Goal: Information Seeking & Learning: Learn about a topic

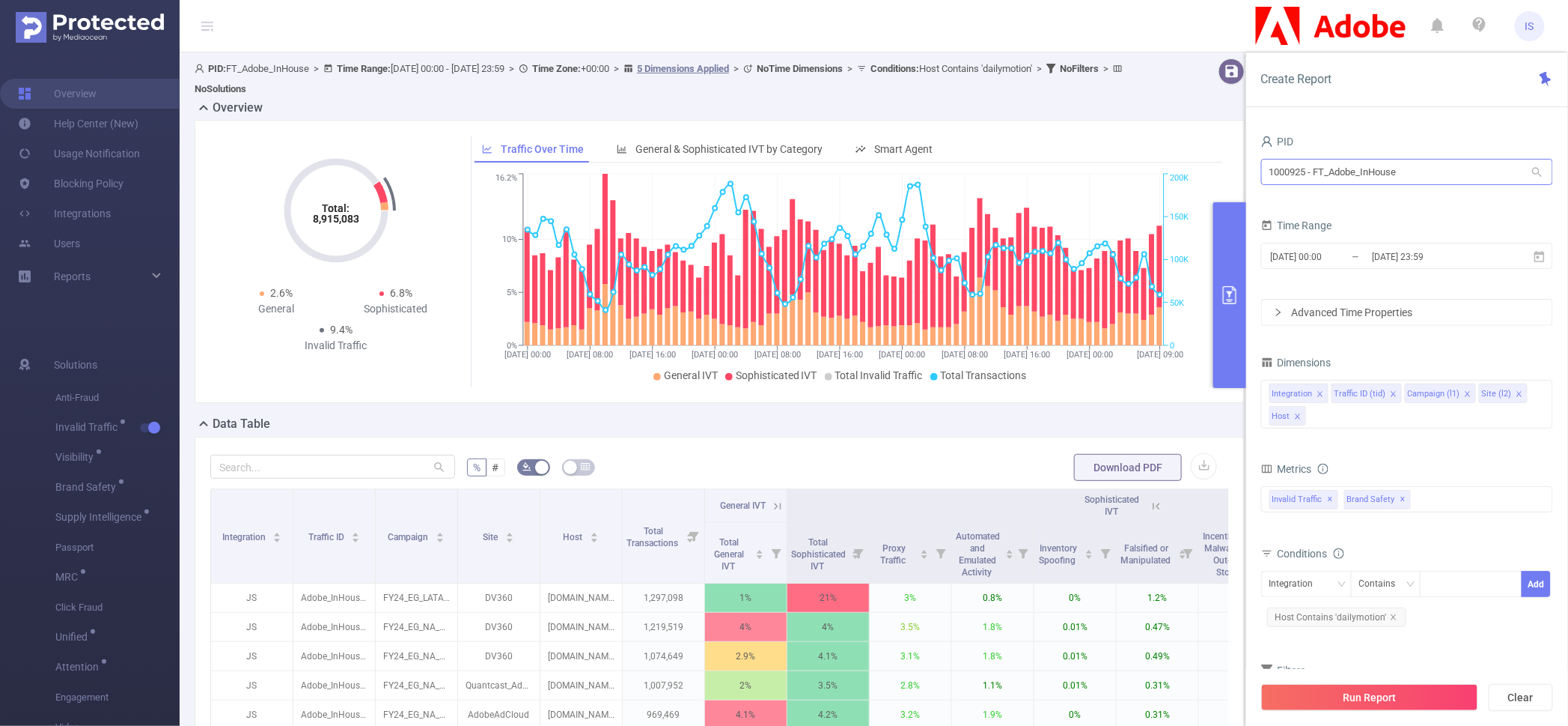
click at [1372, 173] on input "1000925 - FT_Adobe_InHouse" at bounding box center [1408, 172] width 292 height 26
drag, startPoint x: 1434, startPoint y: 167, endPoint x: 1210, endPoint y: 164, distance: 224.0
click at [1210, 164] on section "PID: FT_Adobe_InHouse > Time Range: [DATE] 00:00 - [DATE] 23:59 > Time Zone: +0…" at bounding box center [873, 530] width 1389 height 956
type input "dx"
drag, startPoint x: 1308, startPoint y: 172, endPoint x: 1244, endPoint y: 169, distance: 64.1
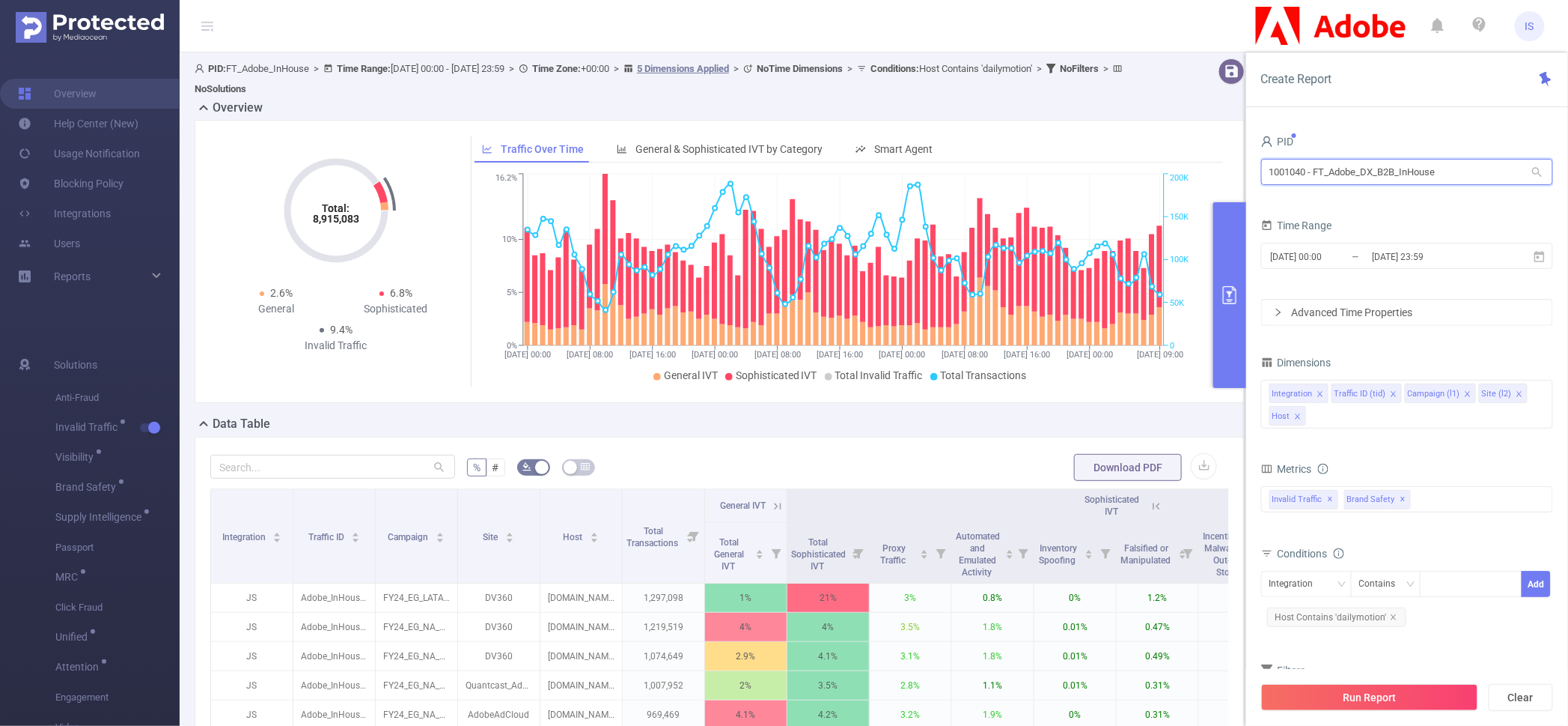
click at [1244, 169] on section "PID: FT_Adobe_InHouse > Time Range: [DATE] 00:00 - [DATE] 23:59 > Time Zone: +0…" at bounding box center [873, 530] width 1389 height 956
drag, startPoint x: 1492, startPoint y: 166, endPoint x: 1106, endPoint y: 170, distance: 386.0
click at [1106, 170] on section "PID: FT_Adobe_InHouse > Time Range: [DATE] 00:00 - [DATE] 23:59 > Time Zone: +0…" at bounding box center [873, 530] width 1389 height 956
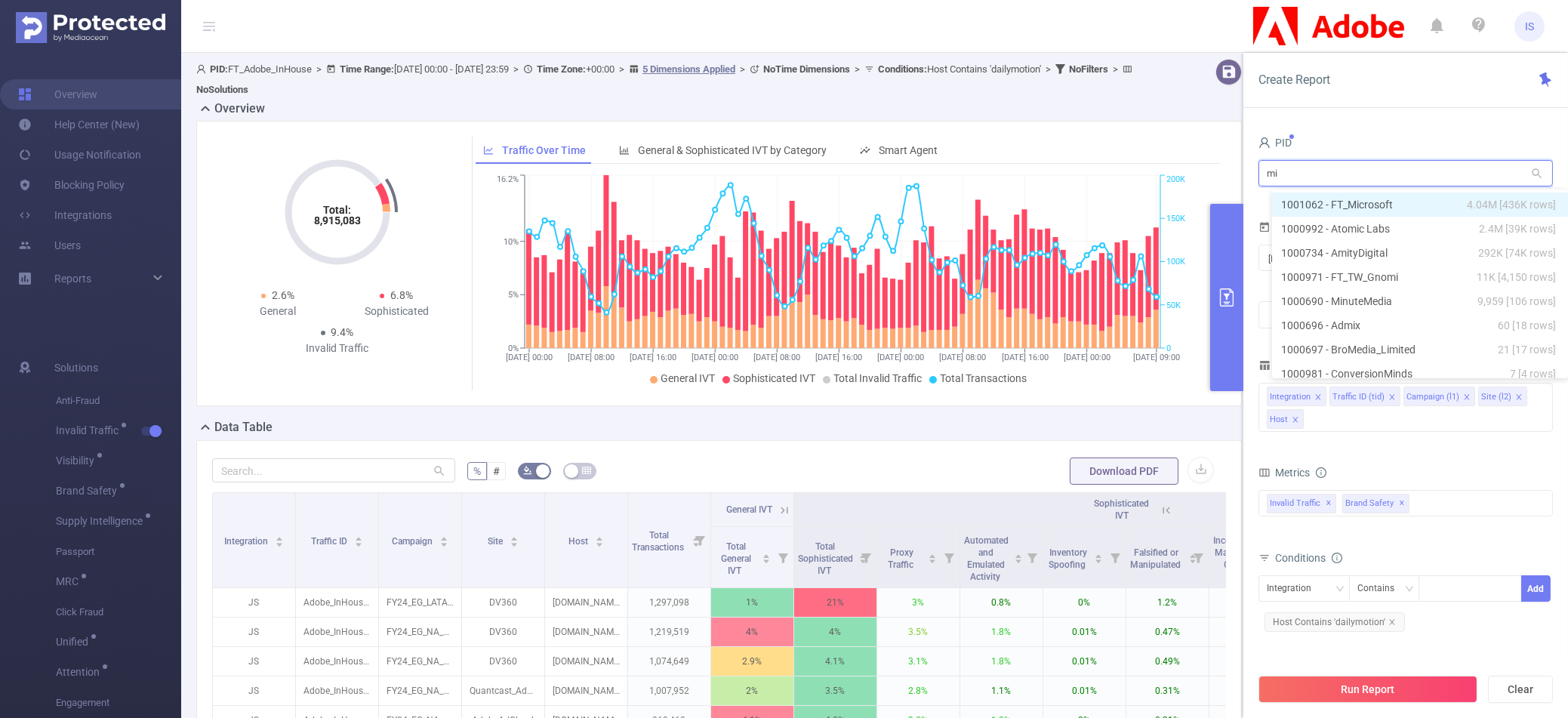
type input "mic"
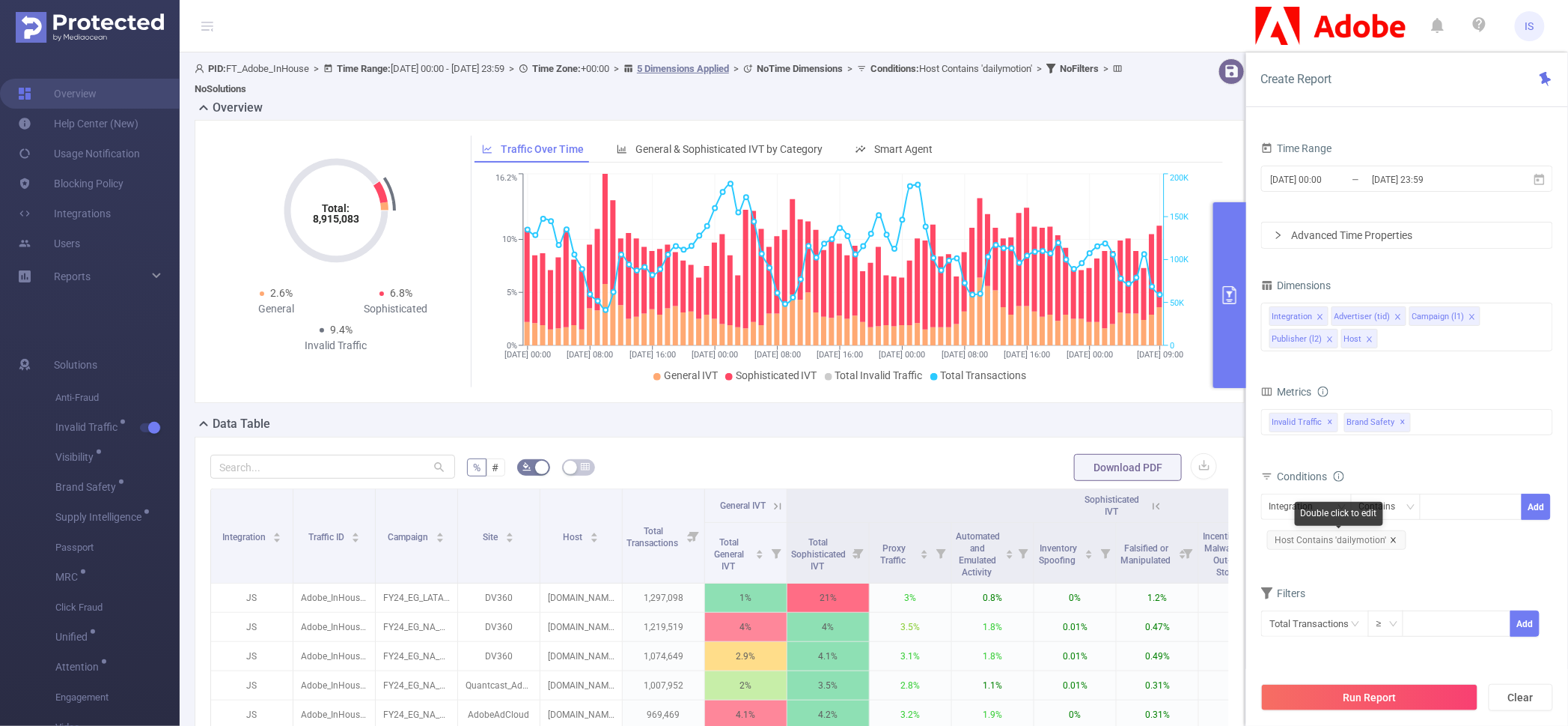
click at [1393, 542] on icon "icon: close" at bounding box center [1393, 540] width 5 height 5
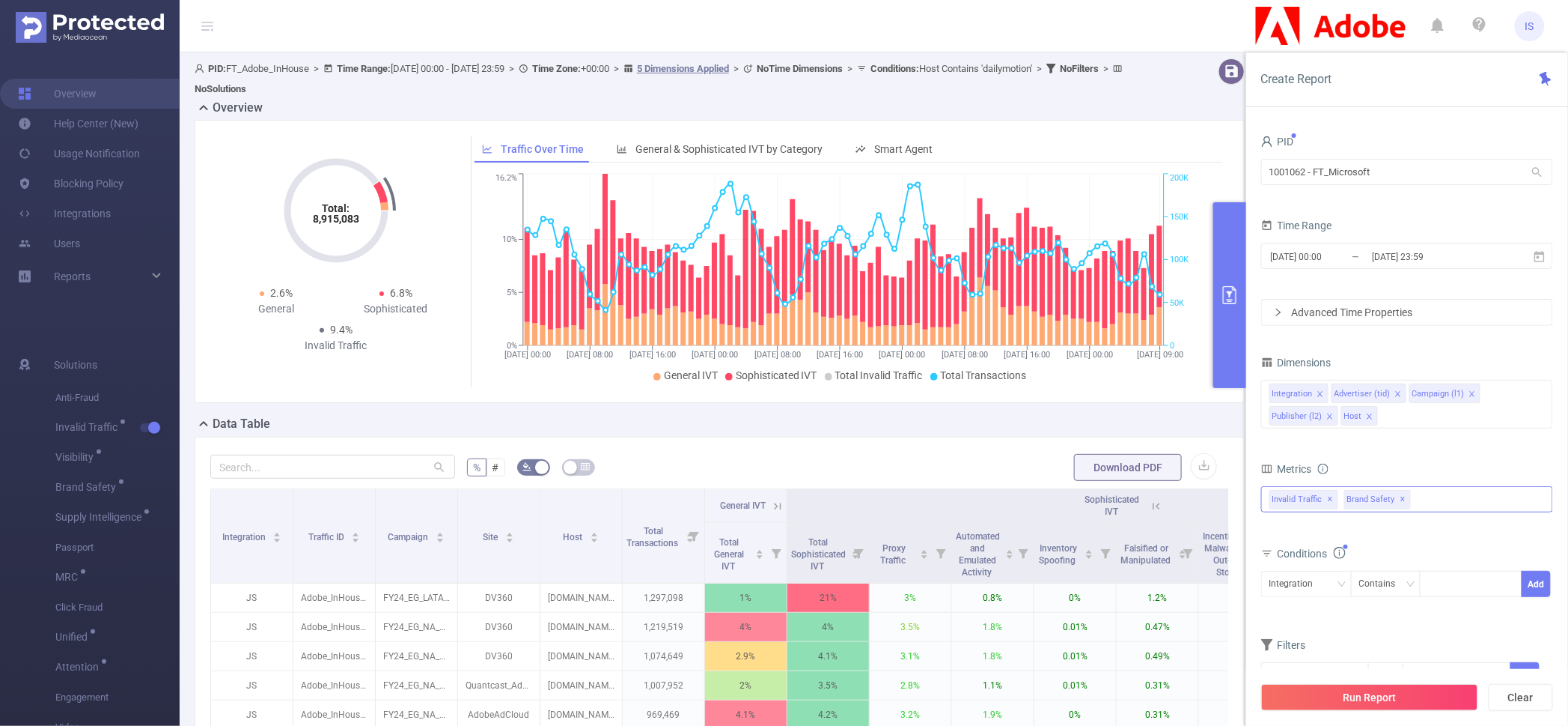
click at [1402, 501] on span "✕" at bounding box center [1403, 499] width 6 height 18
click at [1404, 420] on div "Integration Advertiser (tid) Campaign (l1) Publisher (l2) Host" at bounding box center [1408, 404] width 292 height 49
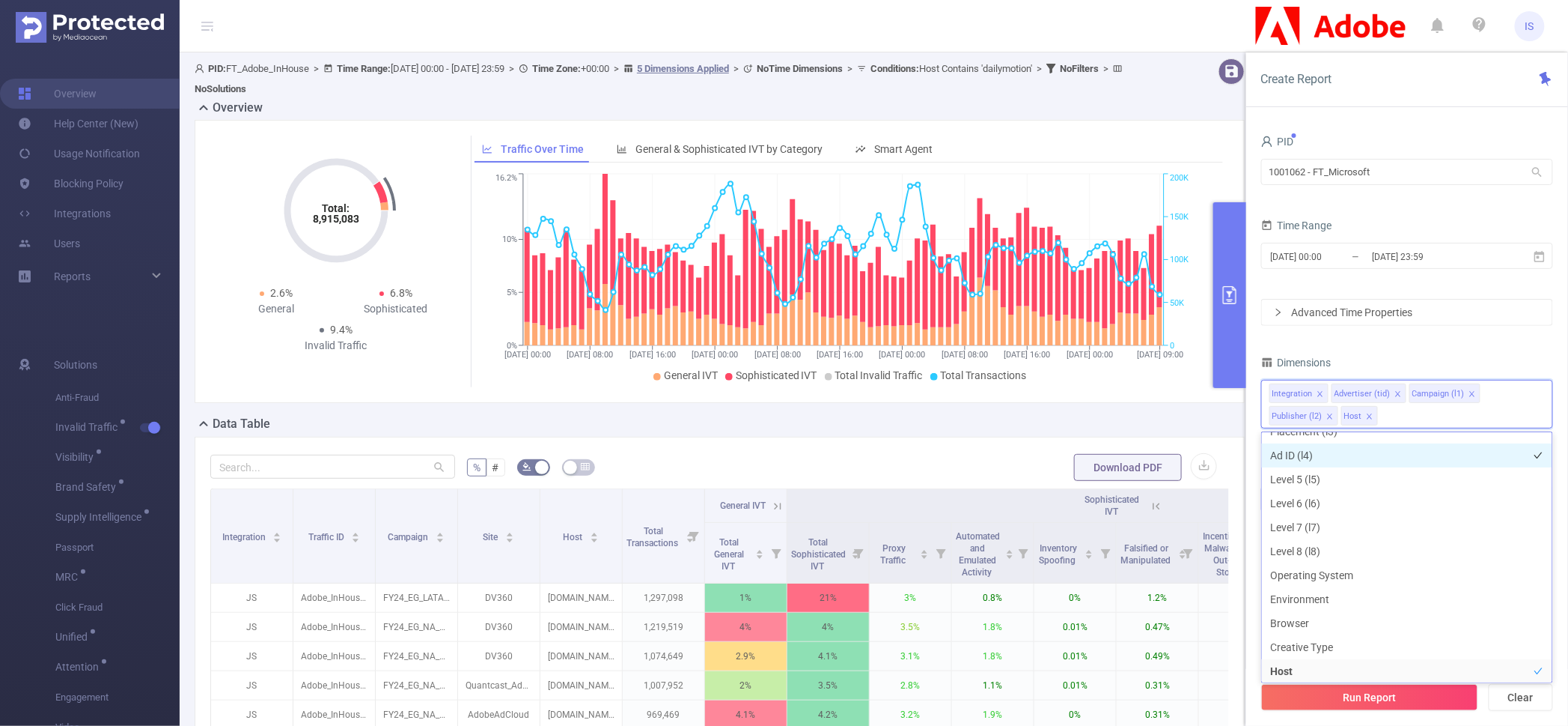
scroll to position [190, 0]
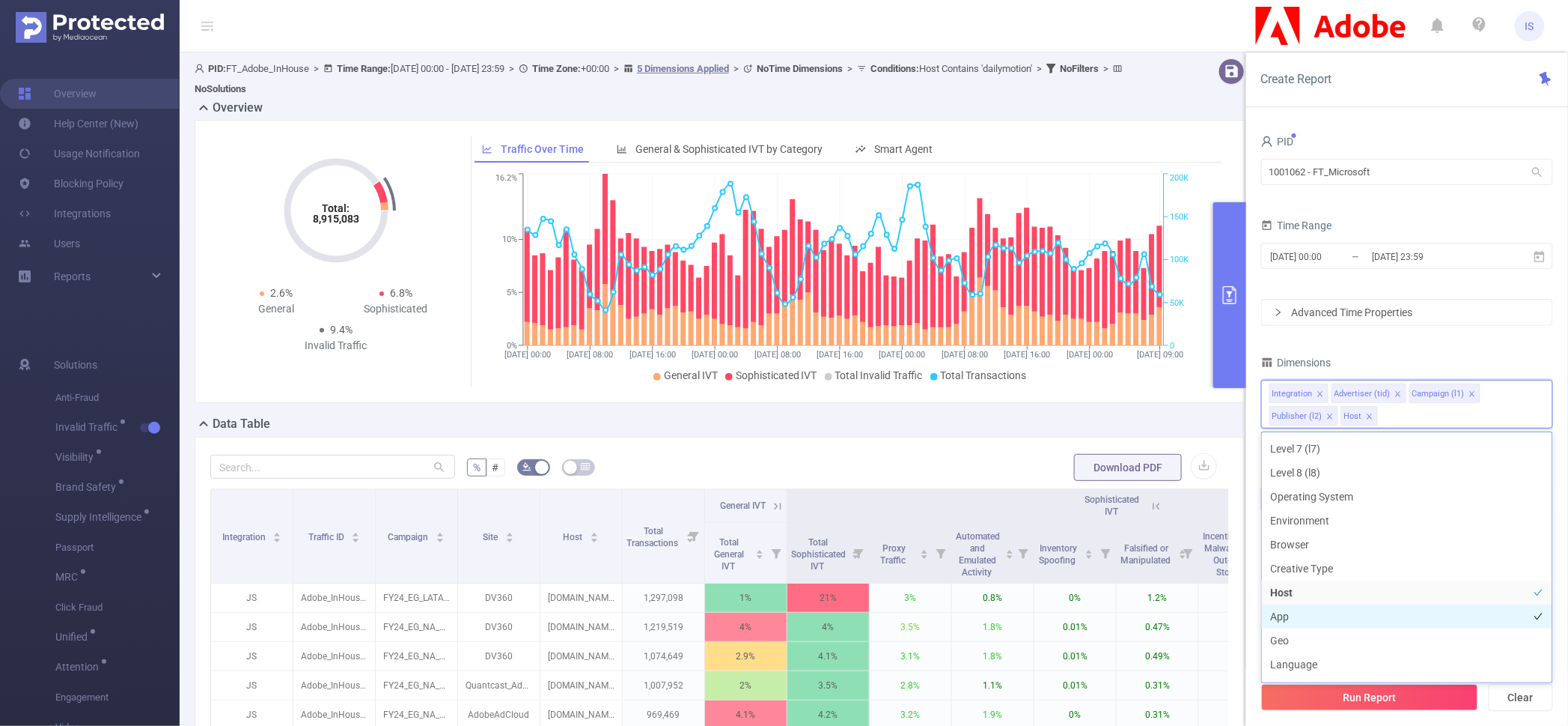
click at [1310, 616] on li "App" at bounding box center [1407, 617] width 290 height 24
click at [1387, 703] on button "Run Report" at bounding box center [1370, 698] width 217 height 27
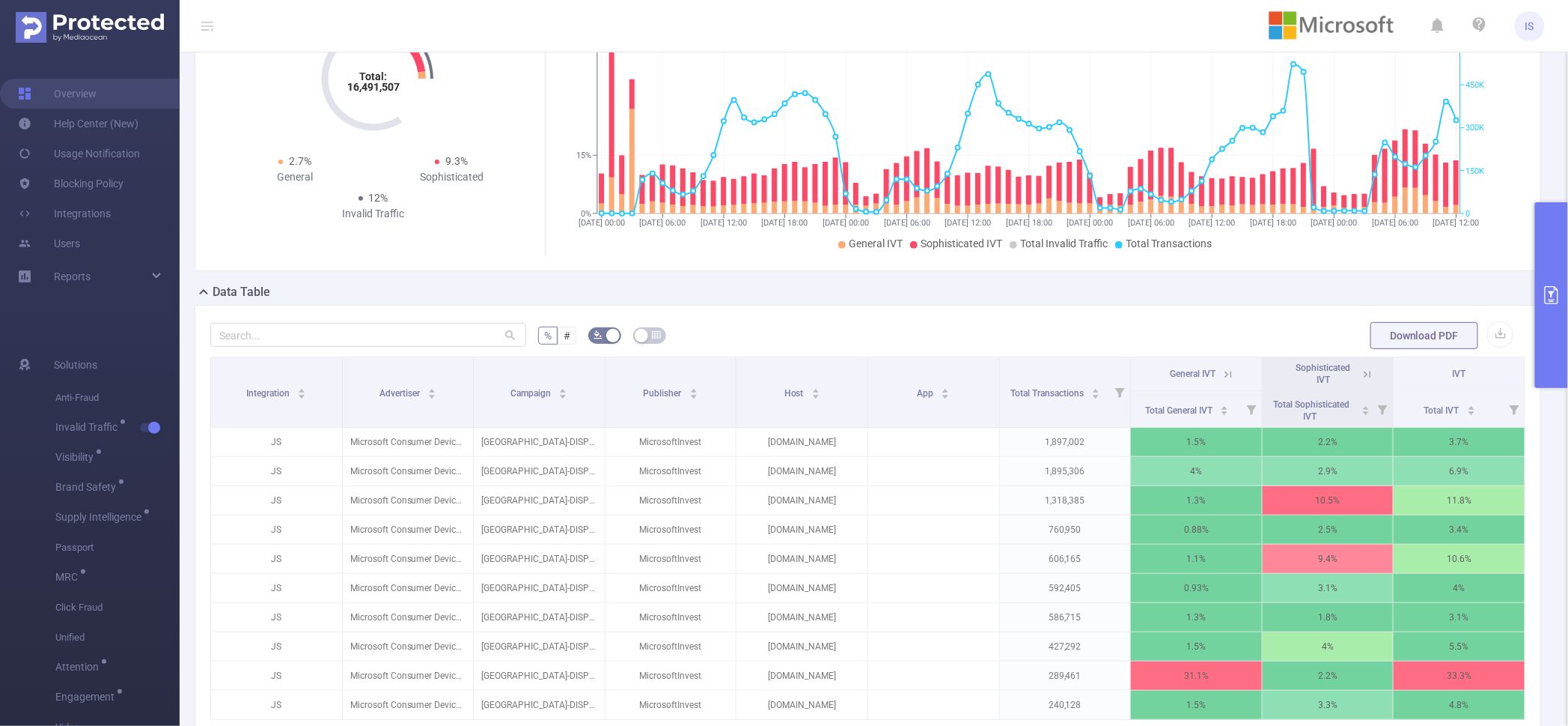
scroll to position [186, 0]
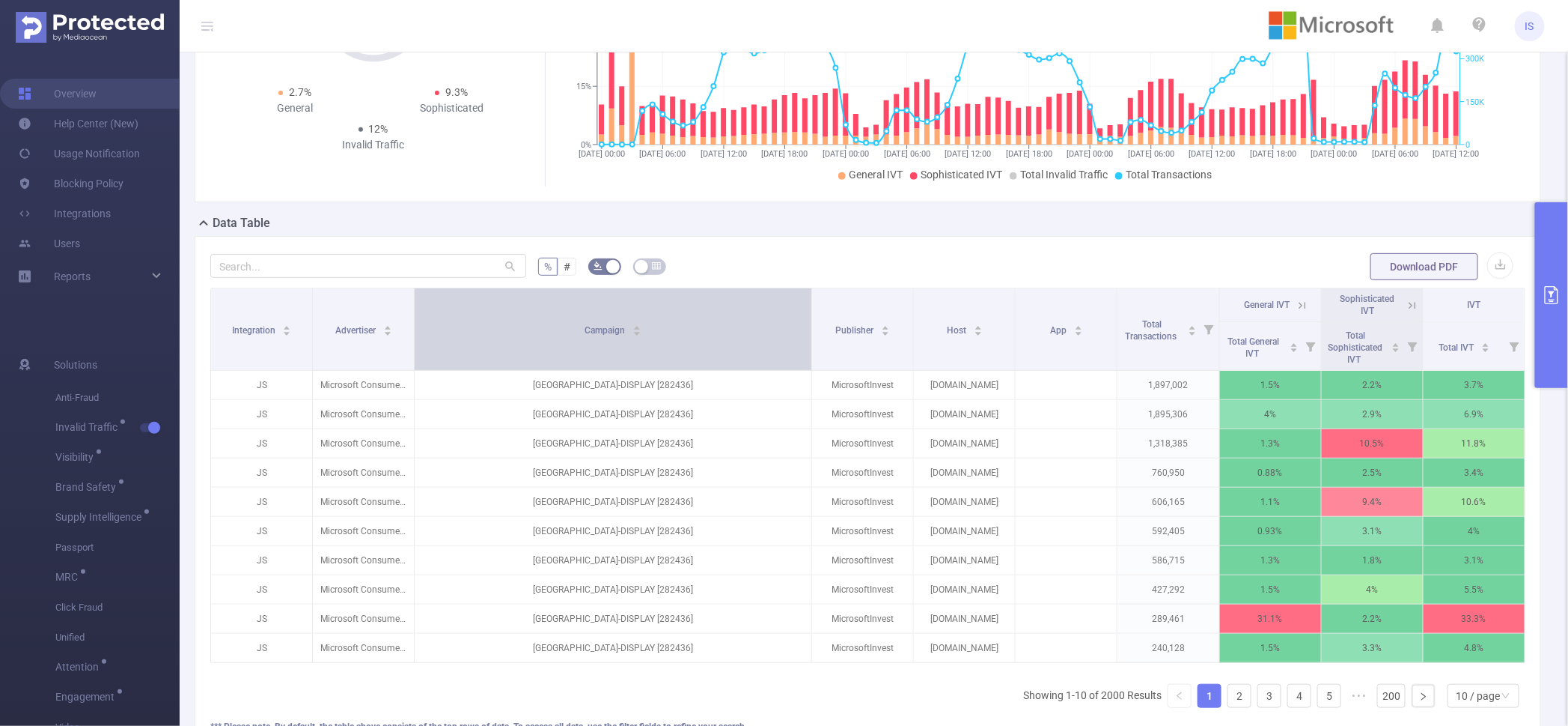
drag, startPoint x: 599, startPoint y: 325, endPoint x: 779, endPoint y: 330, distance: 180.1
click at [779, 330] on th "Campaign" at bounding box center [614, 330] width 398 height 82
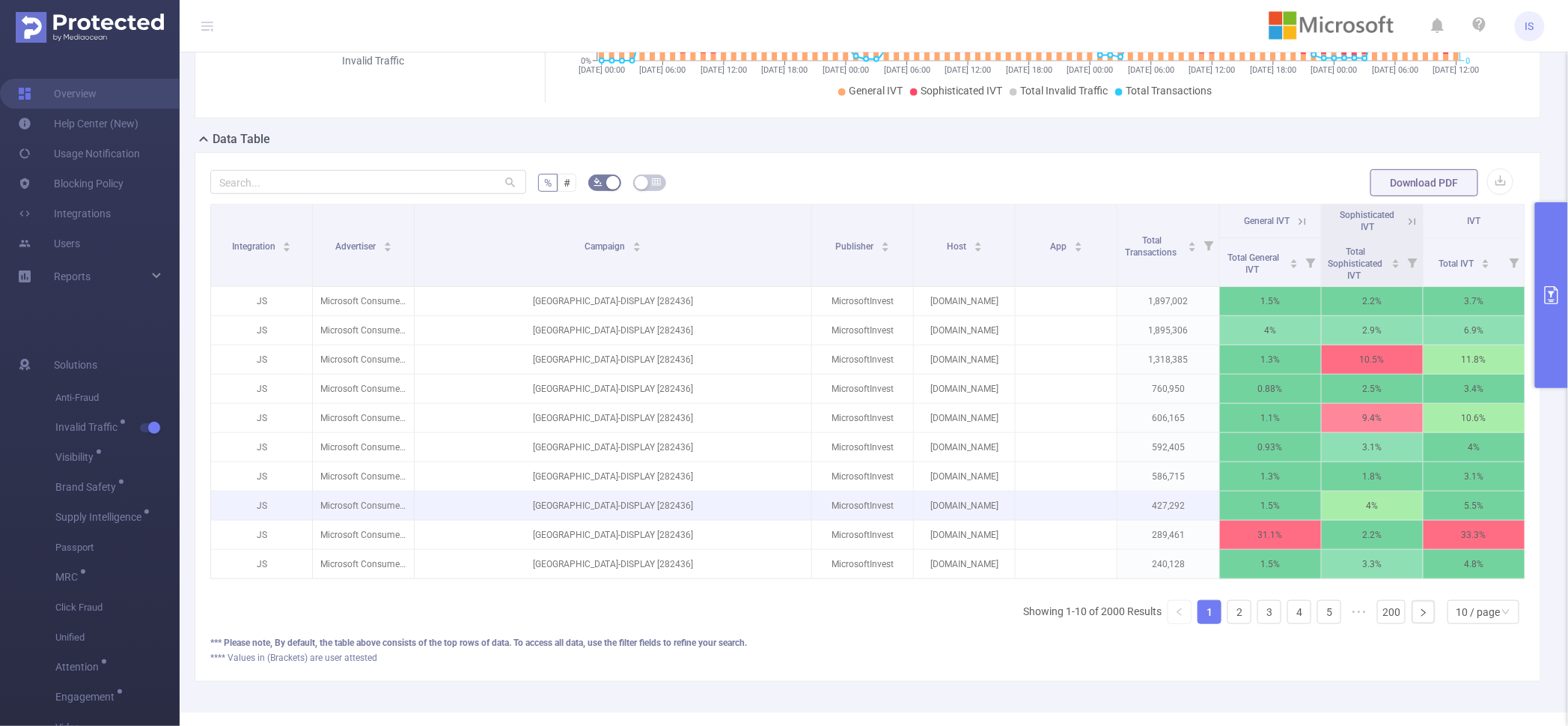
scroll to position [334, 0]
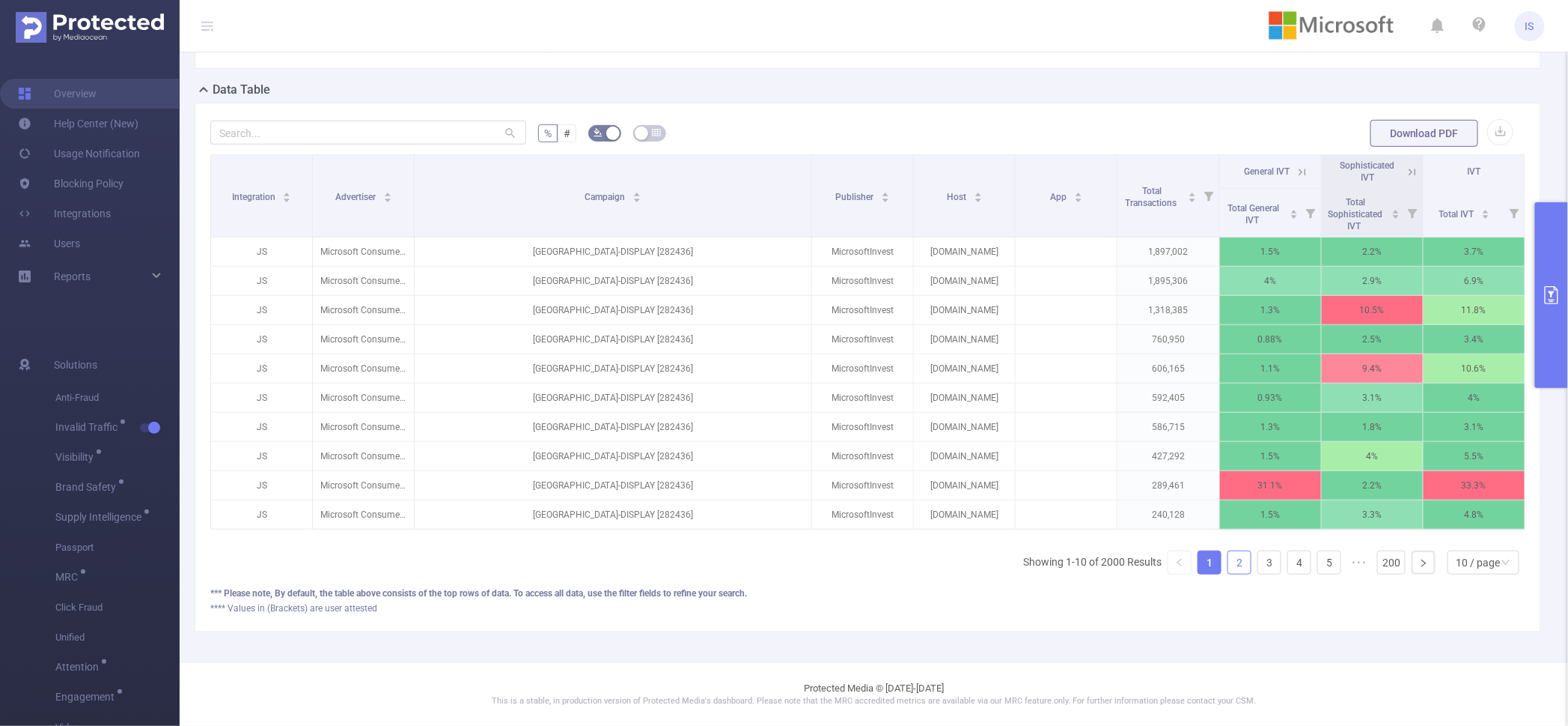
click at [1228, 559] on link "2" at bounding box center [1239, 562] width 22 height 22
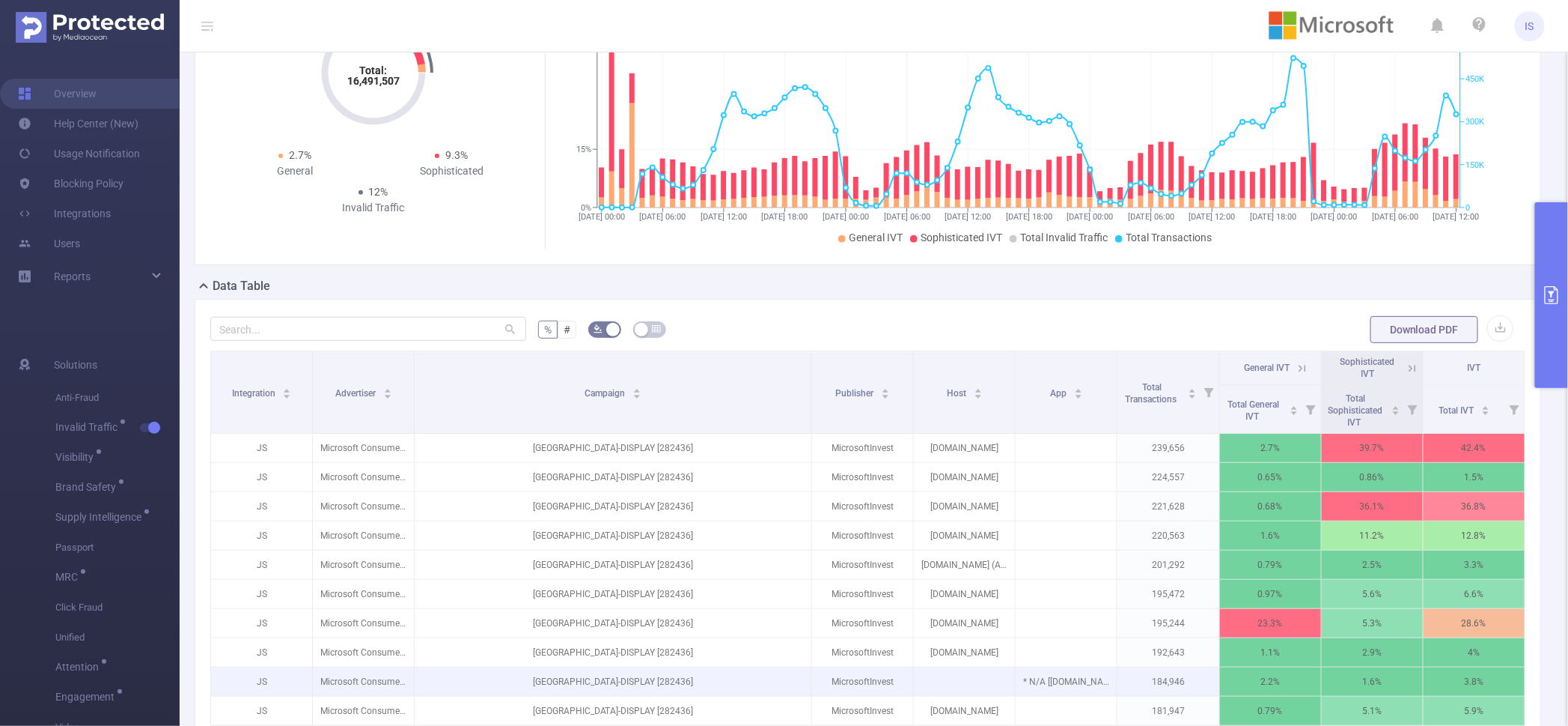
scroll to position [281, 0]
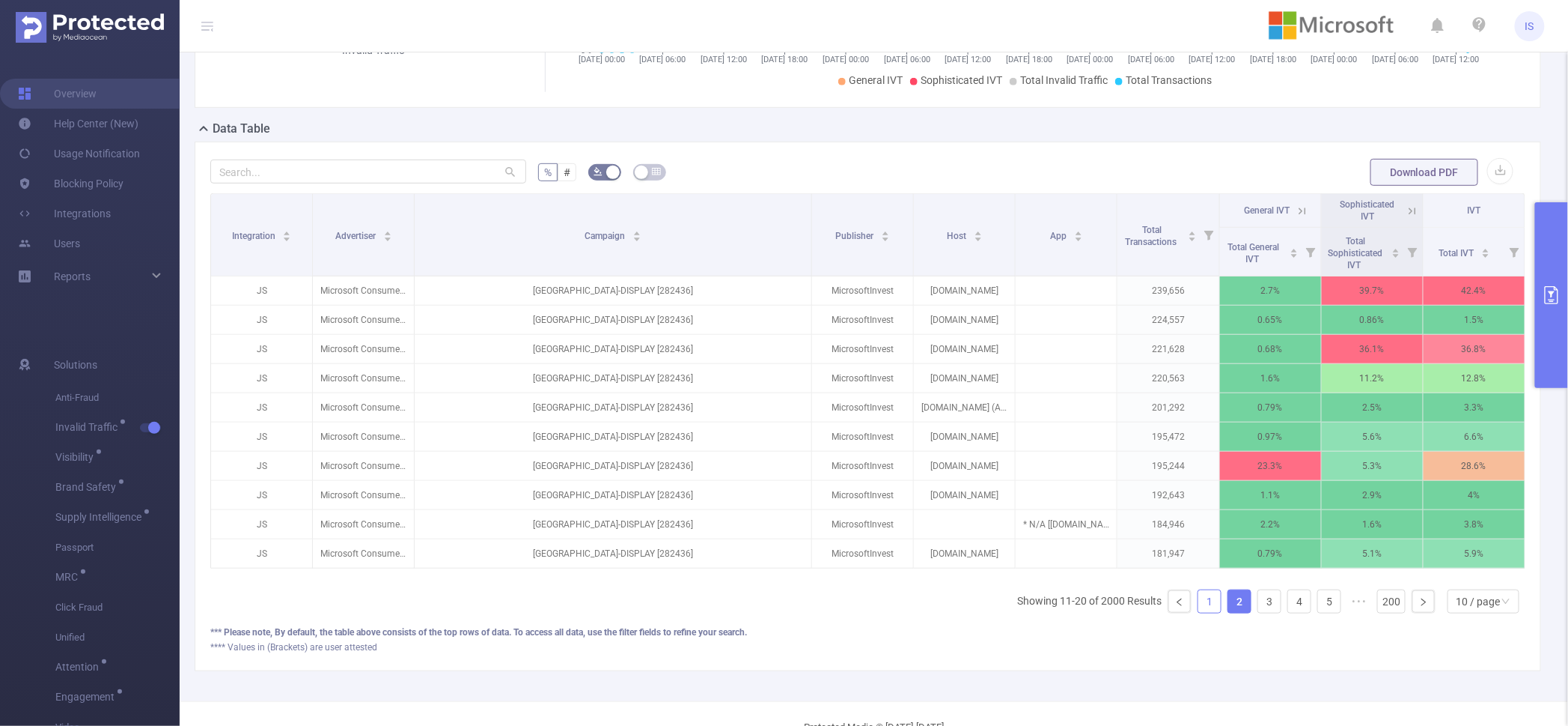
click at [1200, 611] on link "1" at bounding box center [1210, 601] width 22 height 22
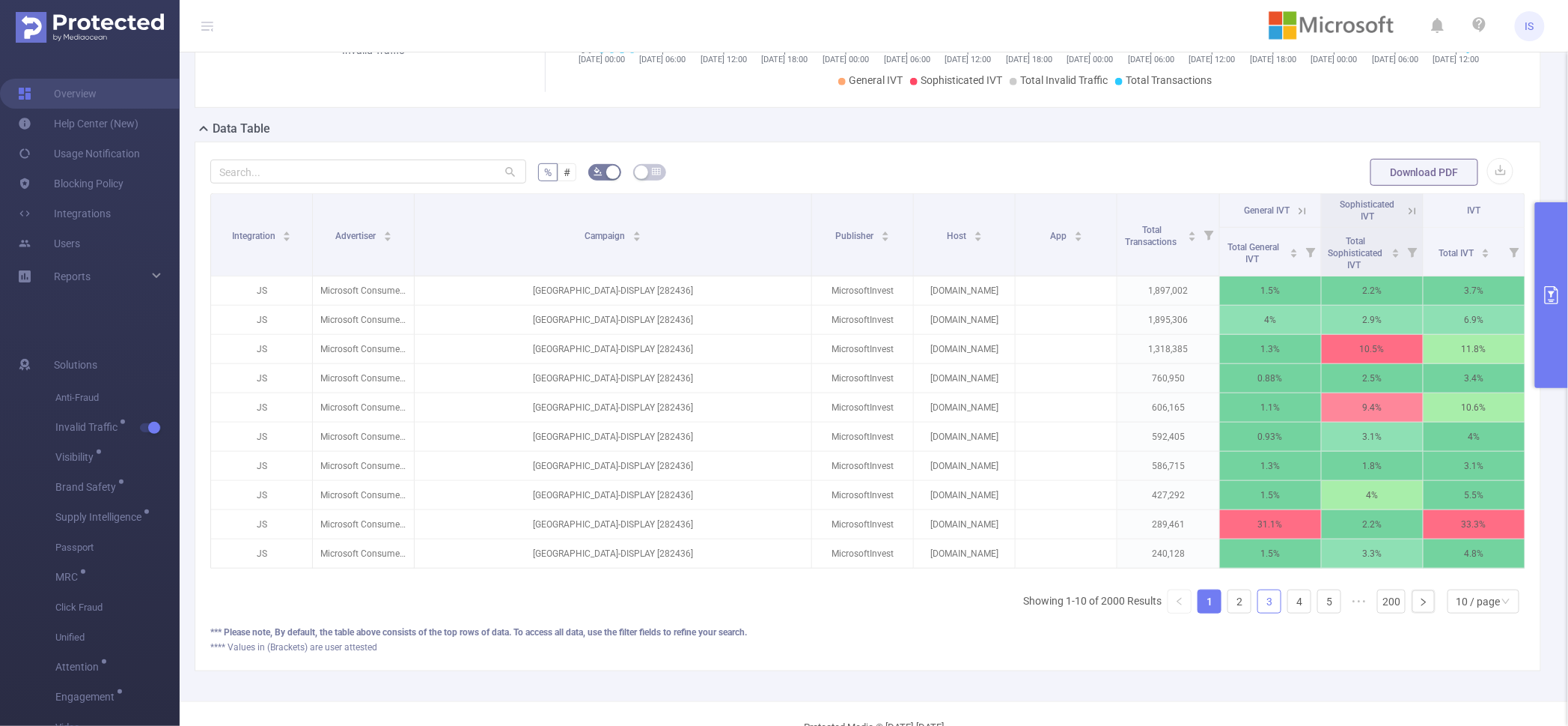
click at [1260, 612] on link "3" at bounding box center [1269, 601] width 22 height 22
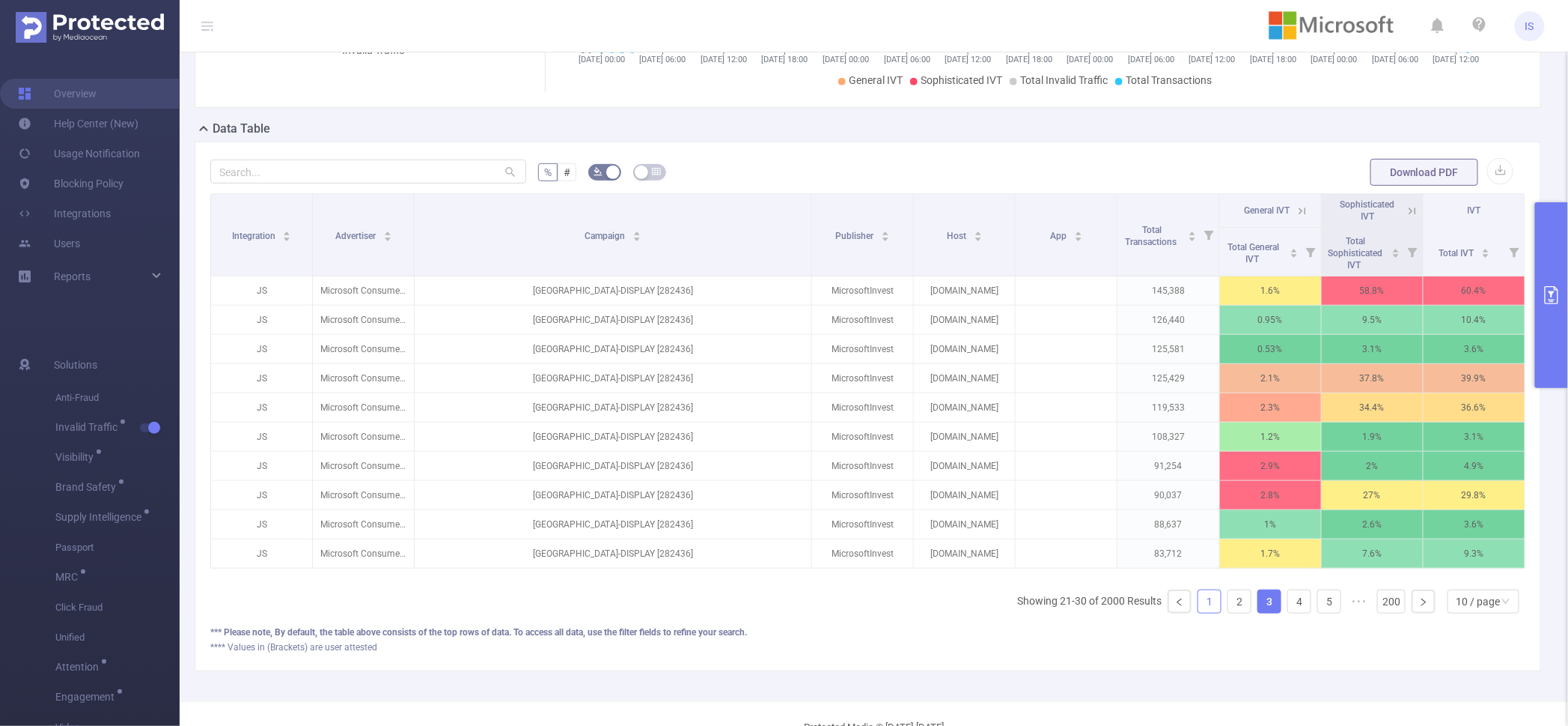
click at [1198, 612] on link "1" at bounding box center [1210, 601] width 22 height 22
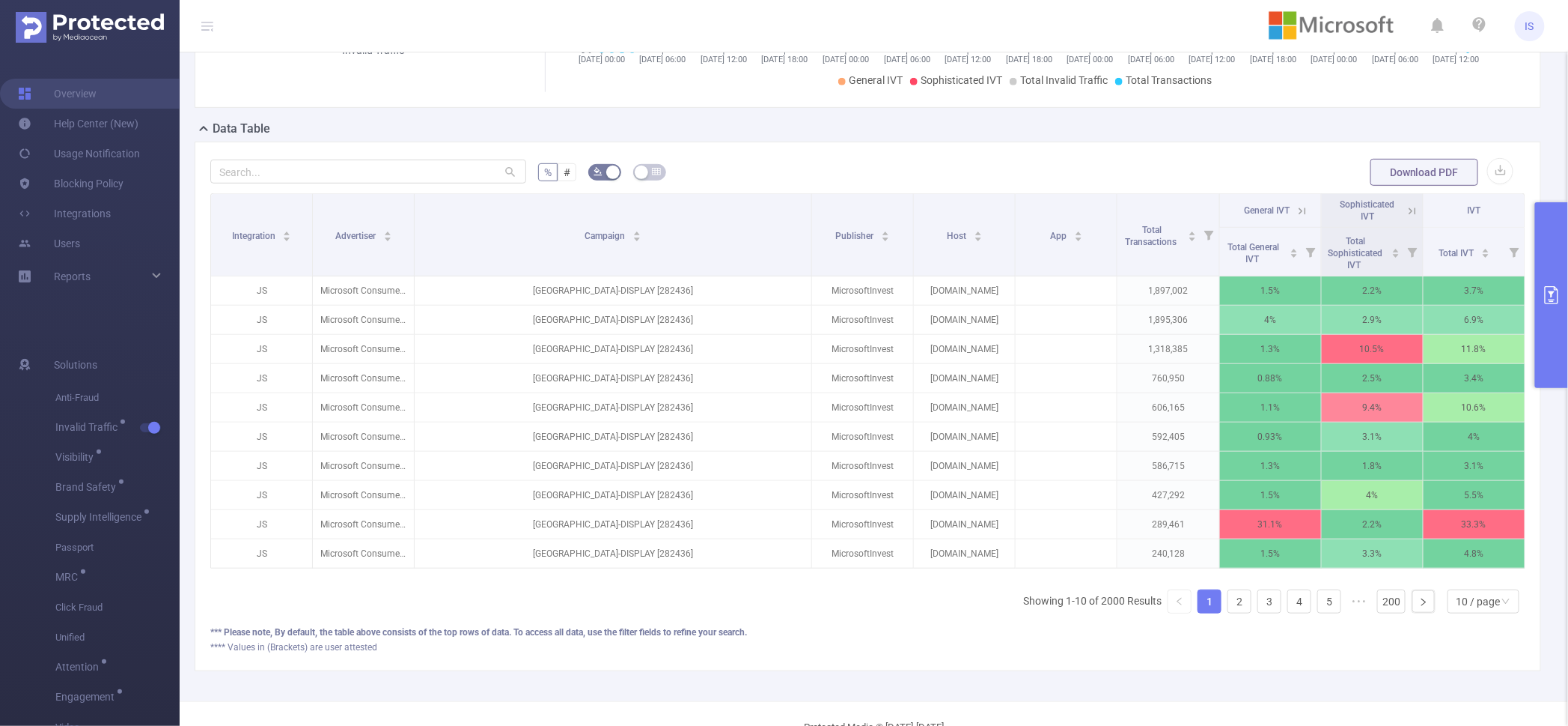
click at [1549, 236] on button "primary" at bounding box center [1552, 295] width 33 height 185
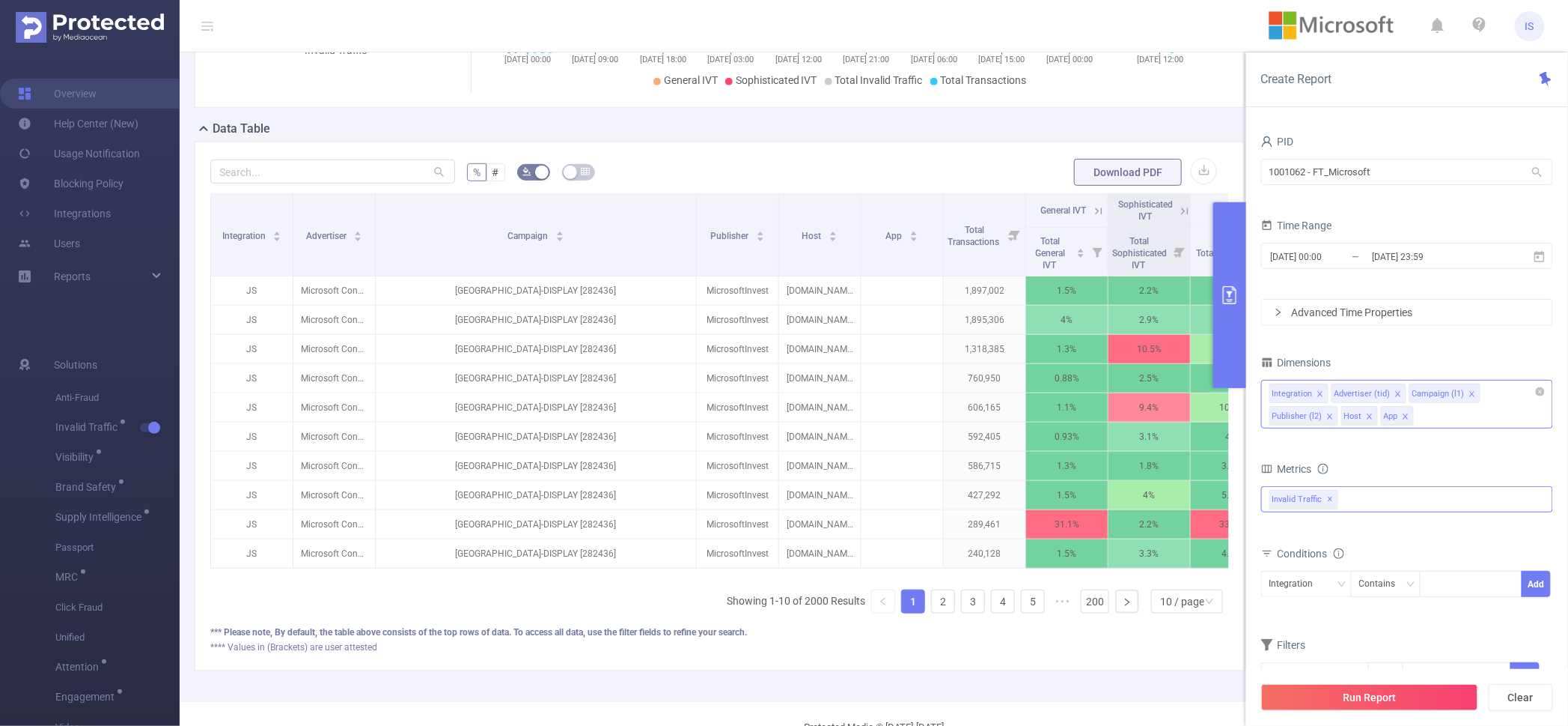
click at [1367, 418] on icon "icon: close" at bounding box center [1369, 416] width 8 height 8
click at [1367, 418] on icon "icon: close" at bounding box center [1366, 416] width 5 height 5
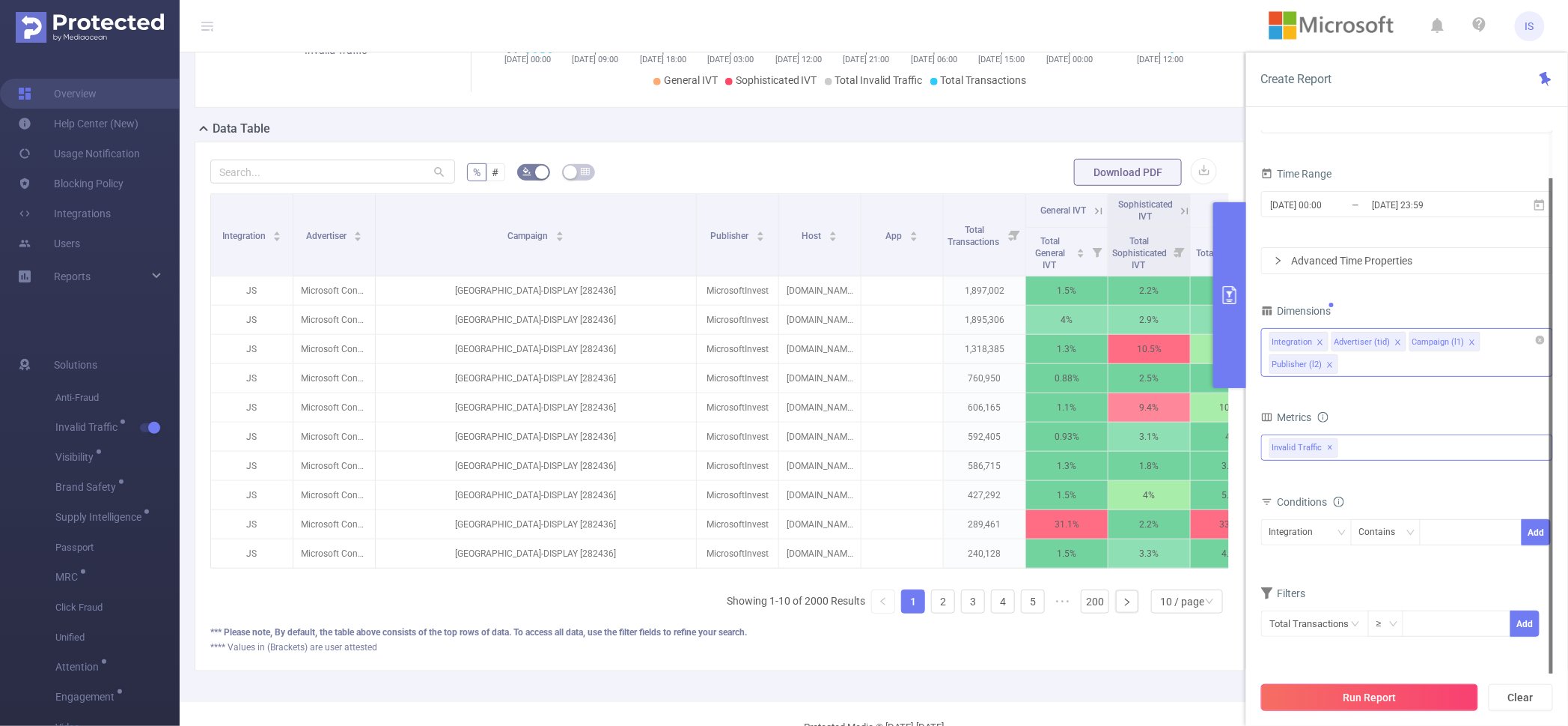
click at [1400, 702] on button "Run Report" at bounding box center [1370, 698] width 217 height 27
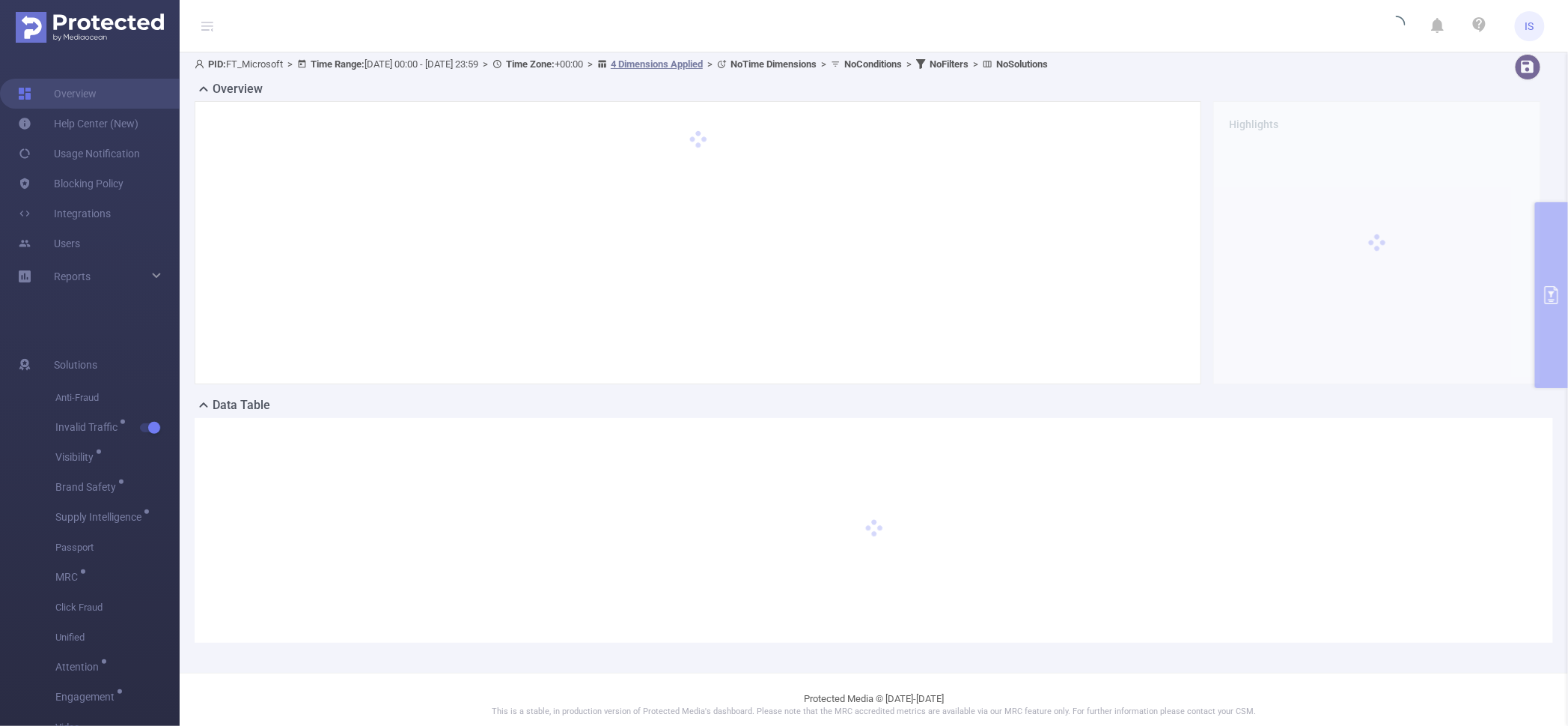
scroll to position [0, 0]
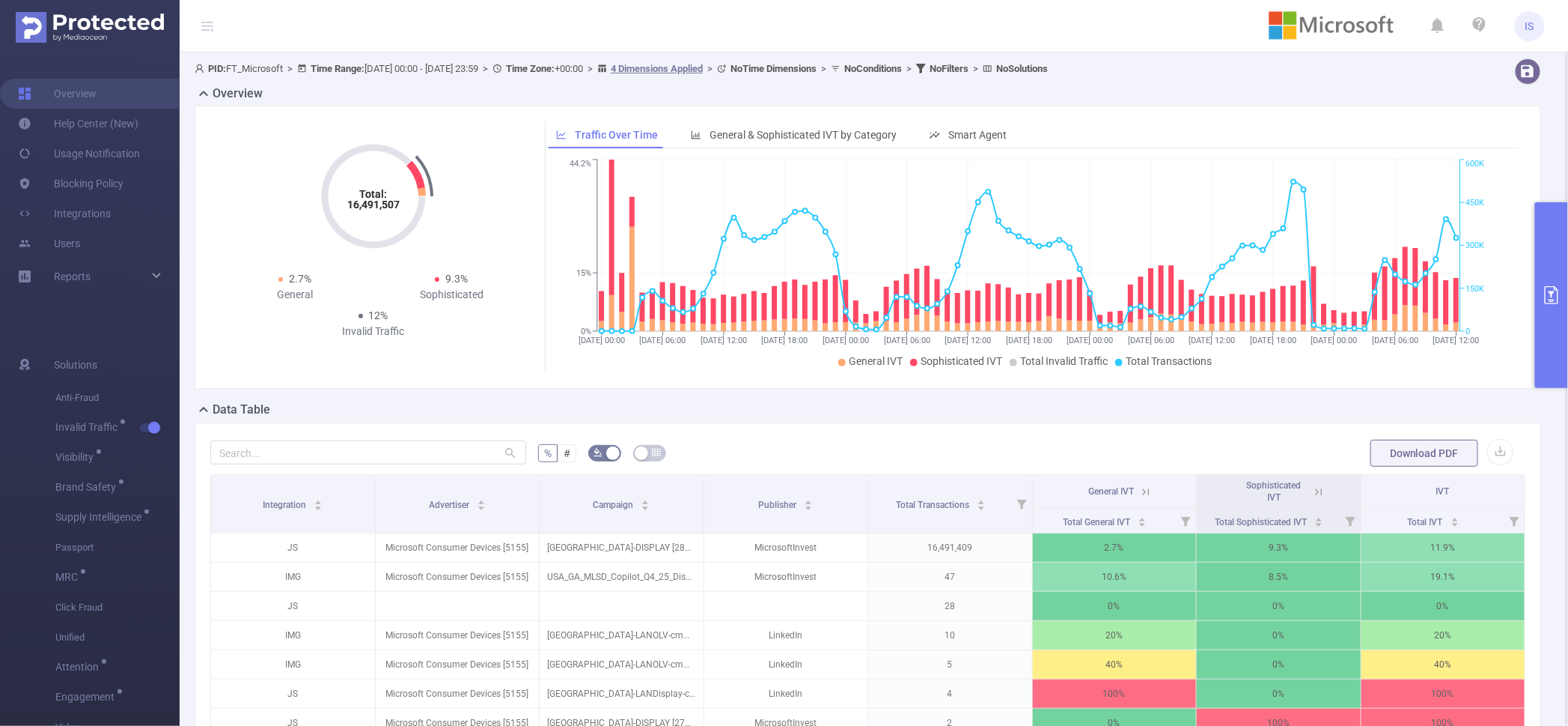
click at [1549, 250] on button "primary" at bounding box center [1552, 295] width 33 height 185
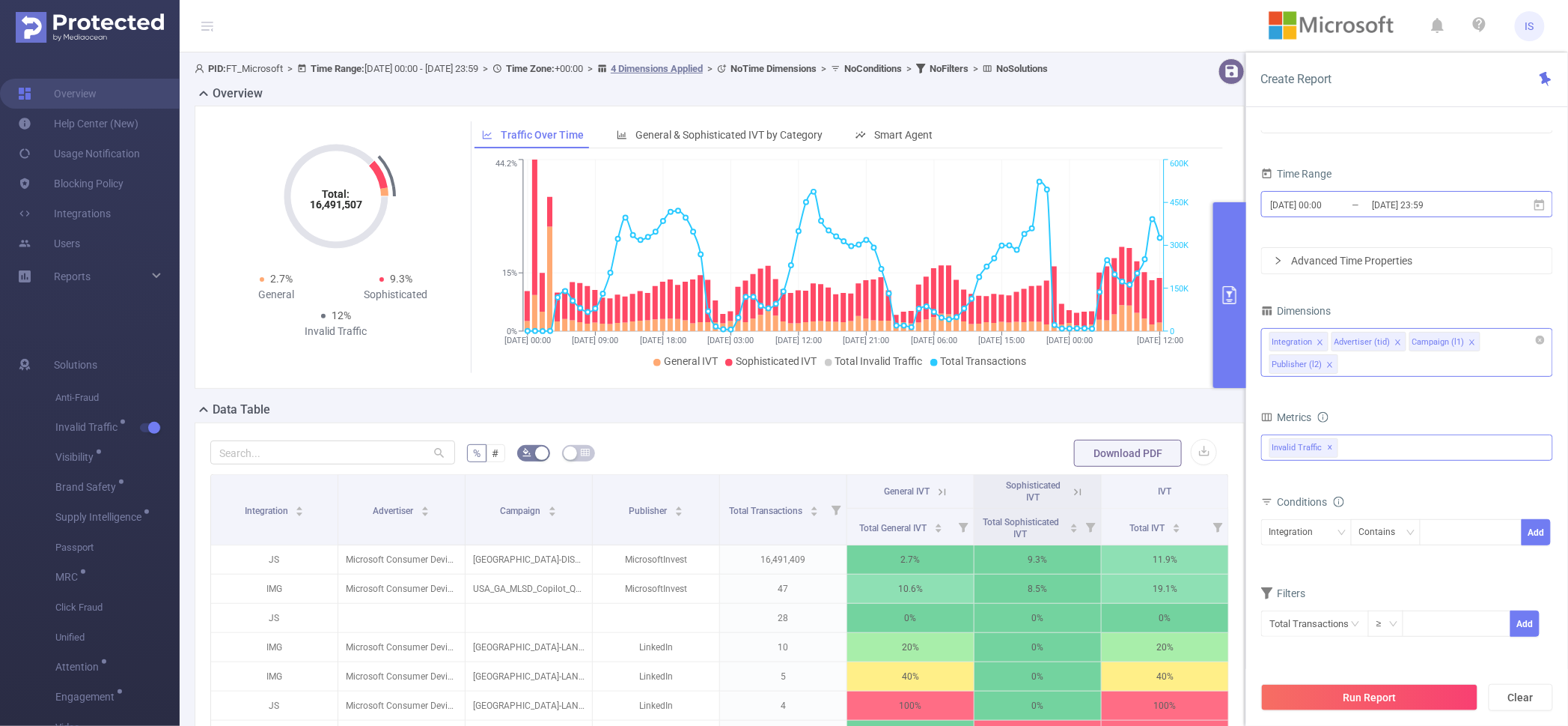
click at [1377, 202] on input "[DATE] 23:59" at bounding box center [1431, 205] width 121 height 20
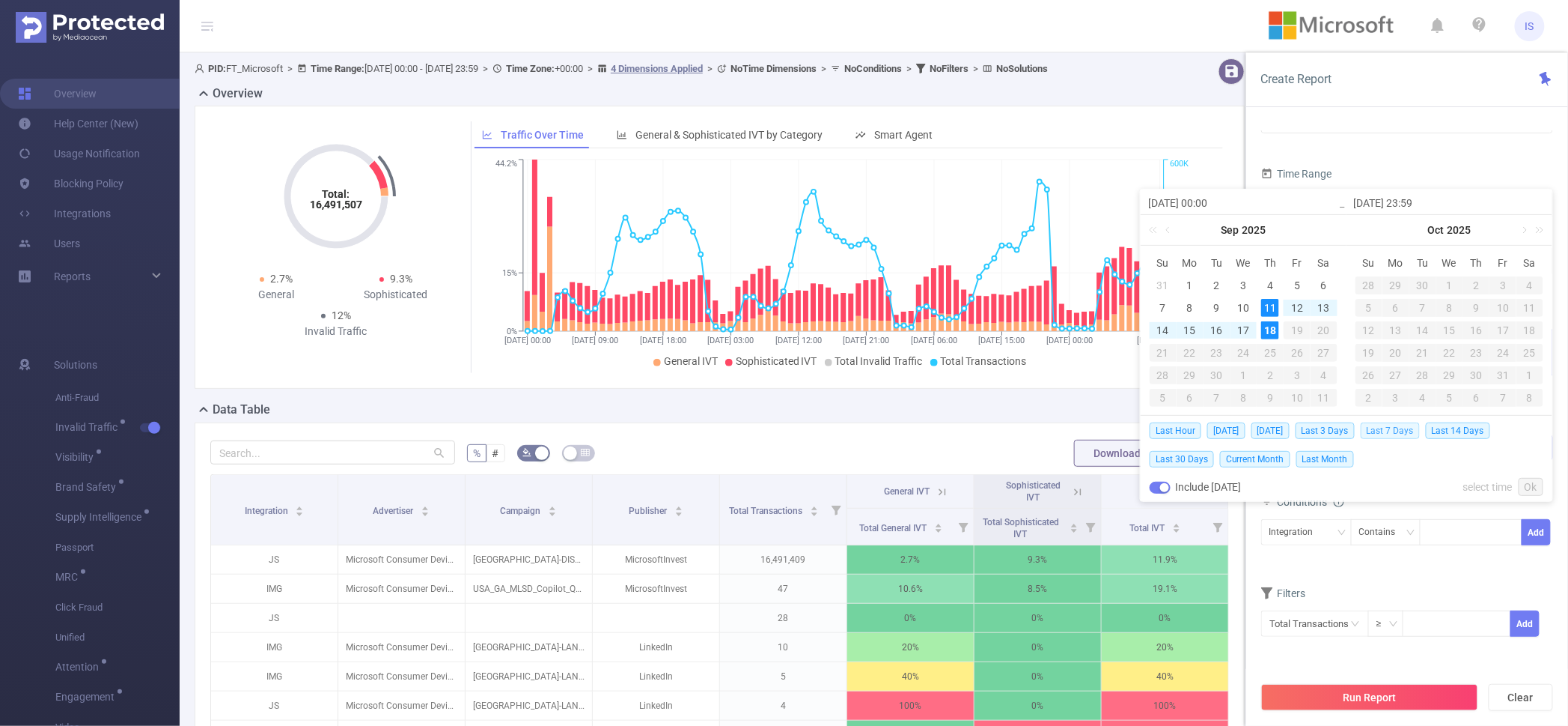
click at [1399, 425] on span "Last 7 Days" at bounding box center [1390, 430] width 59 height 16
type input "[DATE] 00:00"
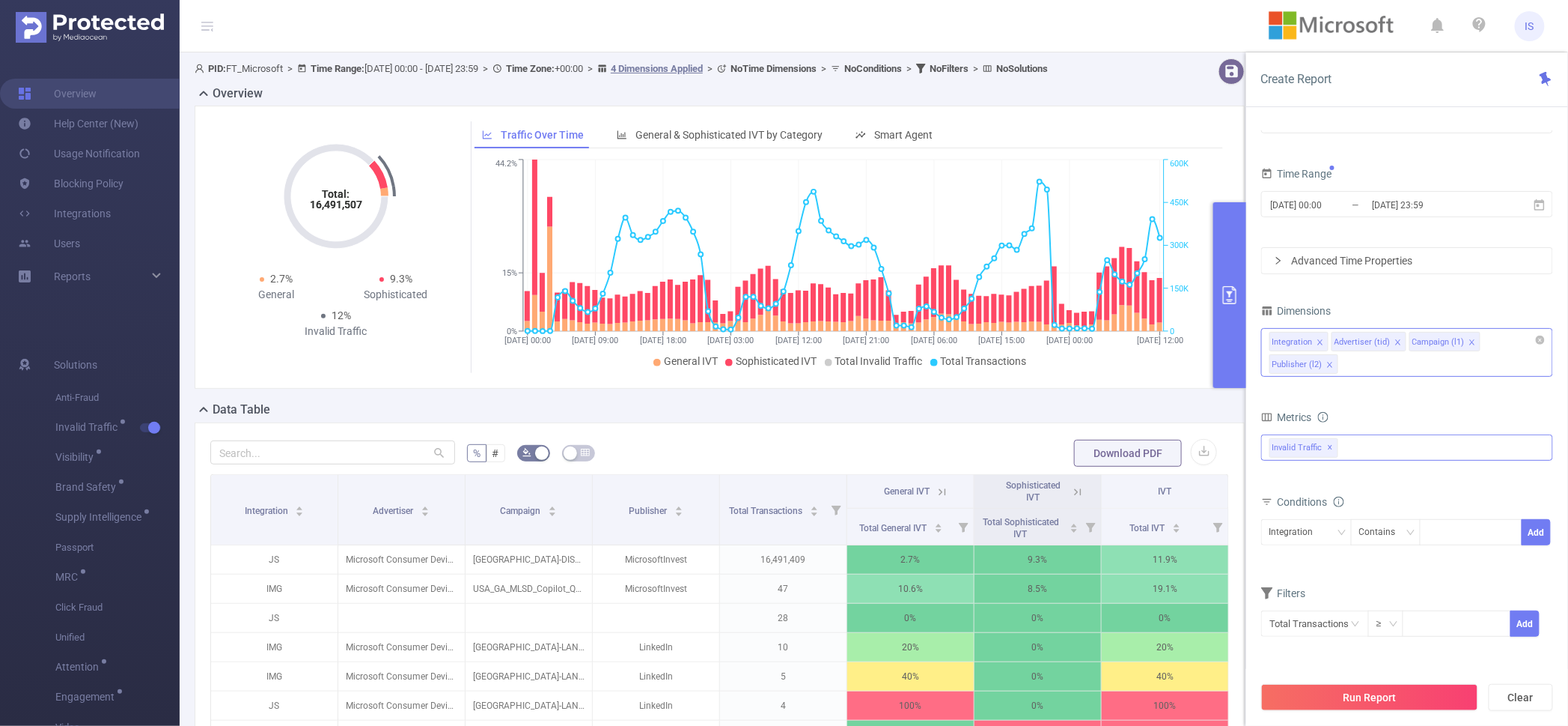
click at [1379, 443] on div "Invalid Traffic ✕" at bounding box center [1408, 448] width 292 height 26
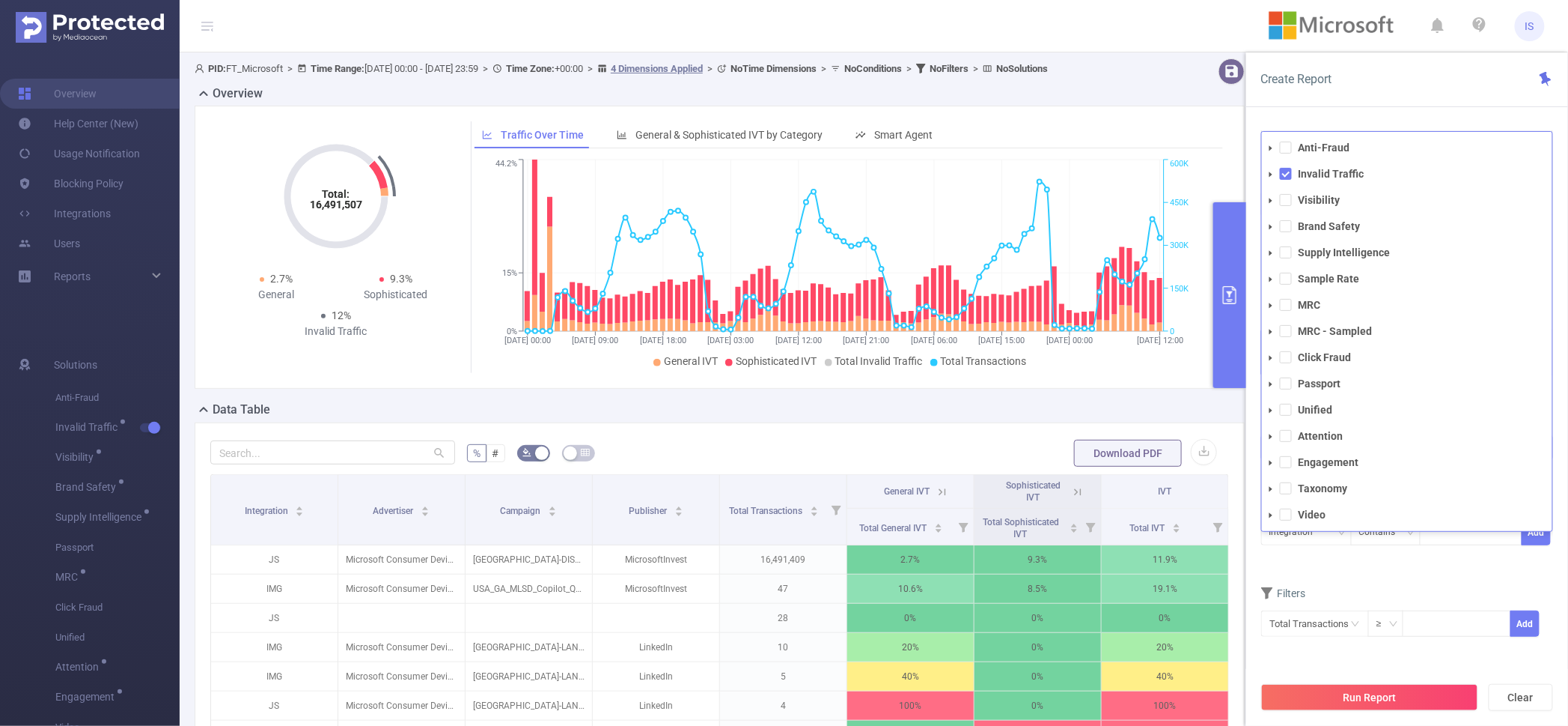
click at [1289, 202] on span at bounding box center [1286, 200] width 12 height 12
click at [1288, 225] on span at bounding box center [1286, 226] width 12 height 12
click at [1288, 254] on span at bounding box center [1286, 253] width 12 height 12
click at [1384, 694] on button "Run Report" at bounding box center [1370, 698] width 217 height 27
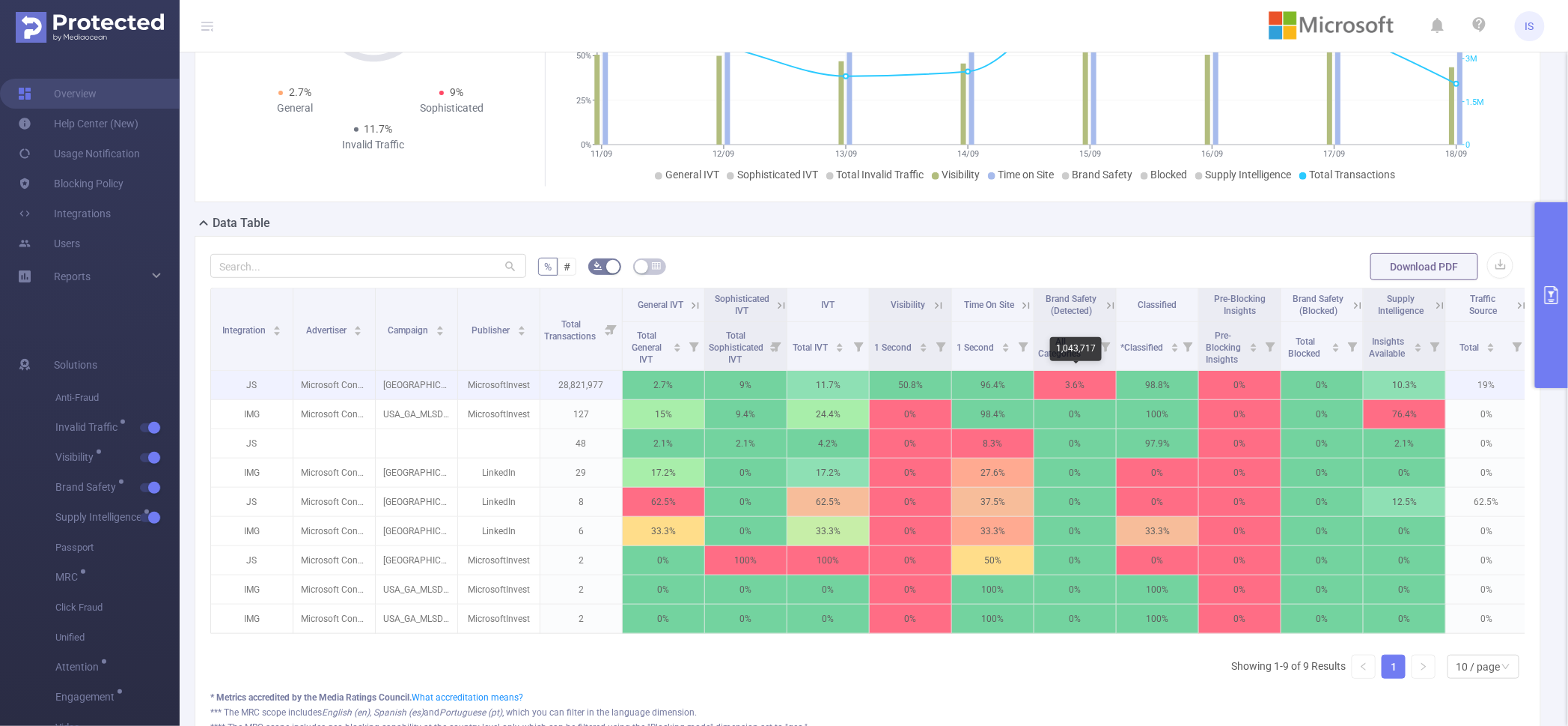
scroll to position [94, 0]
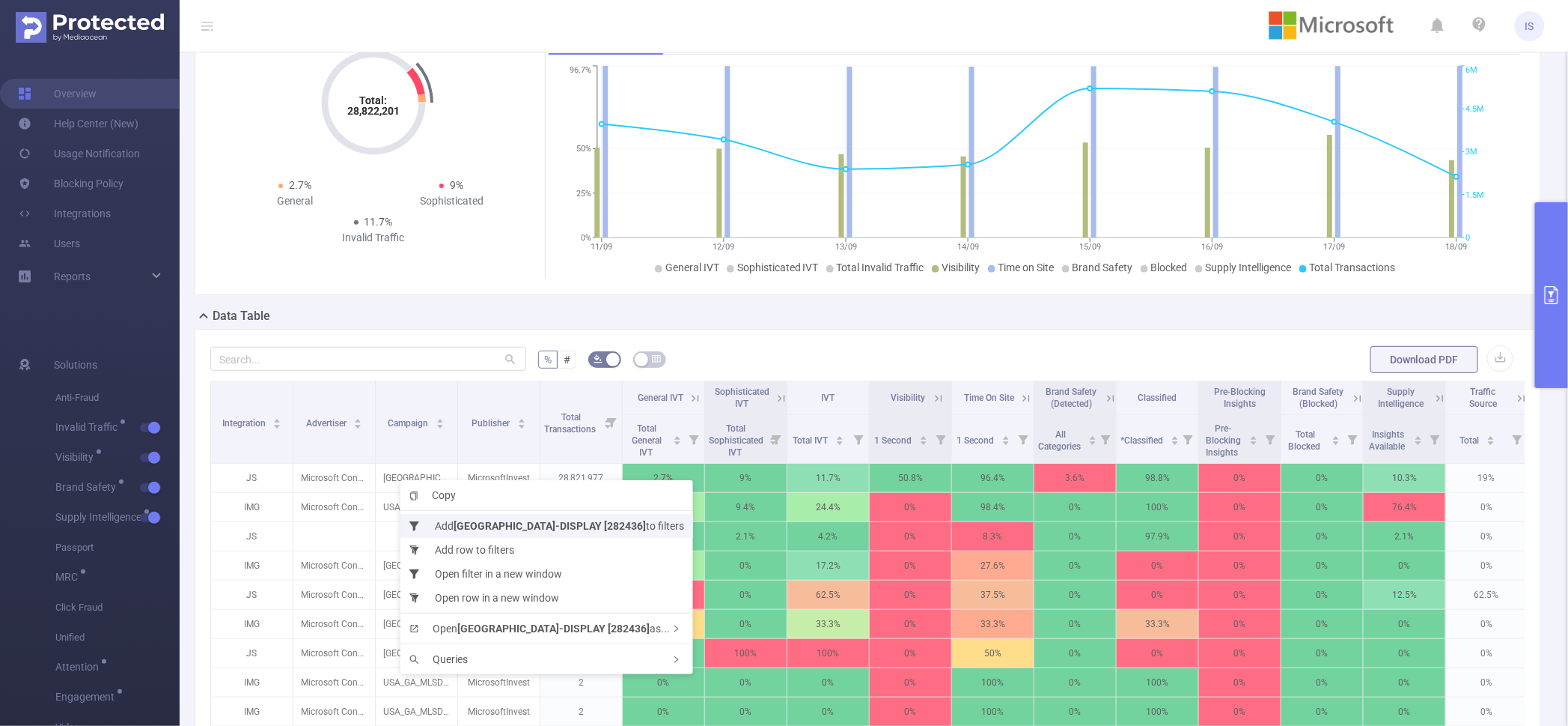
click at [447, 515] on li "Add [GEOGRAPHIC_DATA]-DISPLAY [282436] to filters" at bounding box center [546, 526] width 293 height 24
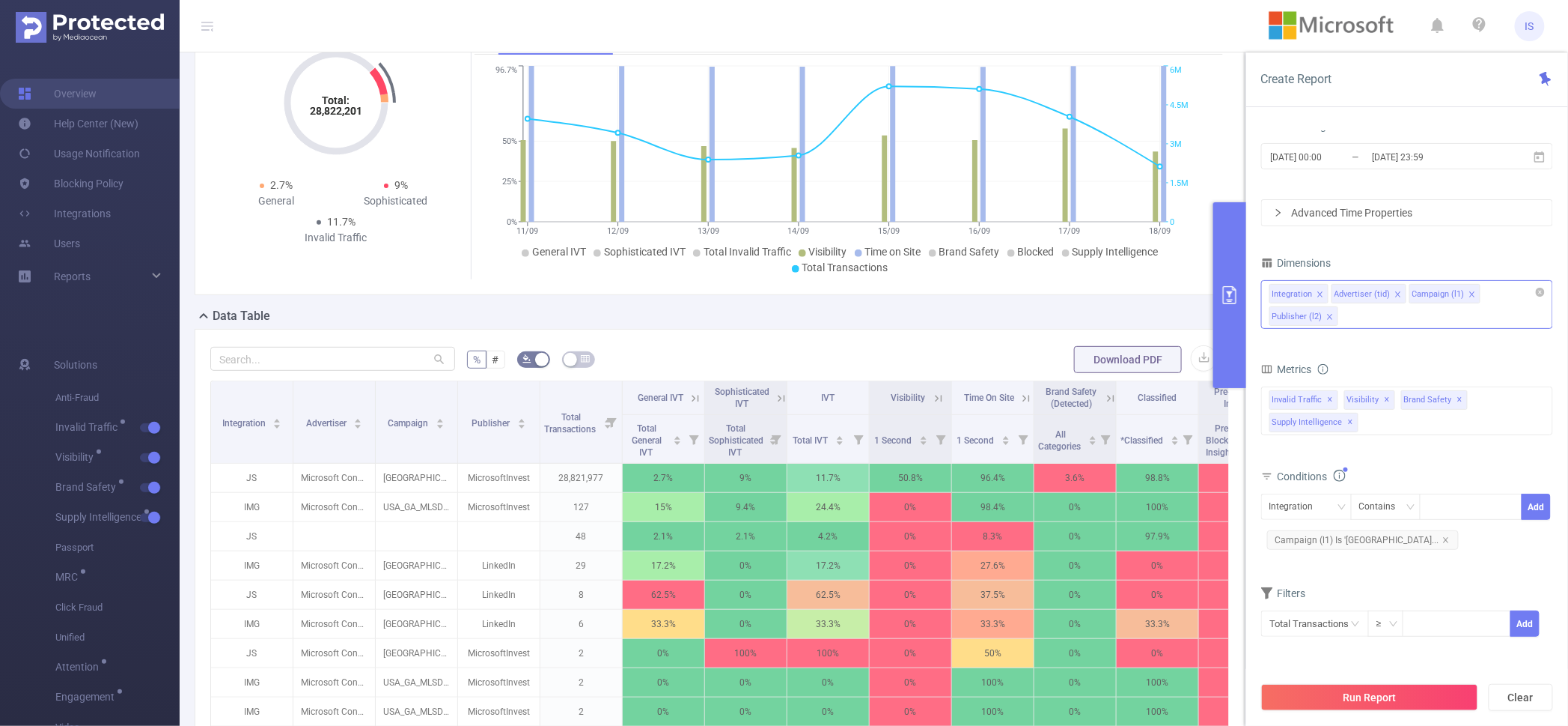
click at [1366, 319] on div "Integration Advertiser (tid) Campaign (l1) Publisher (l2)" at bounding box center [1408, 304] width 292 height 49
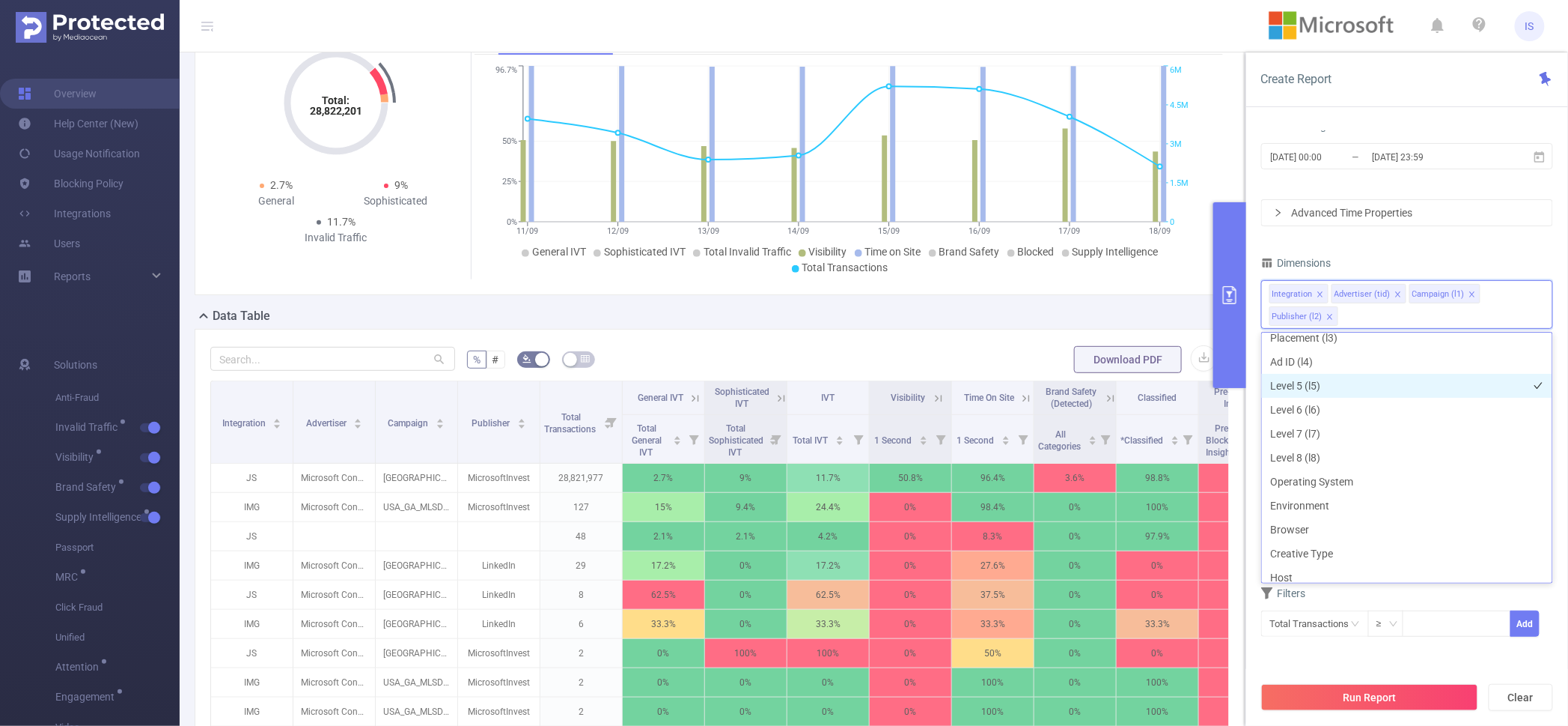
scroll to position [190, 0]
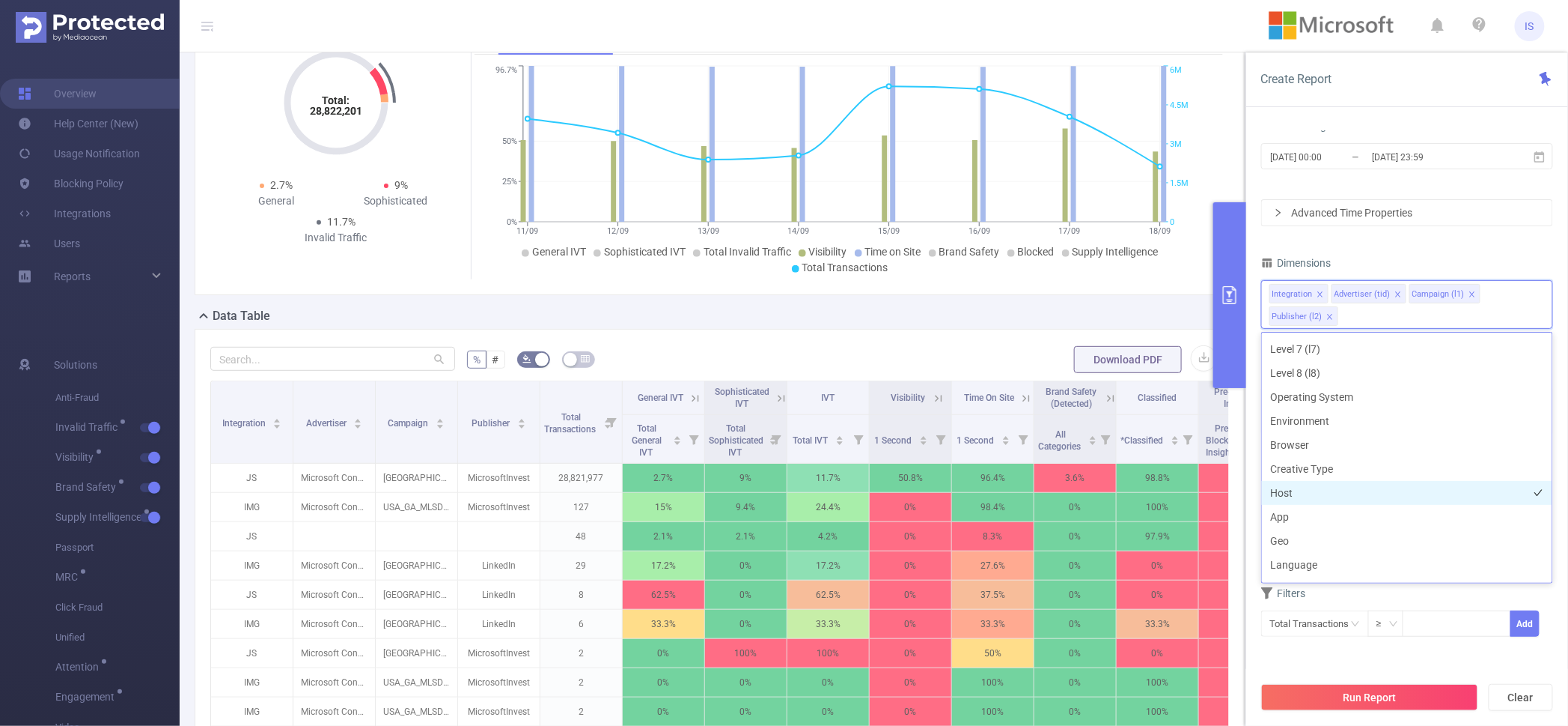
click at [1313, 490] on li "Host" at bounding box center [1407, 493] width 290 height 24
click at [1323, 519] on li "App" at bounding box center [1407, 517] width 290 height 24
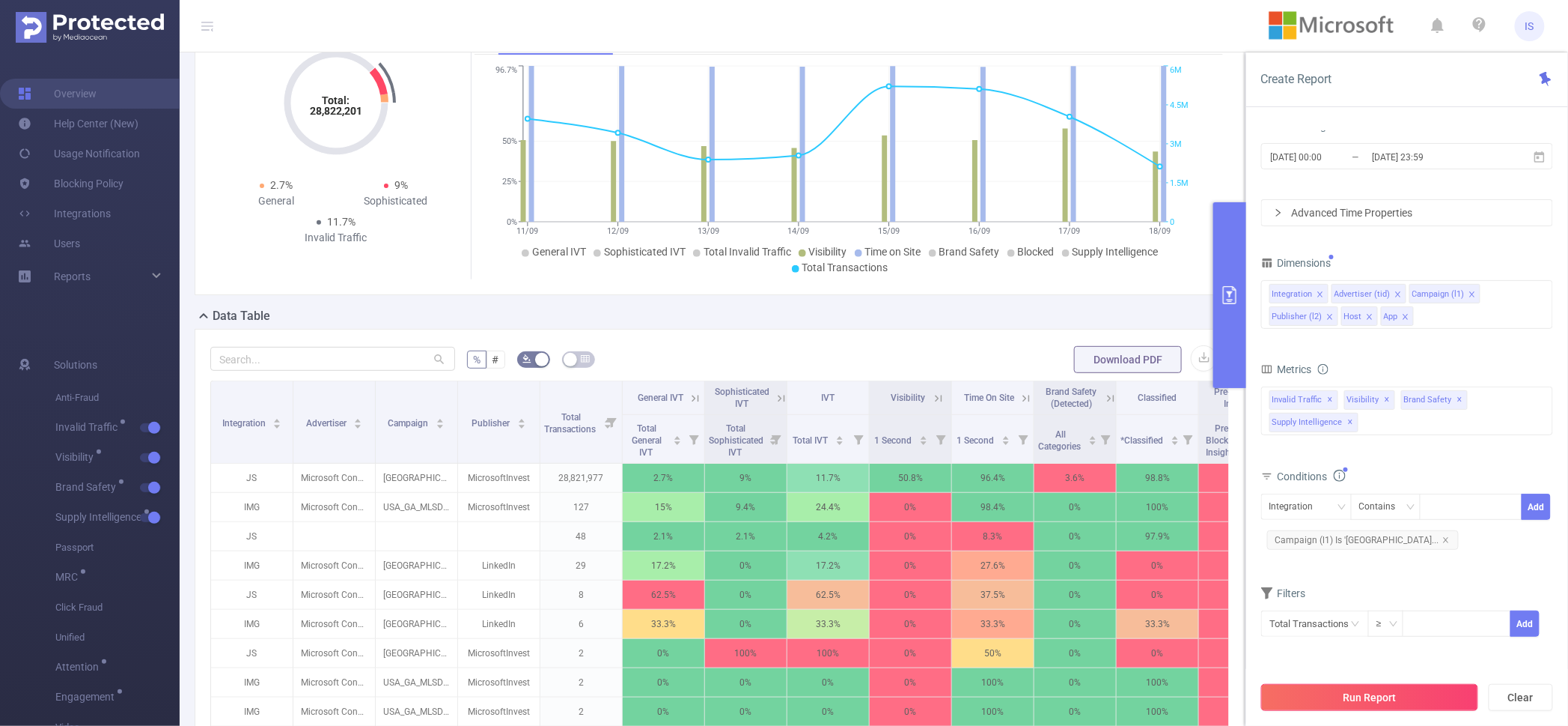
click at [1388, 698] on button "Run Report" at bounding box center [1370, 698] width 217 height 27
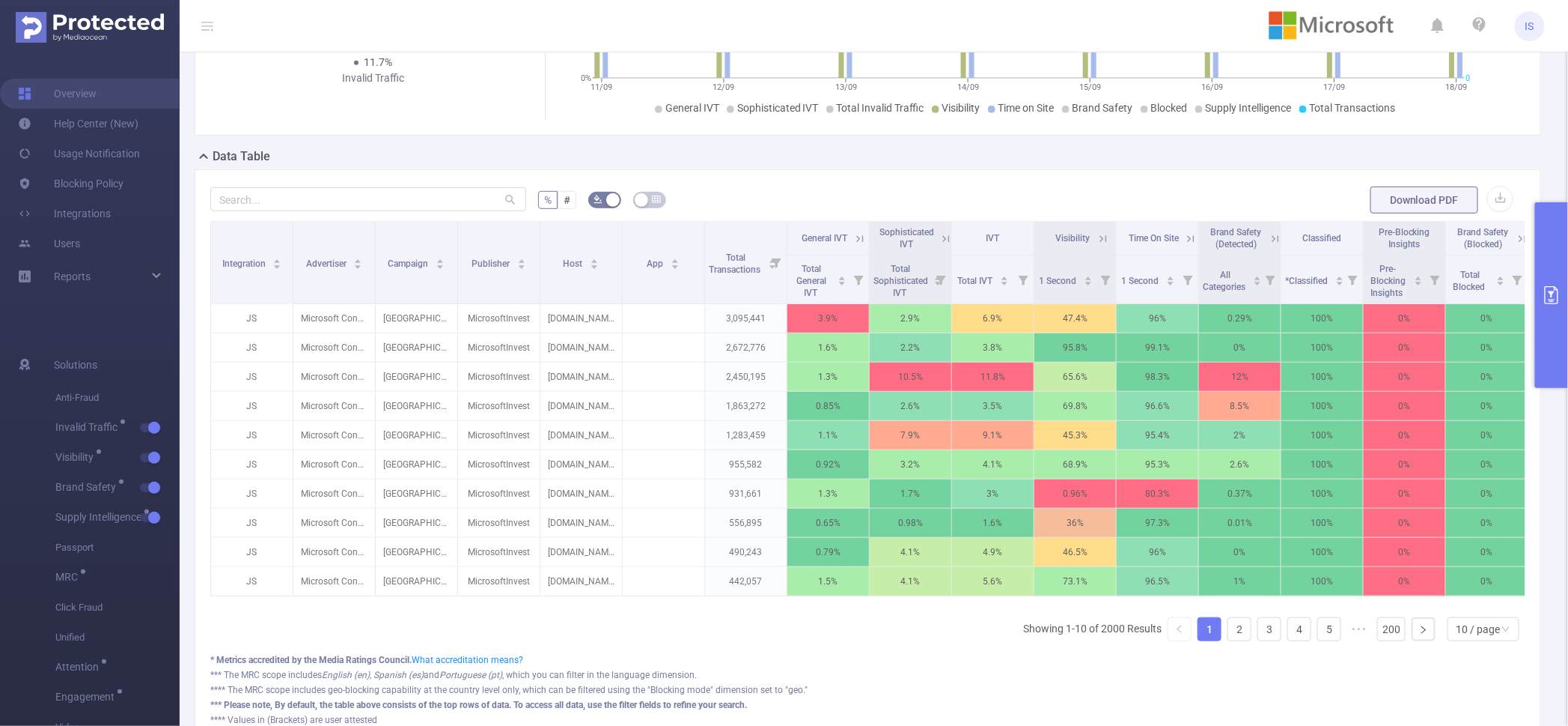
scroll to position [299, 0]
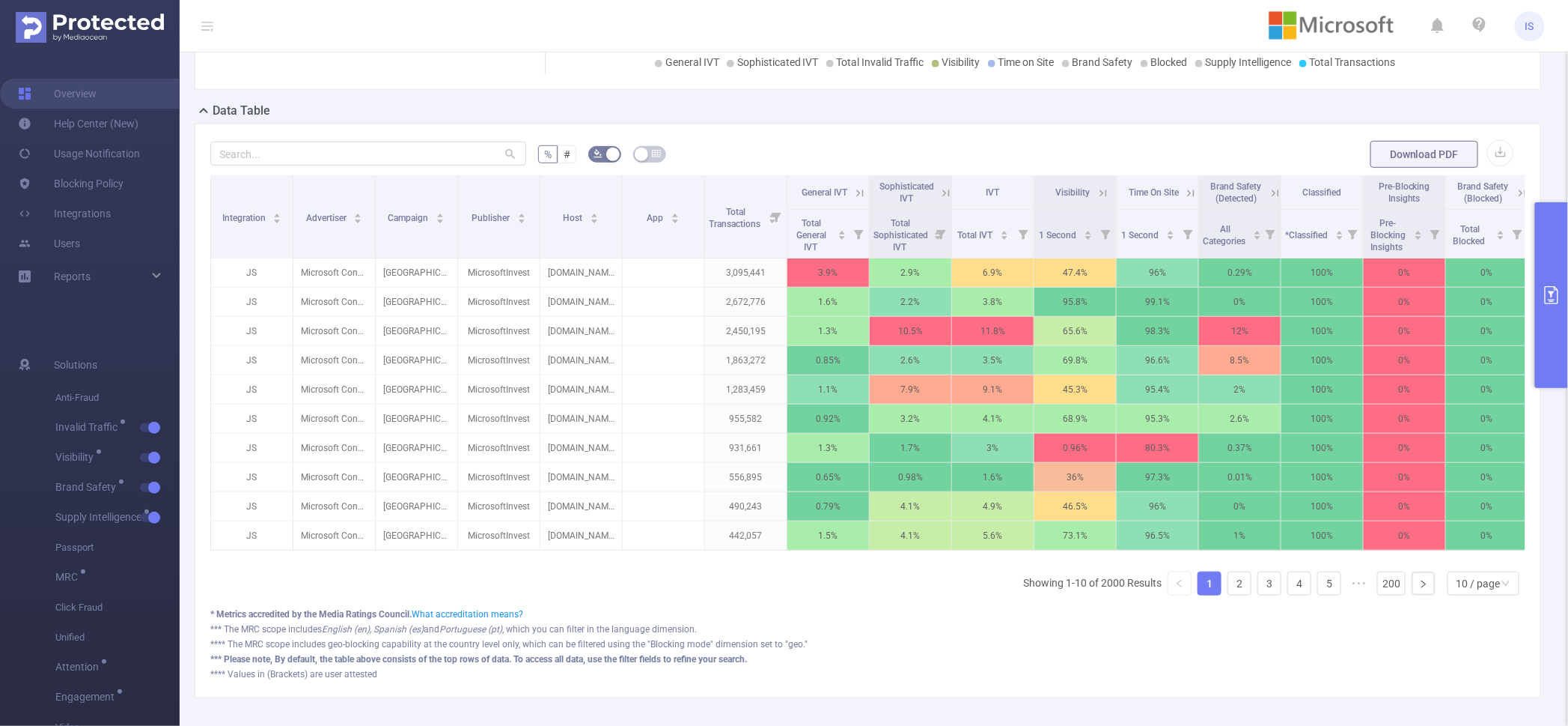
click at [1099, 200] on icon at bounding box center [1104, 193] width 14 height 14
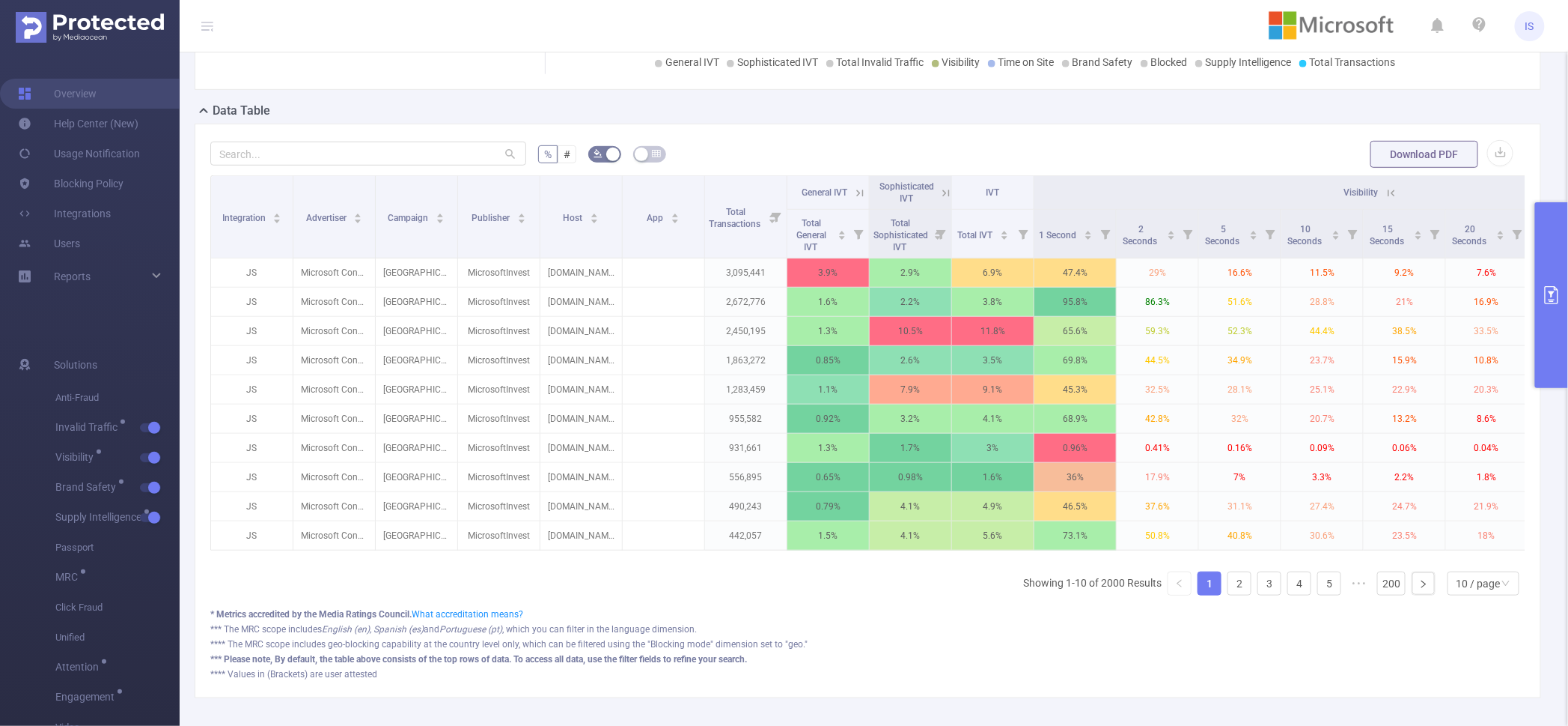
click at [1386, 200] on icon at bounding box center [1391, 193] width 14 height 14
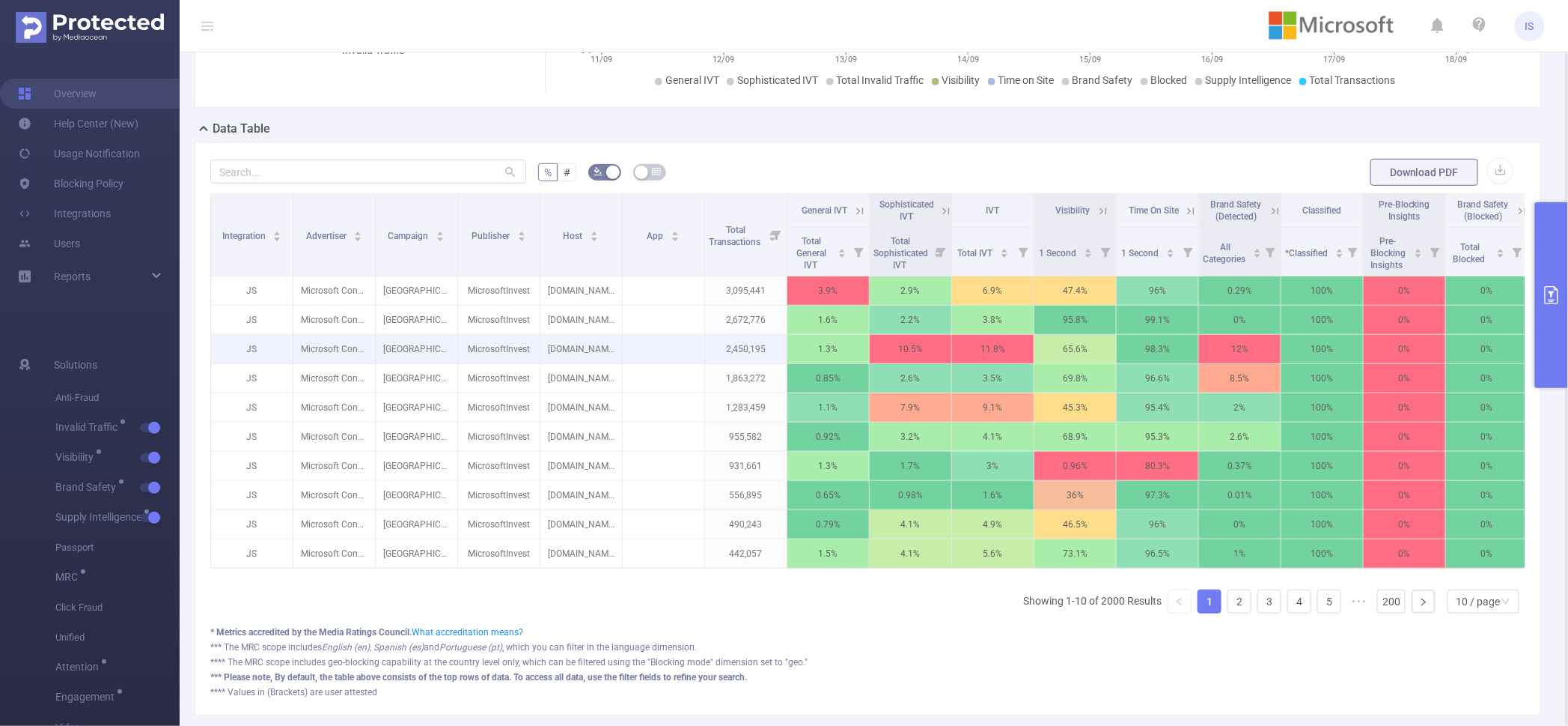
scroll to position [393, 0]
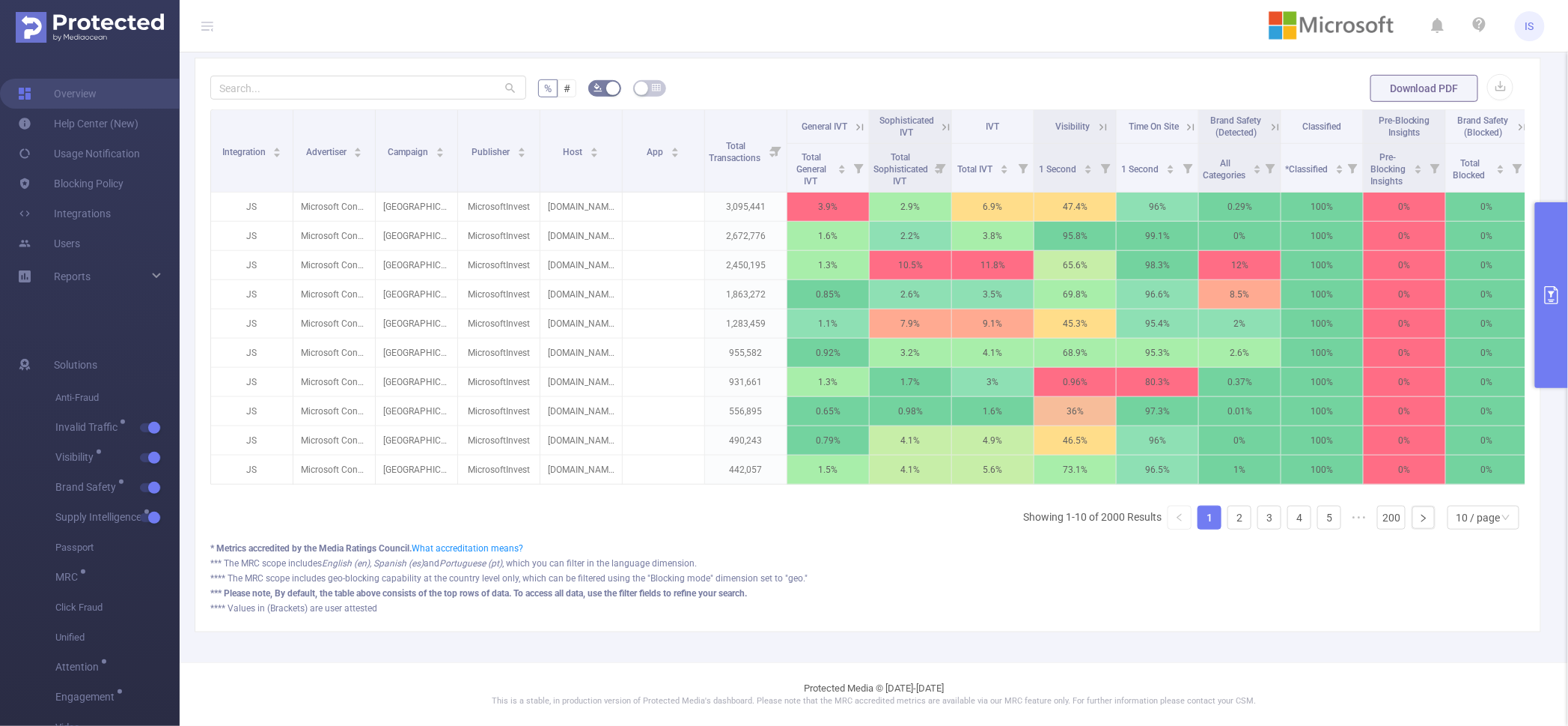
click at [1103, 119] on th "Visibility" at bounding box center [1075, 126] width 82 height 33
click at [1103, 120] on icon at bounding box center [1104, 127] width 14 height 14
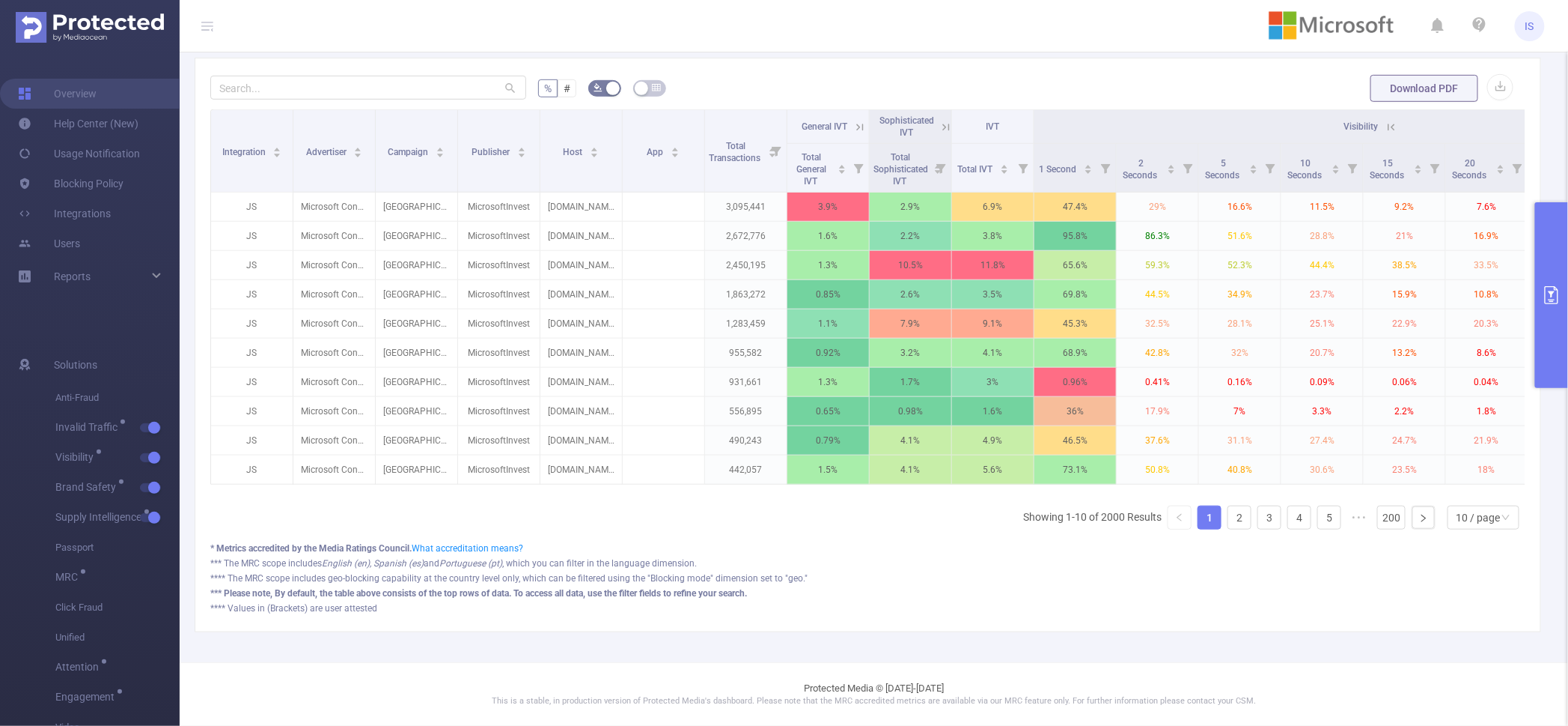
click at [1389, 124] on icon at bounding box center [1392, 127] width 7 height 7
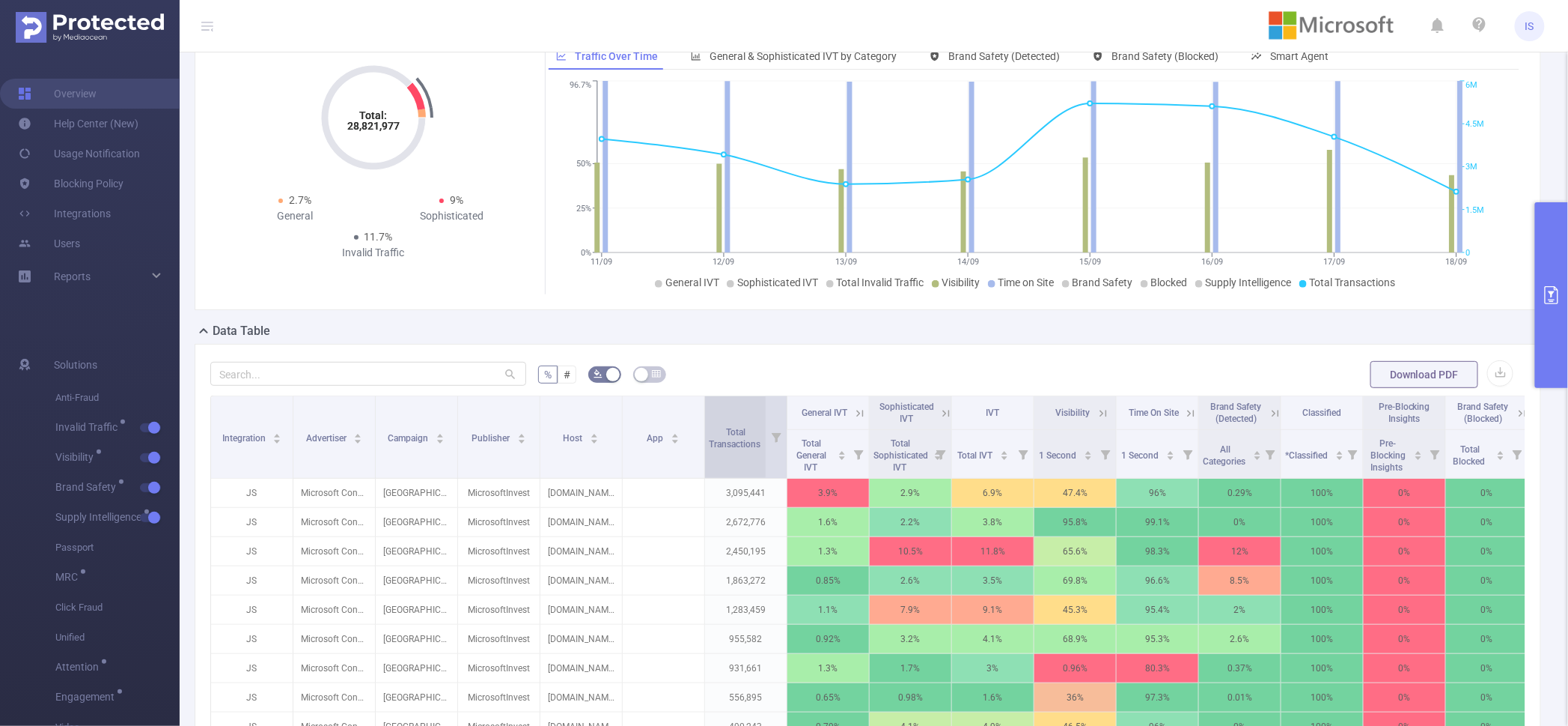
scroll to position [94, 0]
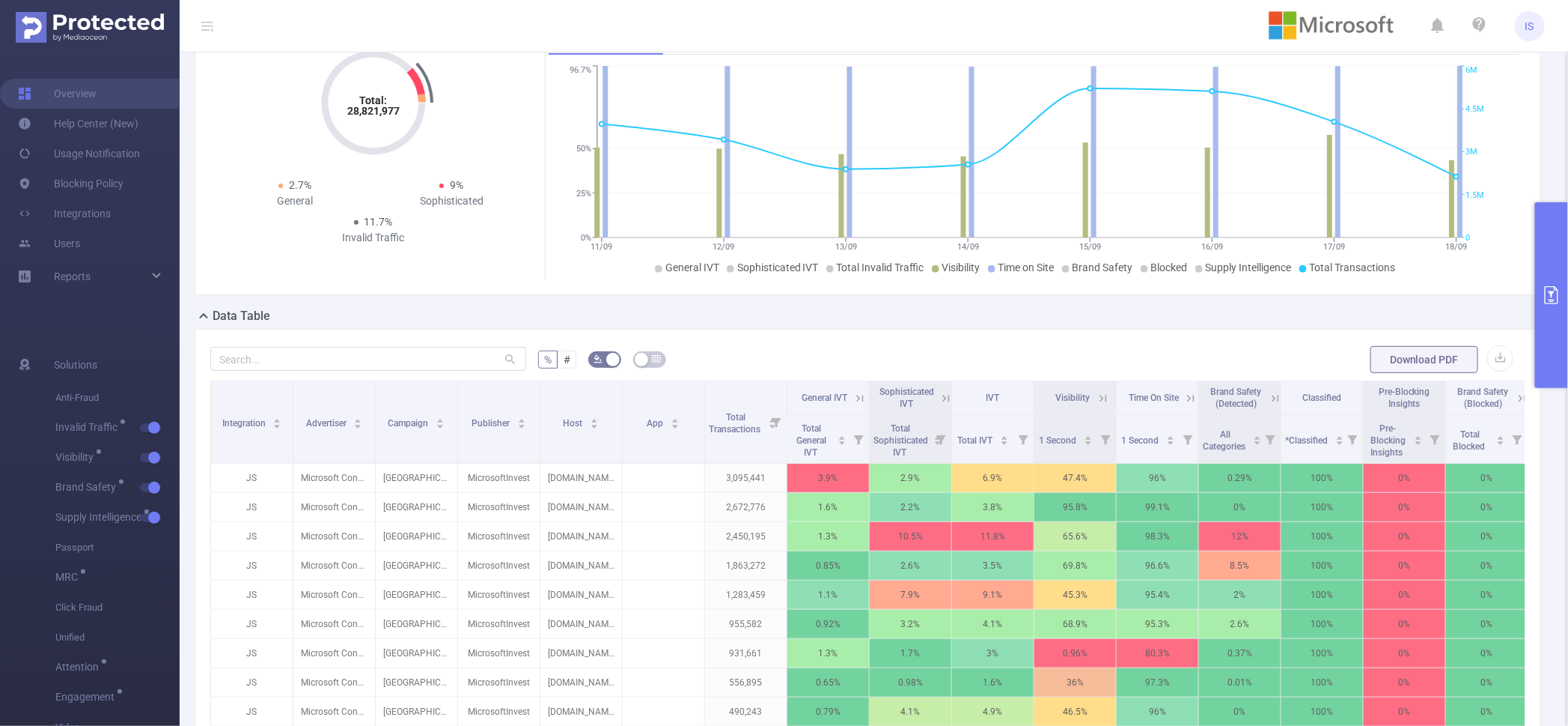
click at [946, 405] on icon at bounding box center [947, 399] width 14 height 14
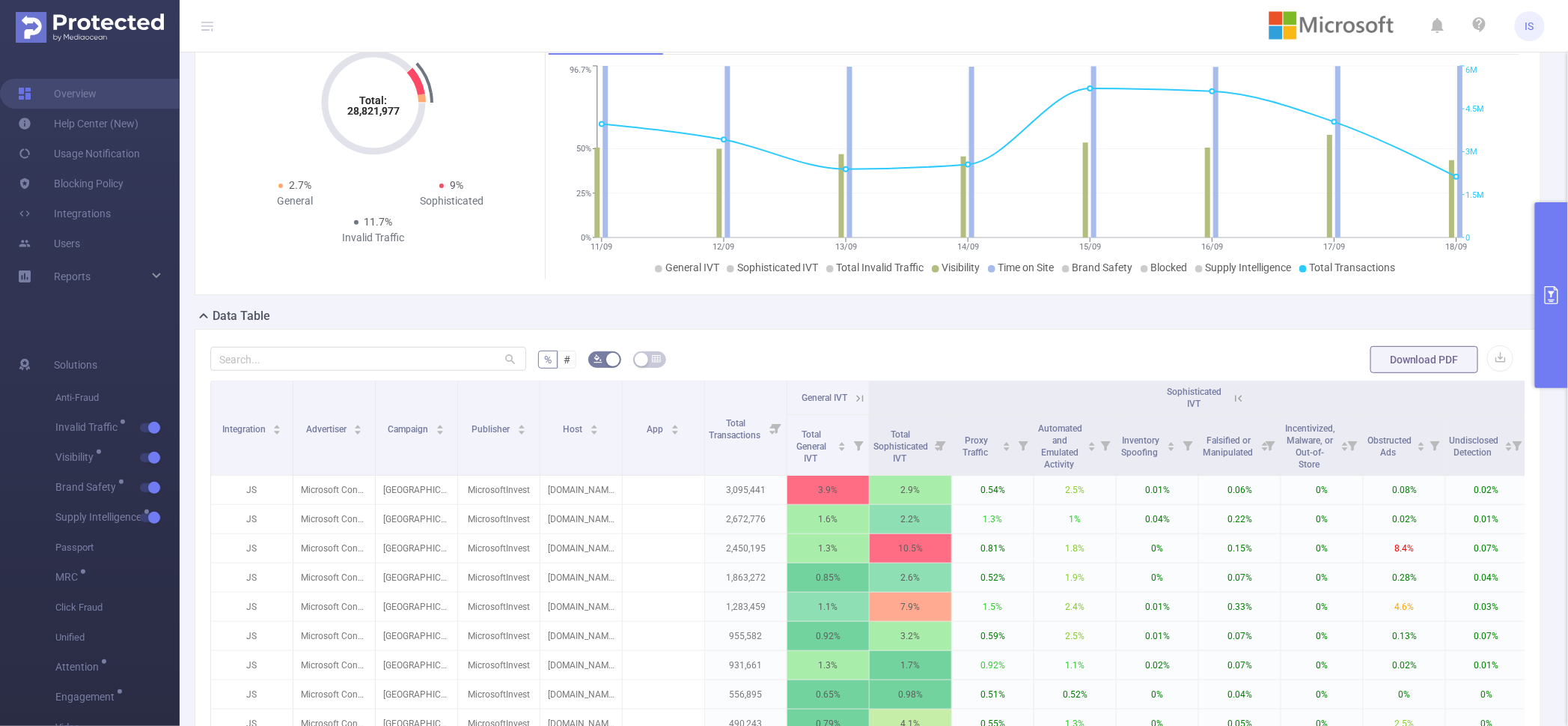
click at [1236, 401] on icon at bounding box center [1239, 398] width 7 height 7
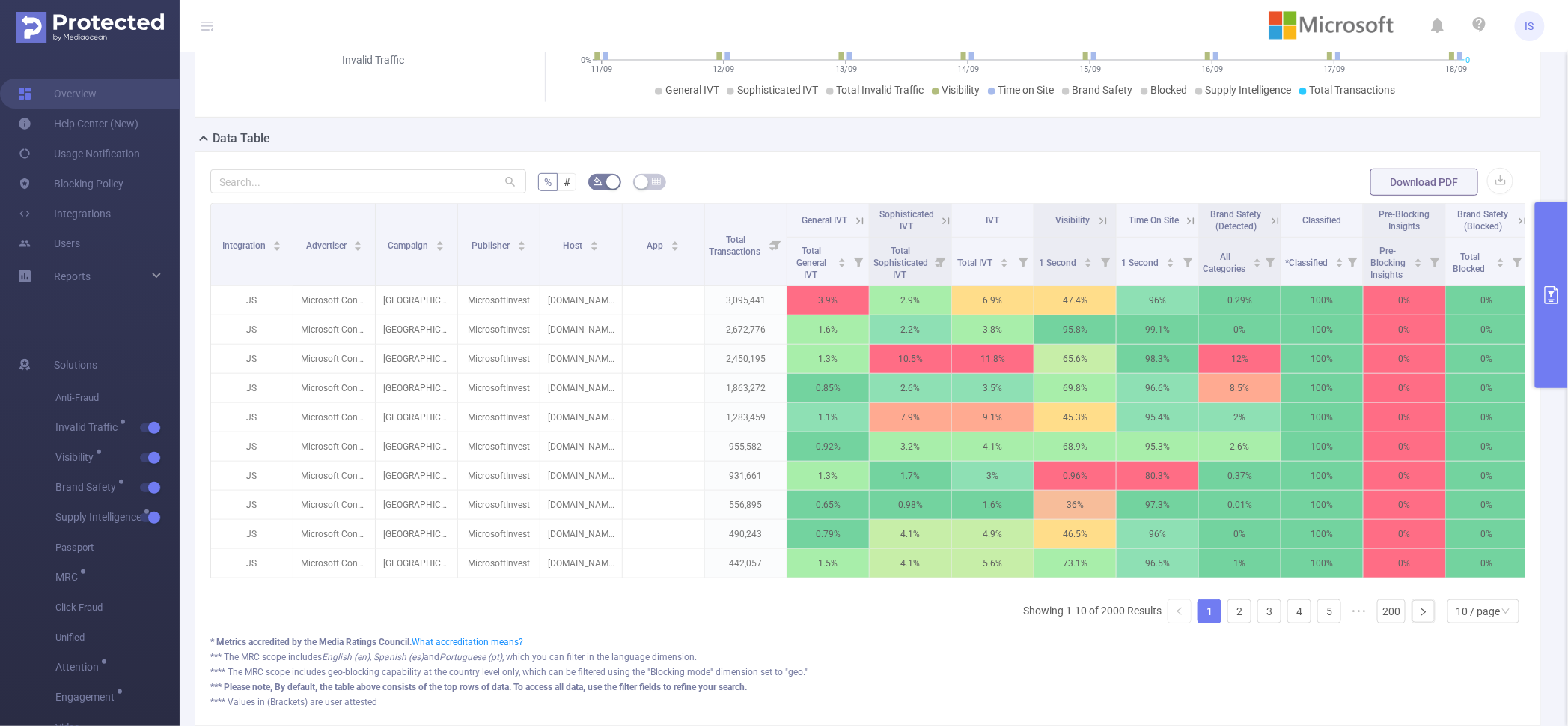
scroll to position [281, 0]
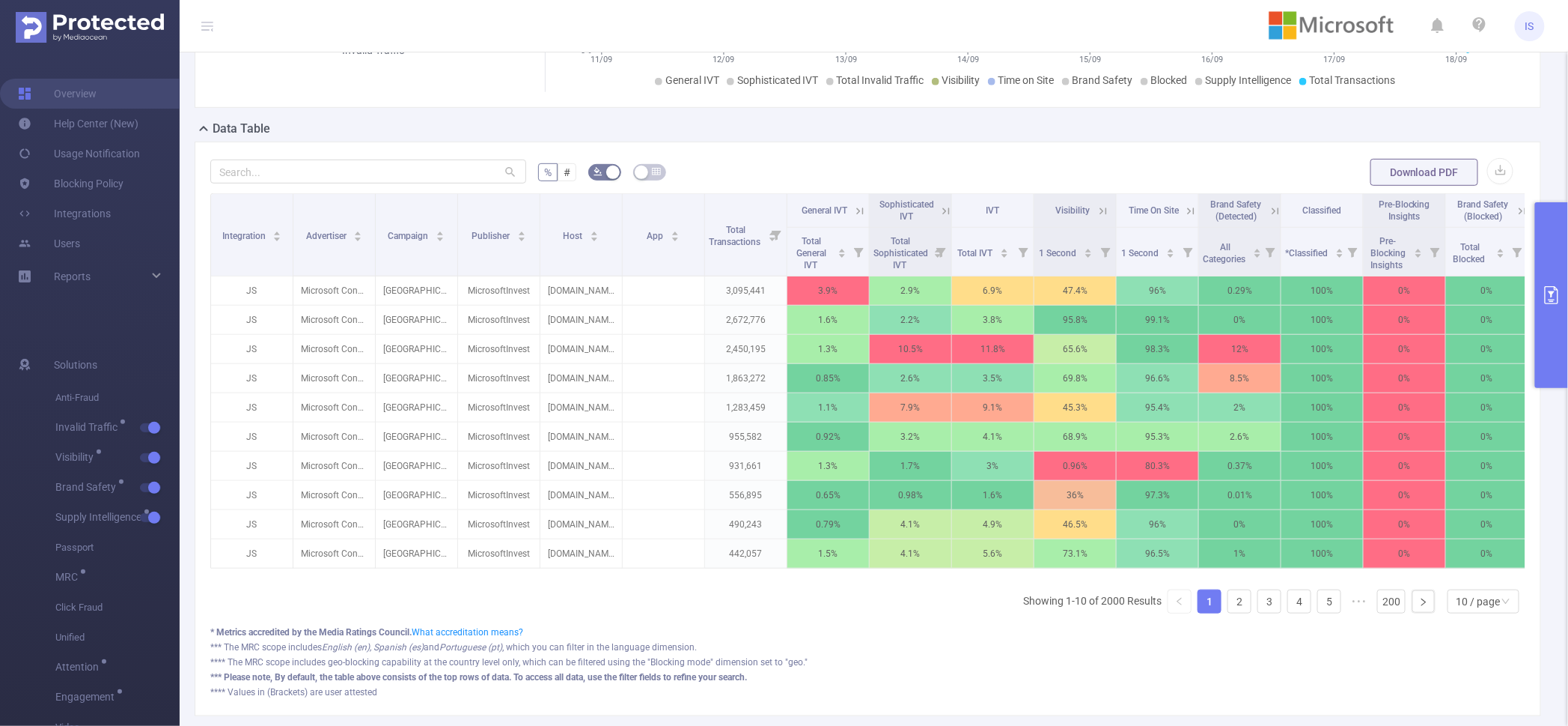
click at [1102, 214] on icon at bounding box center [1104, 211] width 7 height 7
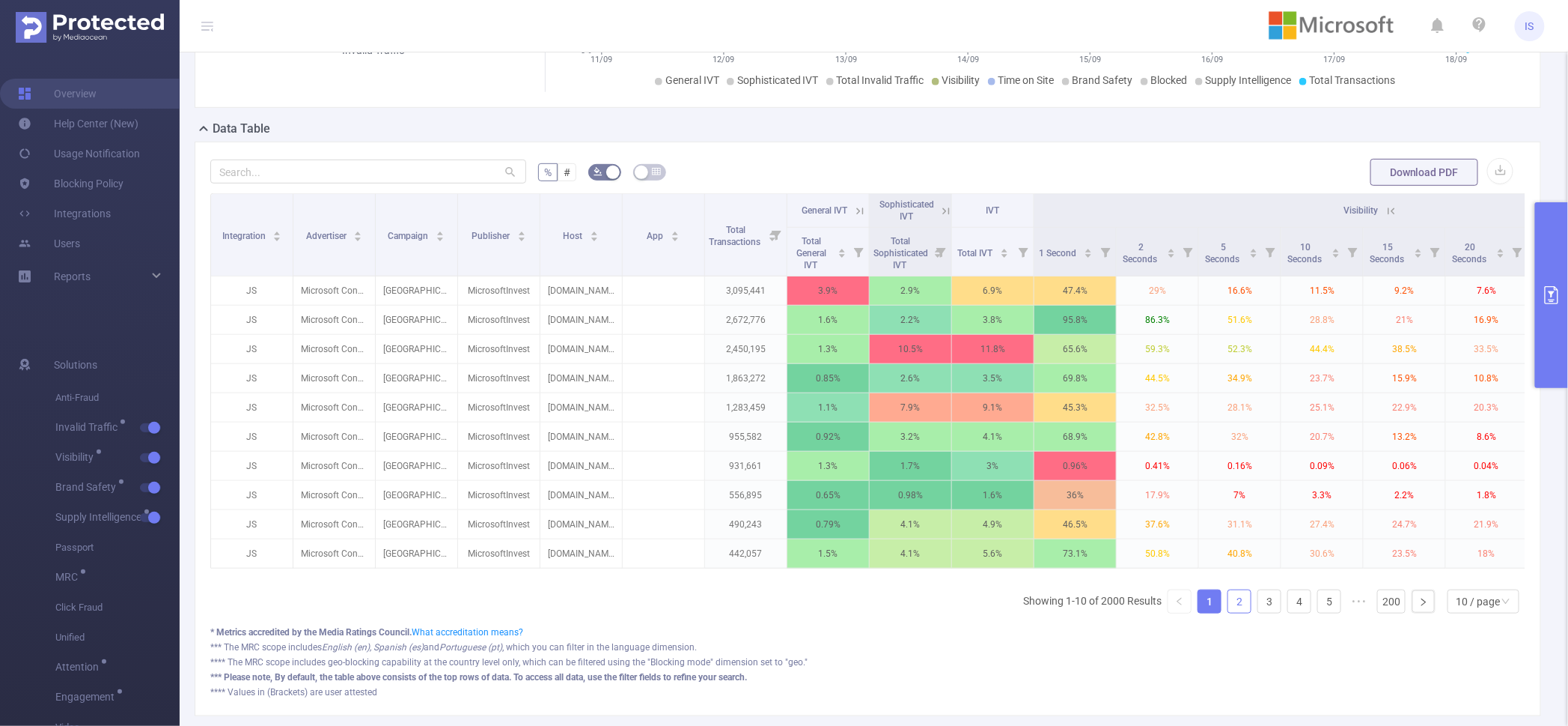
click at [1228, 612] on link "2" at bounding box center [1239, 601] width 22 height 22
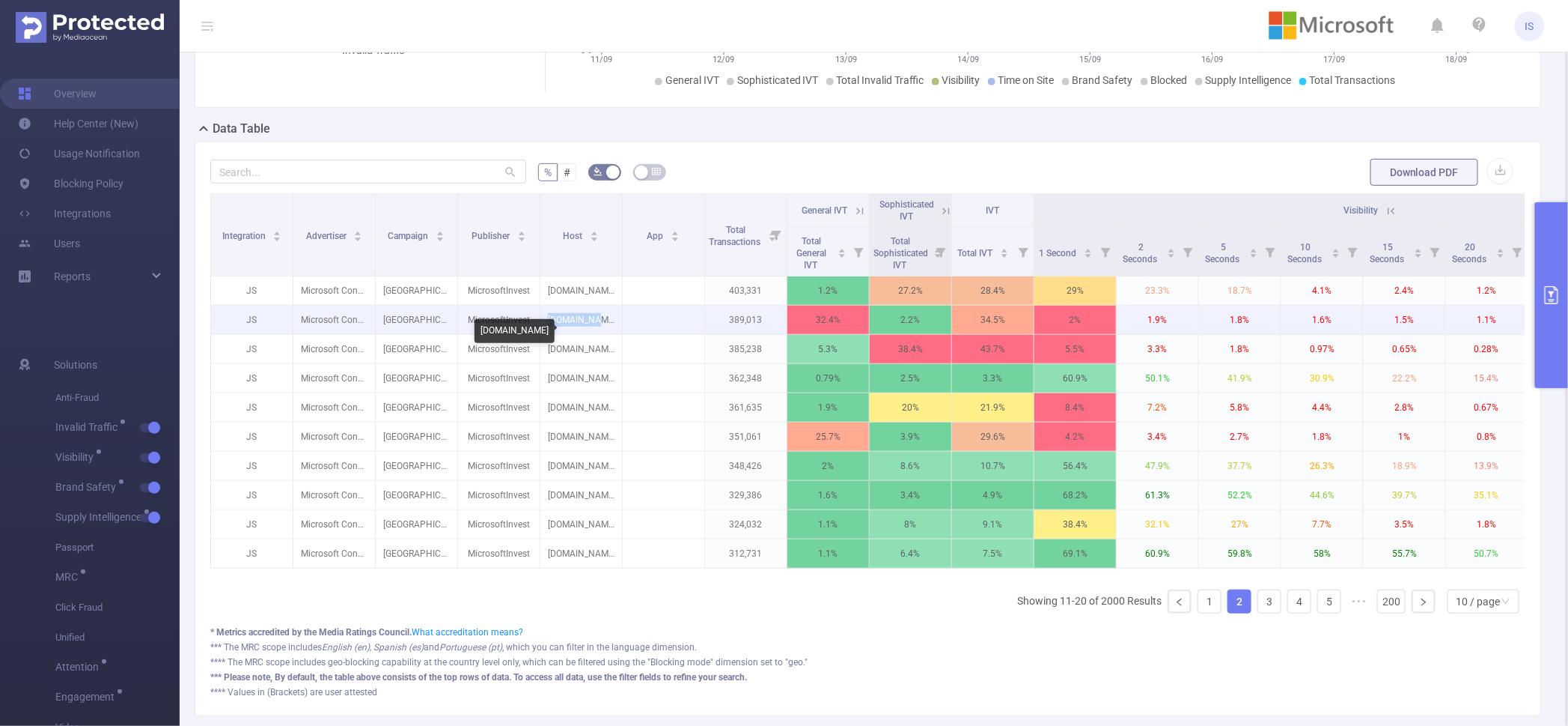
drag, startPoint x: 609, startPoint y: 334, endPoint x: 551, endPoint y: 331, distance: 58.1
click at [551, 331] on p "[DOMAIN_NAME]" at bounding box center [581, 319] width 82 height 28
copy p "[DOMAIN_NAME]"
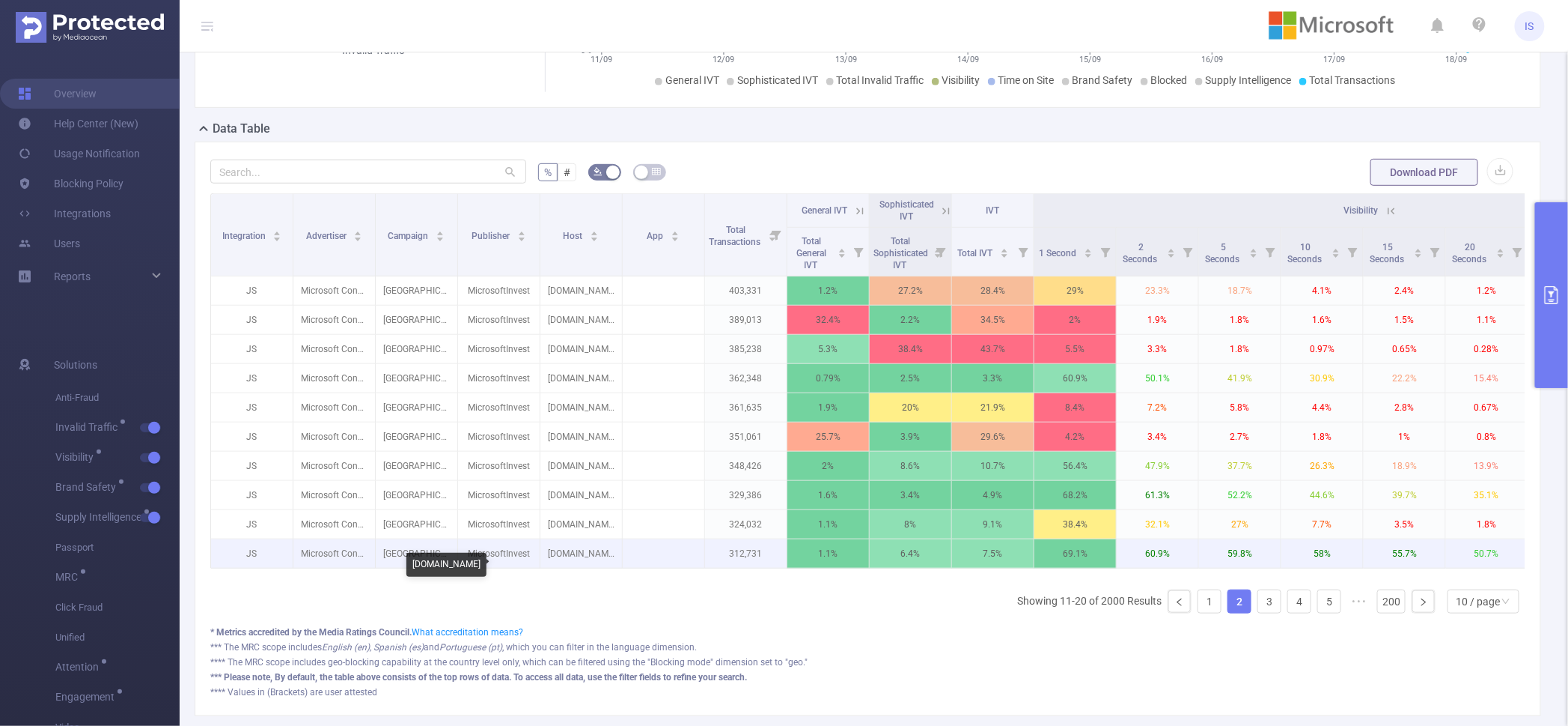
click at [591, 567] on p "[DOMAIN_NAME]" at bounding box center [581, 553] width 82 height 28
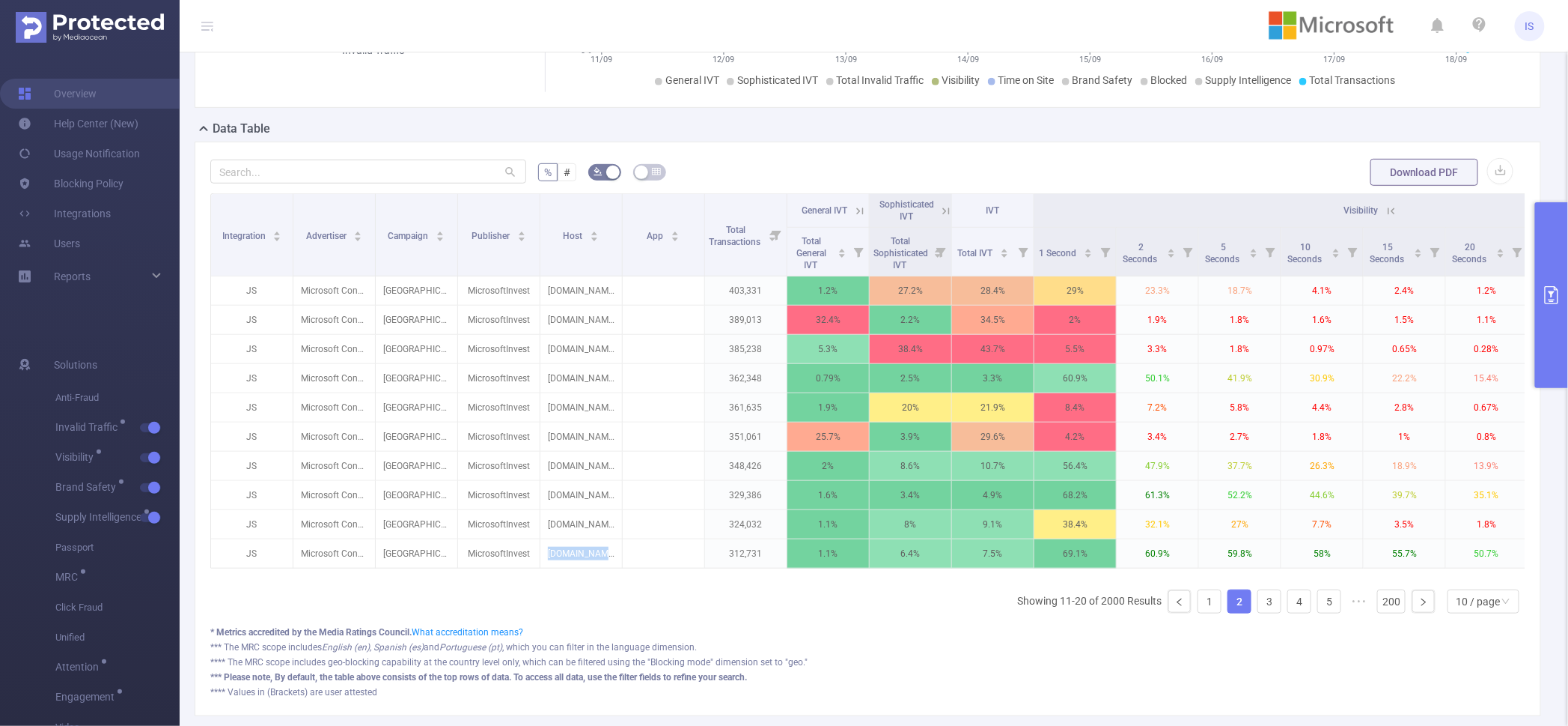
copy p "[DOMAIN_NAME]"
click at [1258, 612] on link "3" at bounding box center [1269, 601] width 22 height 22
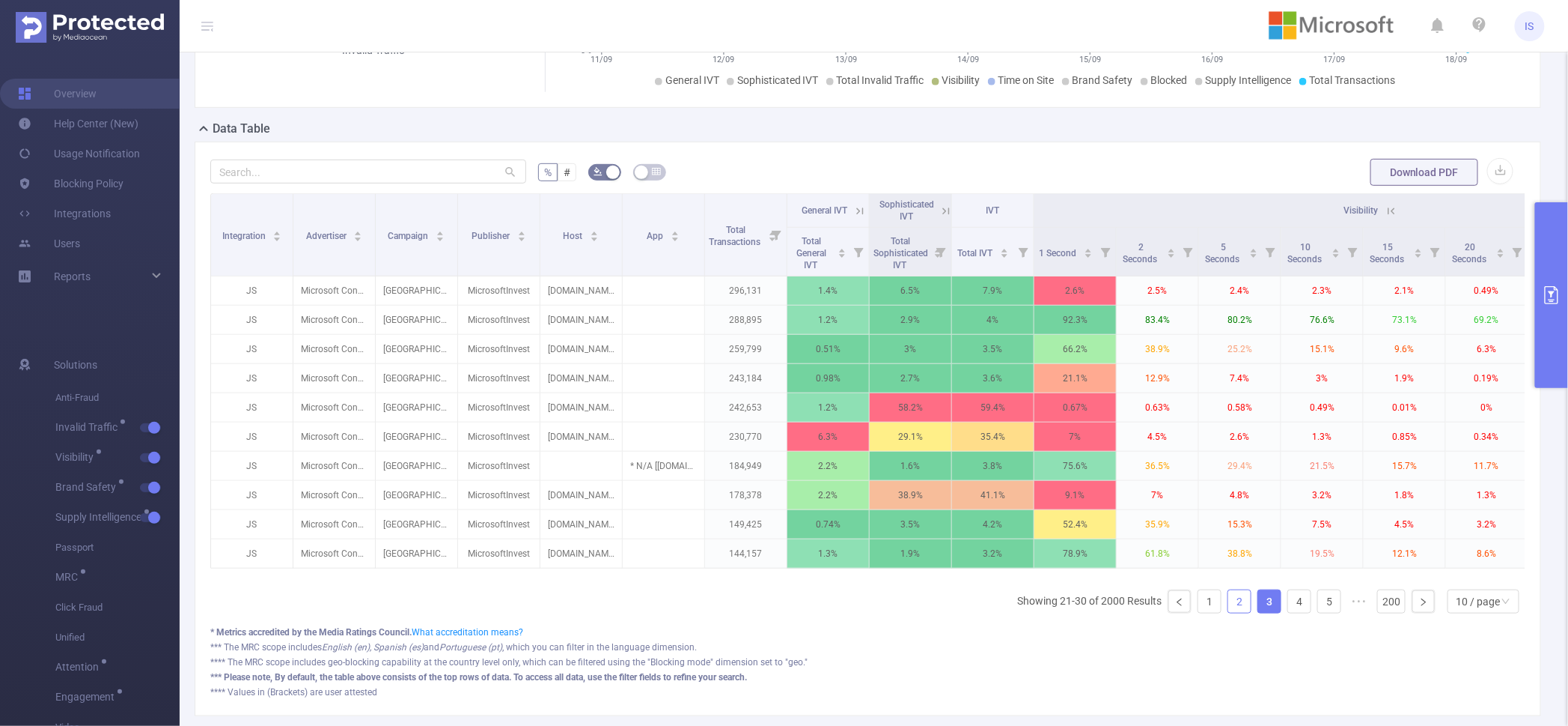
click at [1228, 612] on link "2" at bounding box center [1239, 601] width 22 height 22
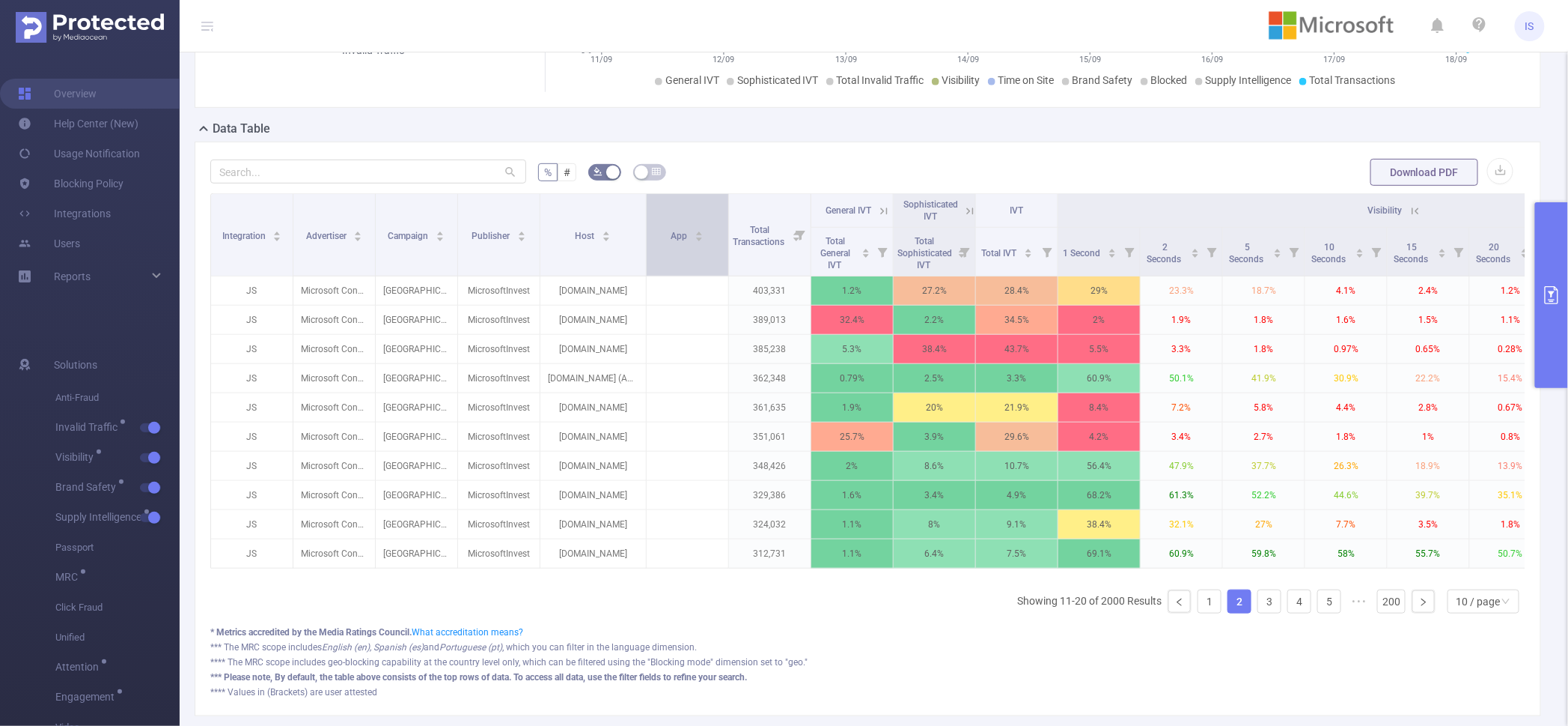
drag, startPoint x: 620, startPoint y: 267, endPoint x: 644, endPoint y: 268, distance: 24.0
click at [644, 268] on span at bounding box center [645, 235] width 8 height 82
click at [1415, 214] on icon at bounding box center [1416, 211] width 7 height 7
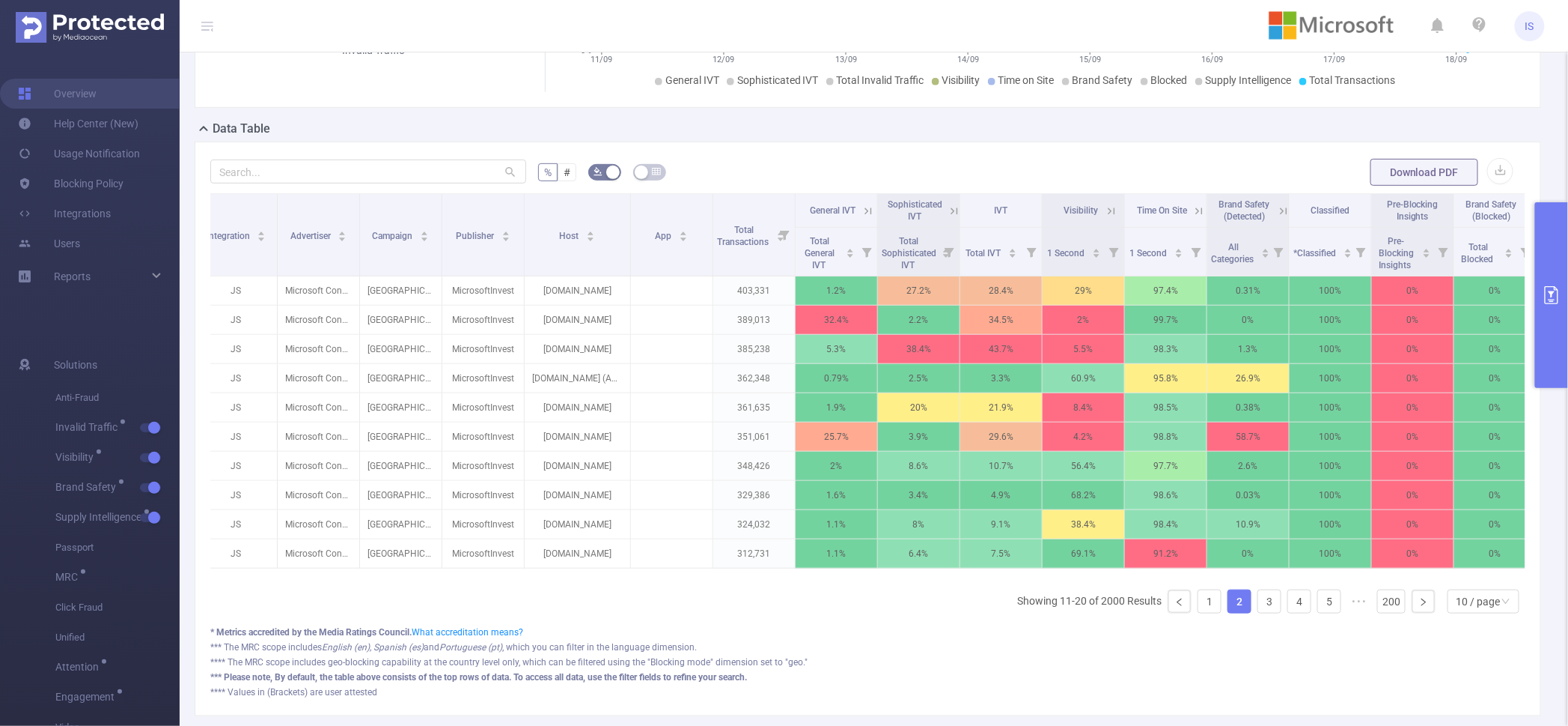
scroll to position [0, 0]
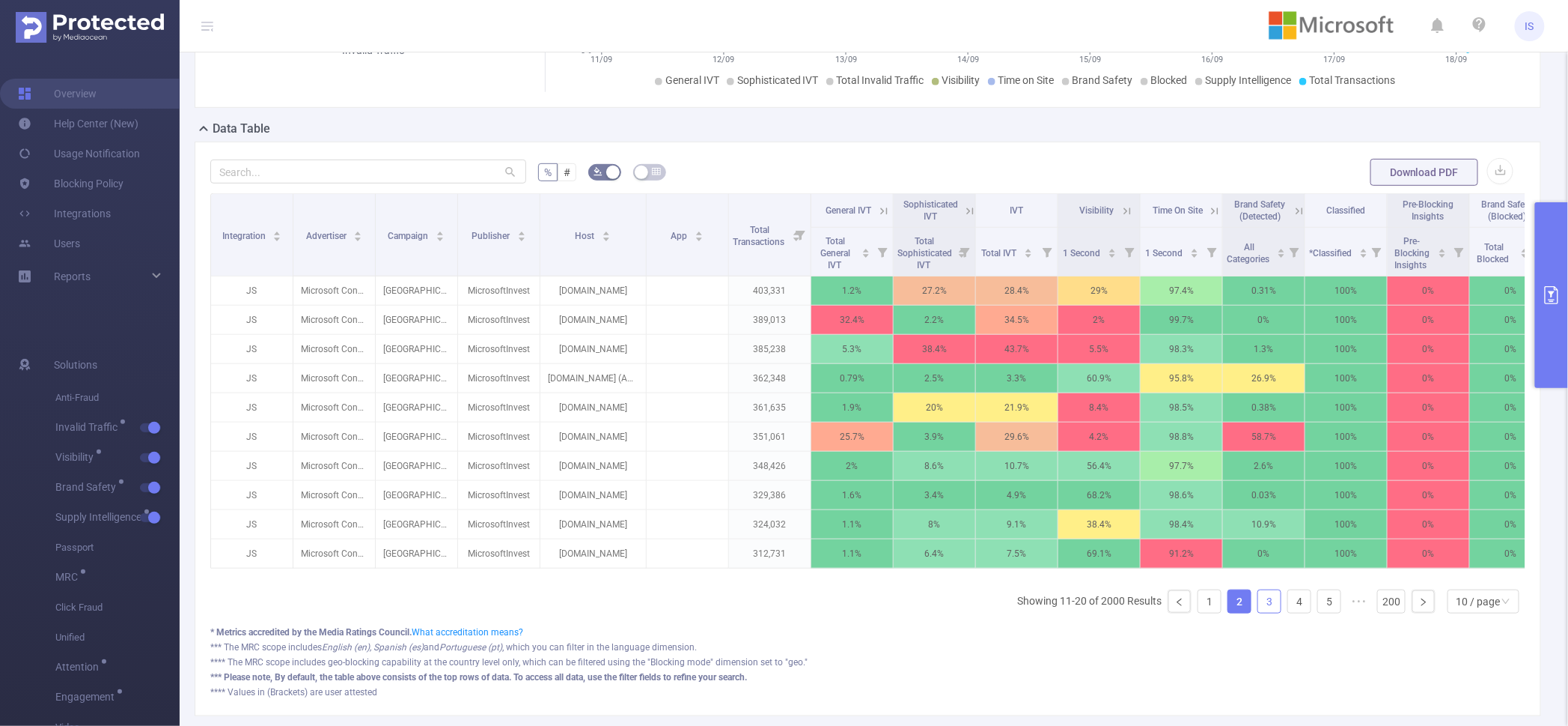
click at [1258, 612] on link "3" at bounding box center [1269, 601] width 22 height 22
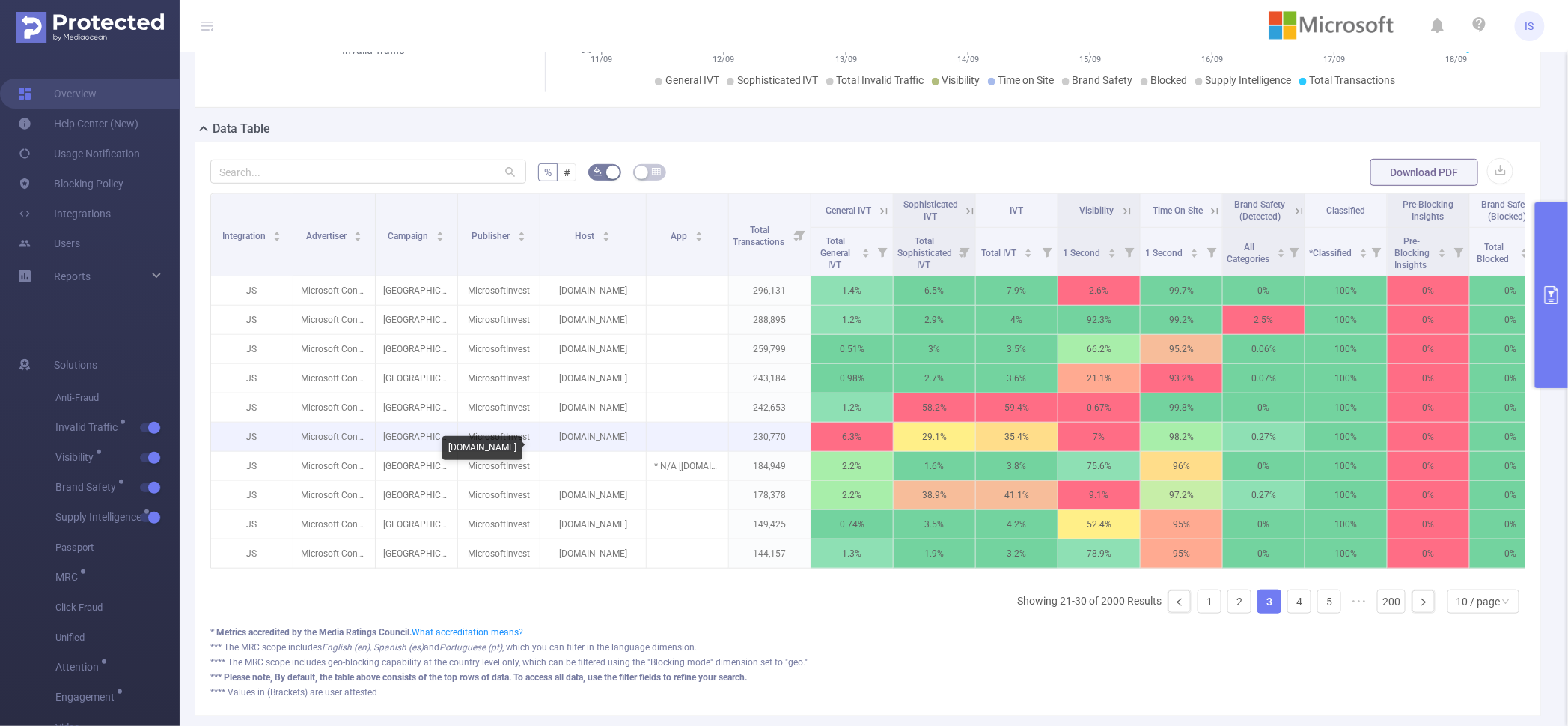
drag, startPoint x: 633, startPoint y: 448, endPoint x: 545, endPoint y: 448, distance: 88.0
click at [545, 448] on p "[DOMAIN_NAME]" at bounding box center [593, 436] width 106 height 28
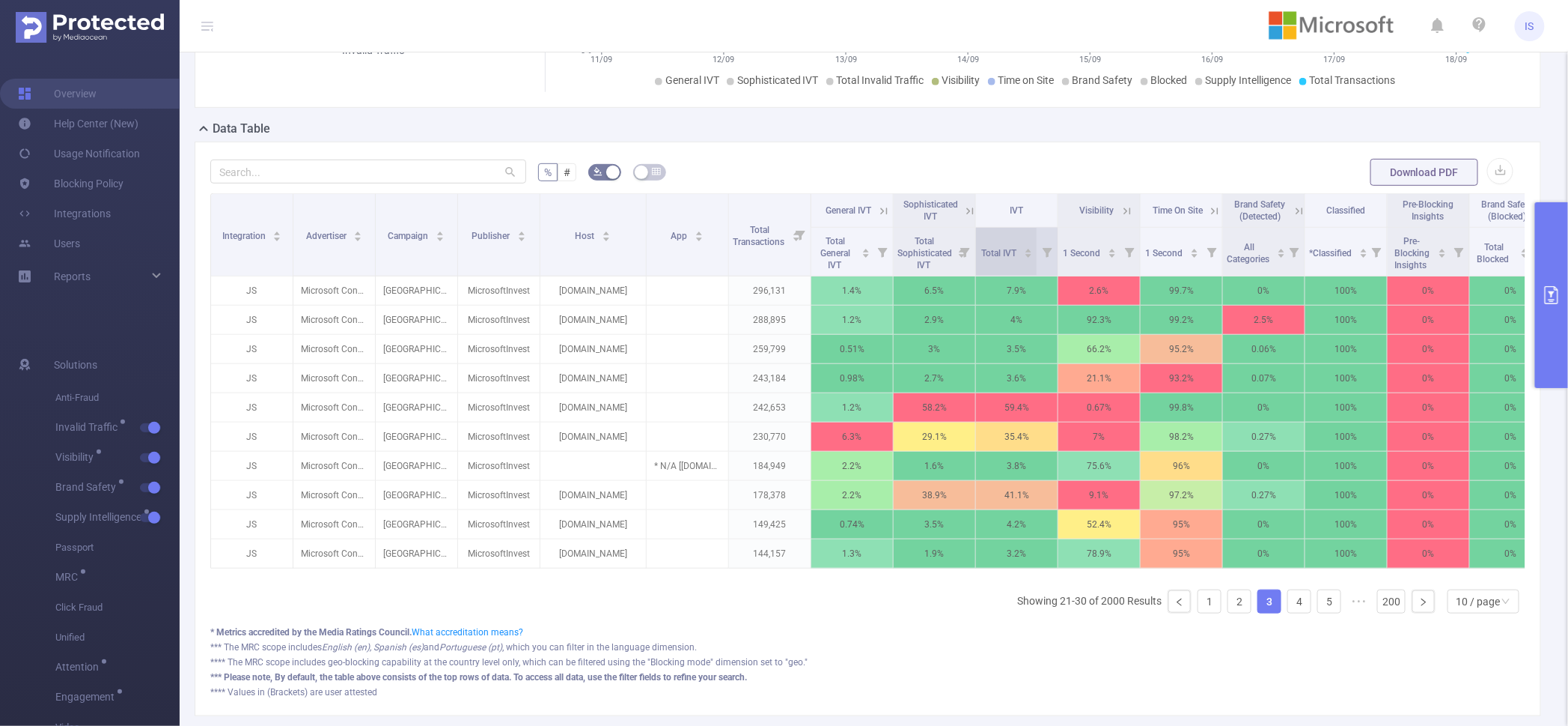
copy p "[DOMAIN_NAME]"
click at [964, 218] on icon at bounding box center [971, 211] width 14 height 14
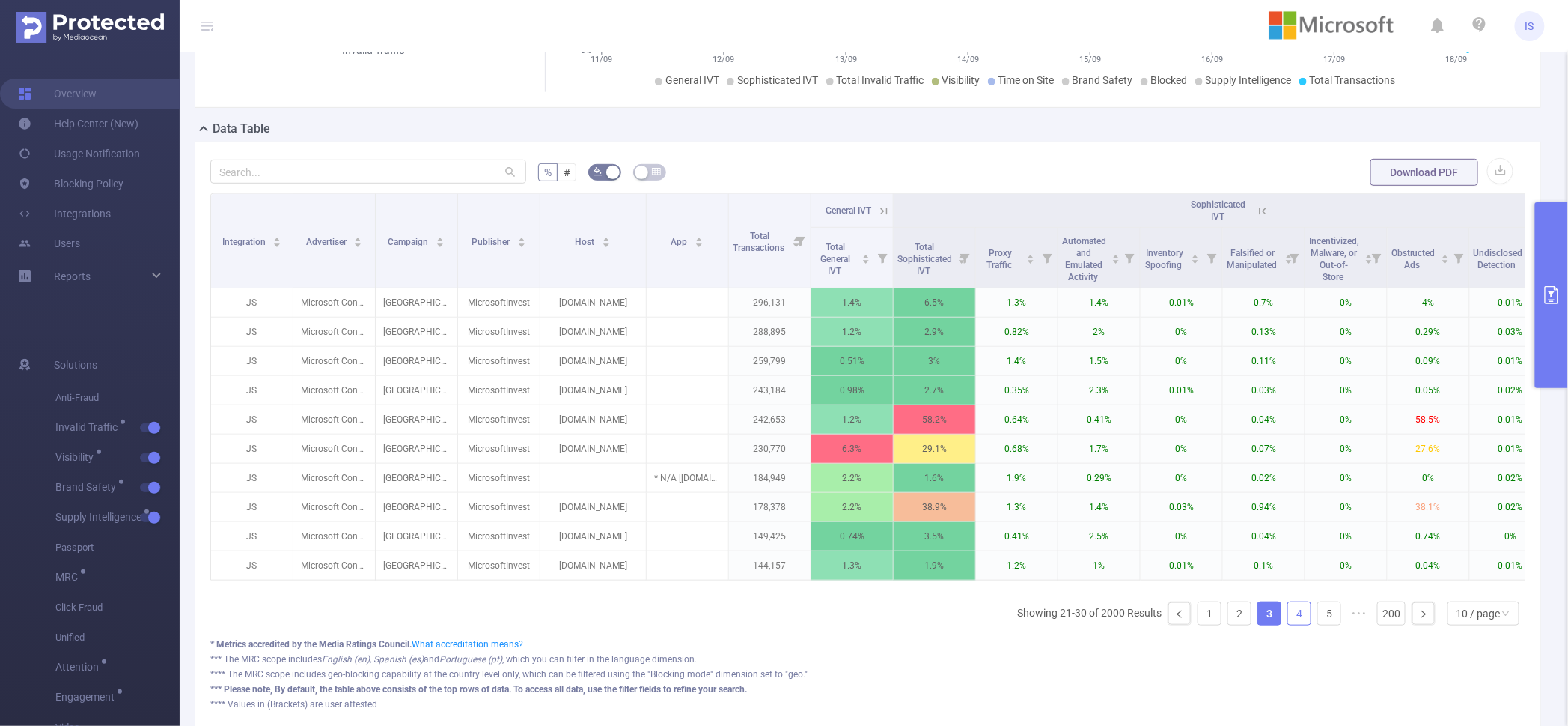
click at [1288, 624] on link "4" at bounding box center [1299, 613] width 22 height 22
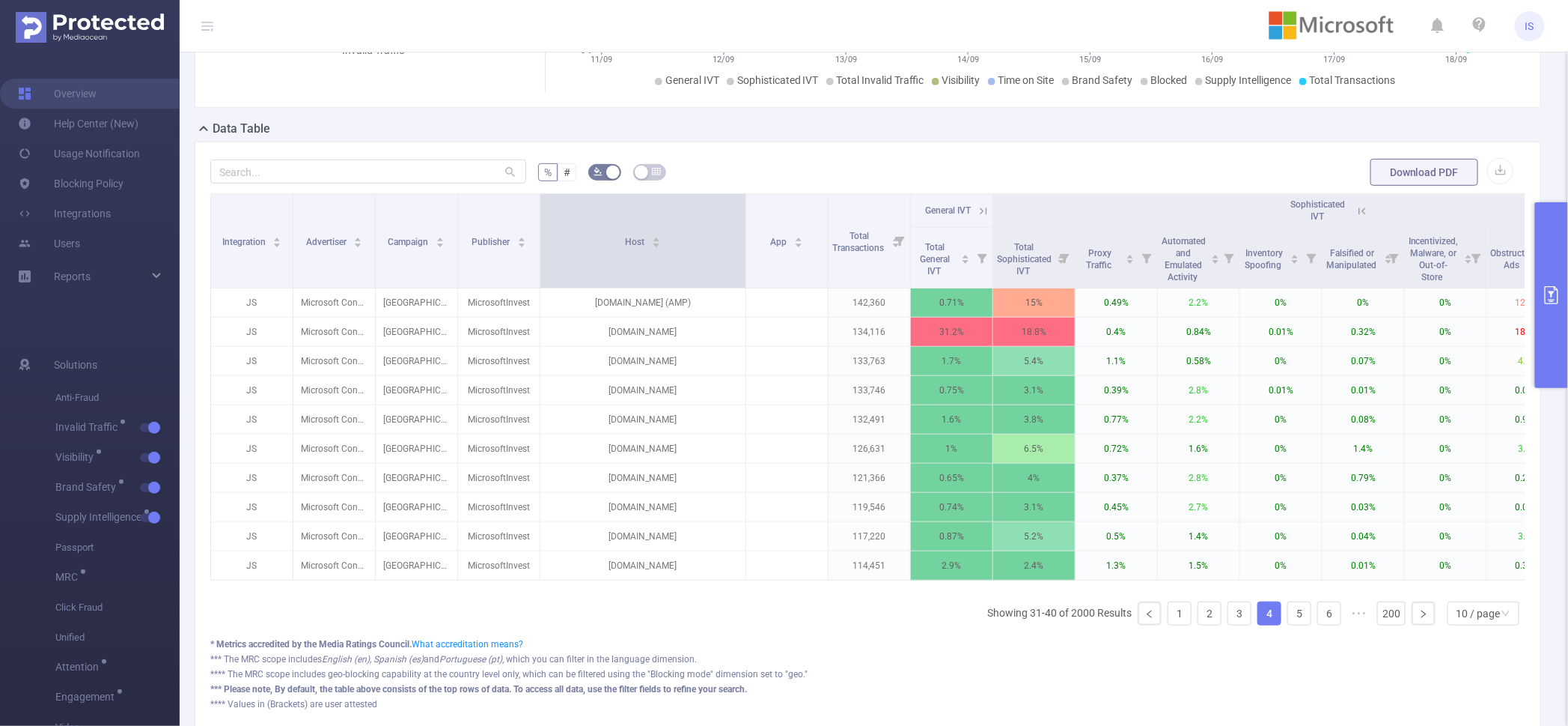
drag, startPoint x: 642, startPoint y: 278, endPoint x: 741, endPoint y: 278, distance: 99.0
click at [742, 278] on span at bounding box center [745, 241] width 8 height 94
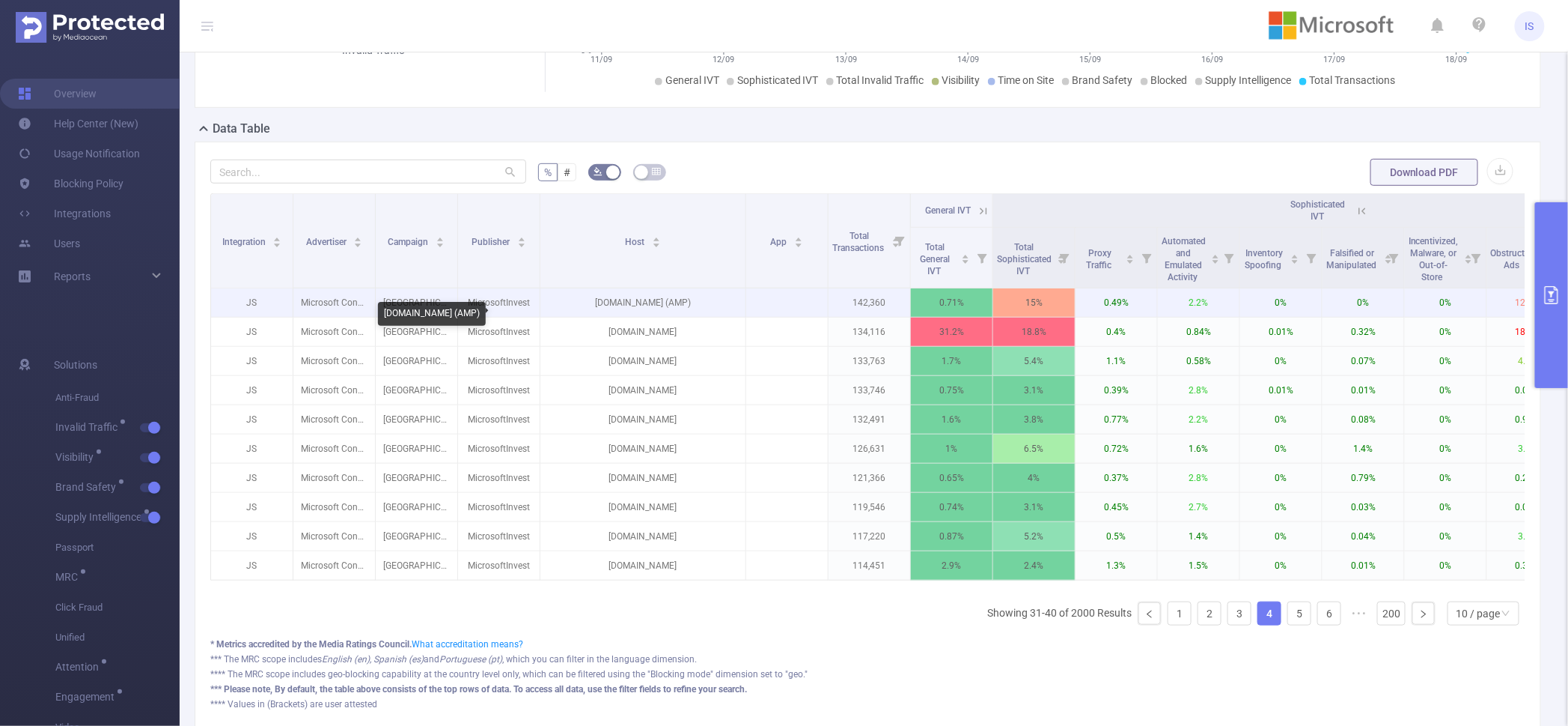
drag, startPoint x: 569, startPoint y: 319, endPoint x: 683, endPoint y: 319, distance: 114.0
click at [683, 317] on p "[DOMAIN_NAME] (AMP)" at bounding box center [643, 302] width 205 height 28
copy p "[DOMAIN_NAME]"
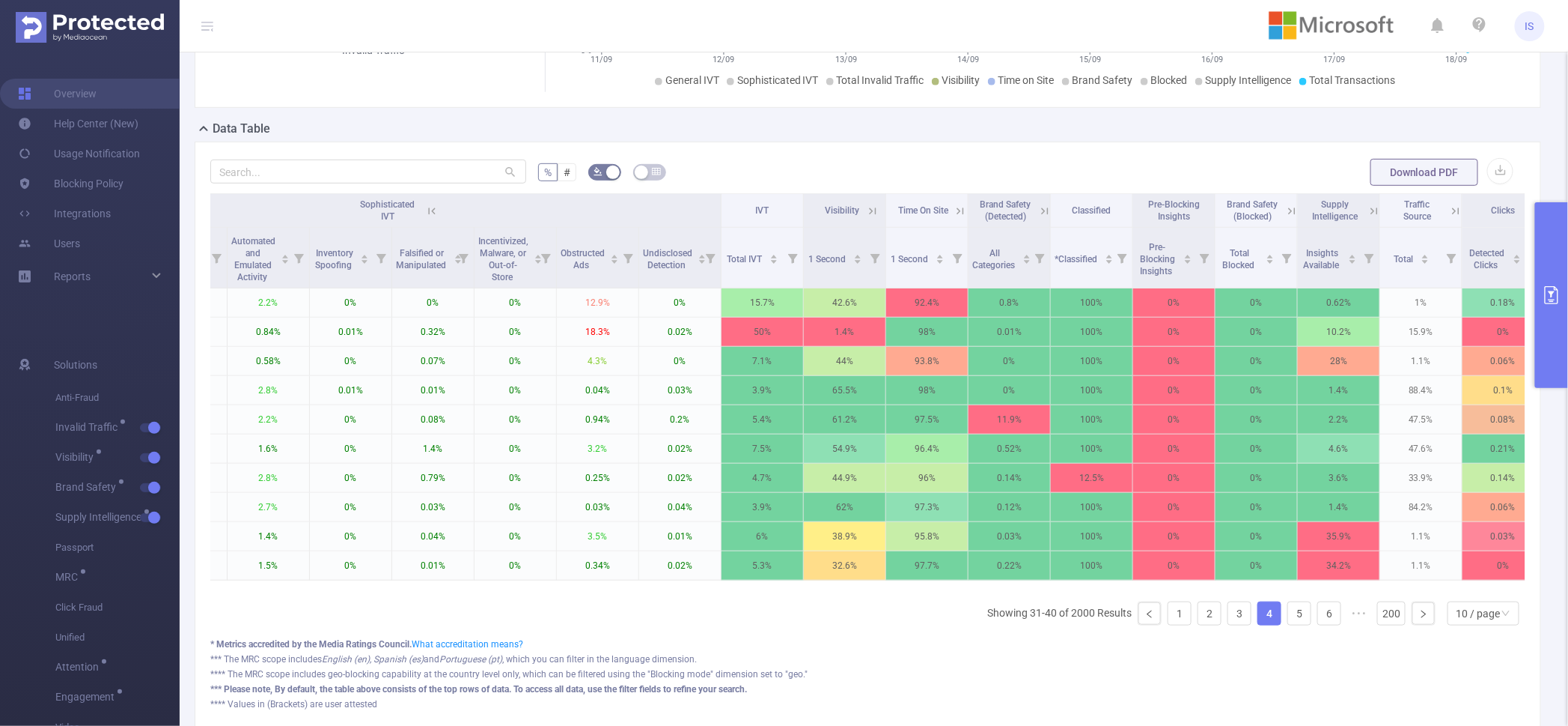
scroll to position [0, 965]
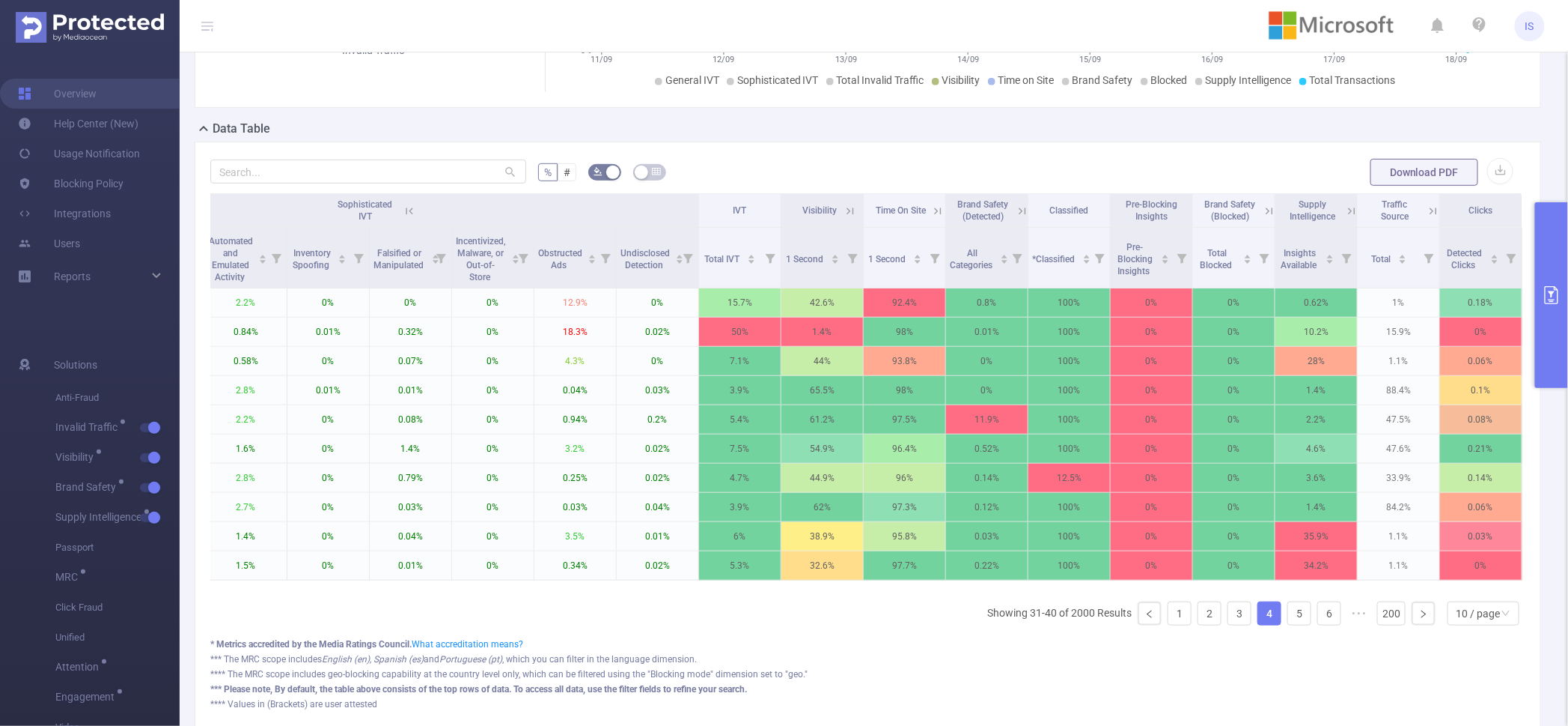
click at [1345, 218] on icon at bounding box center [1352, 211] width 14 height 14
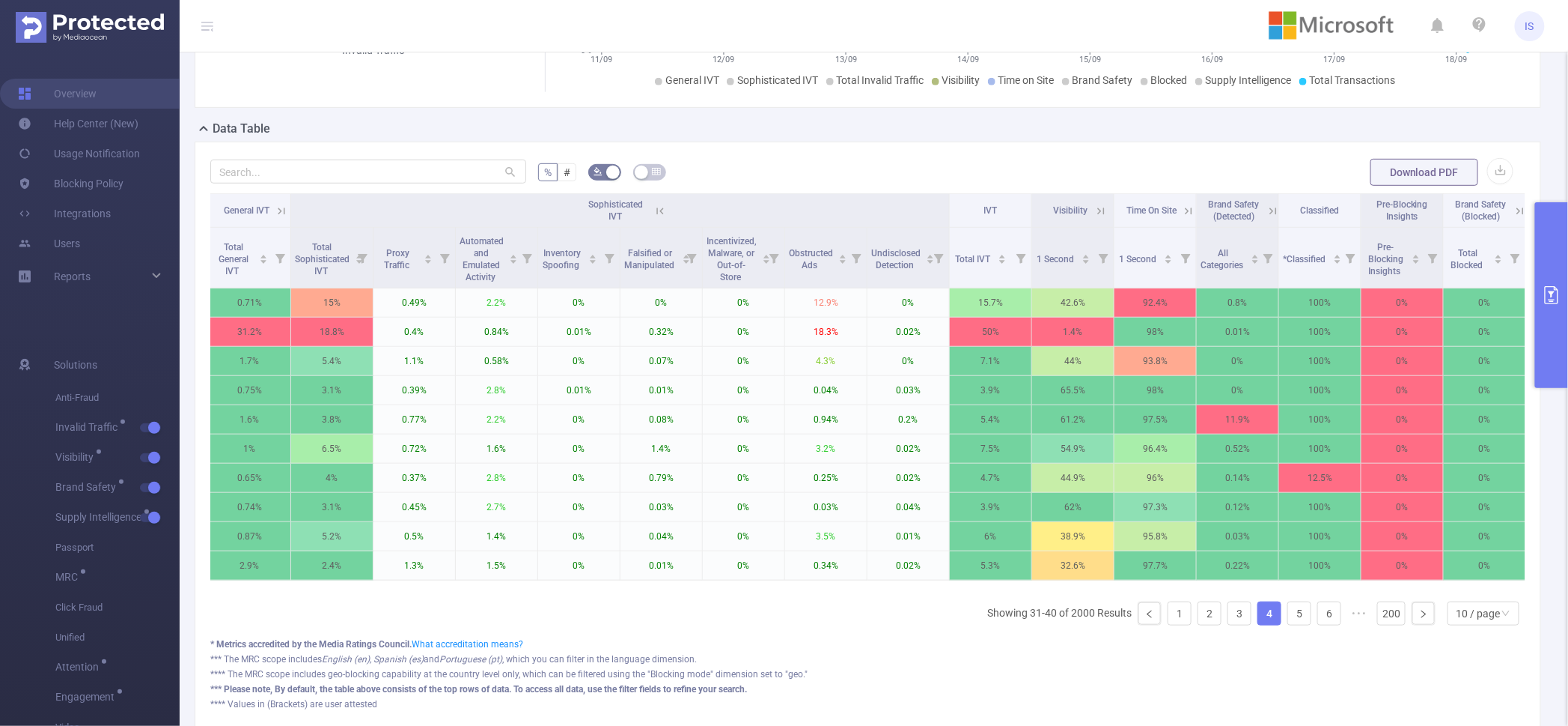
scroll to position [0, 0]
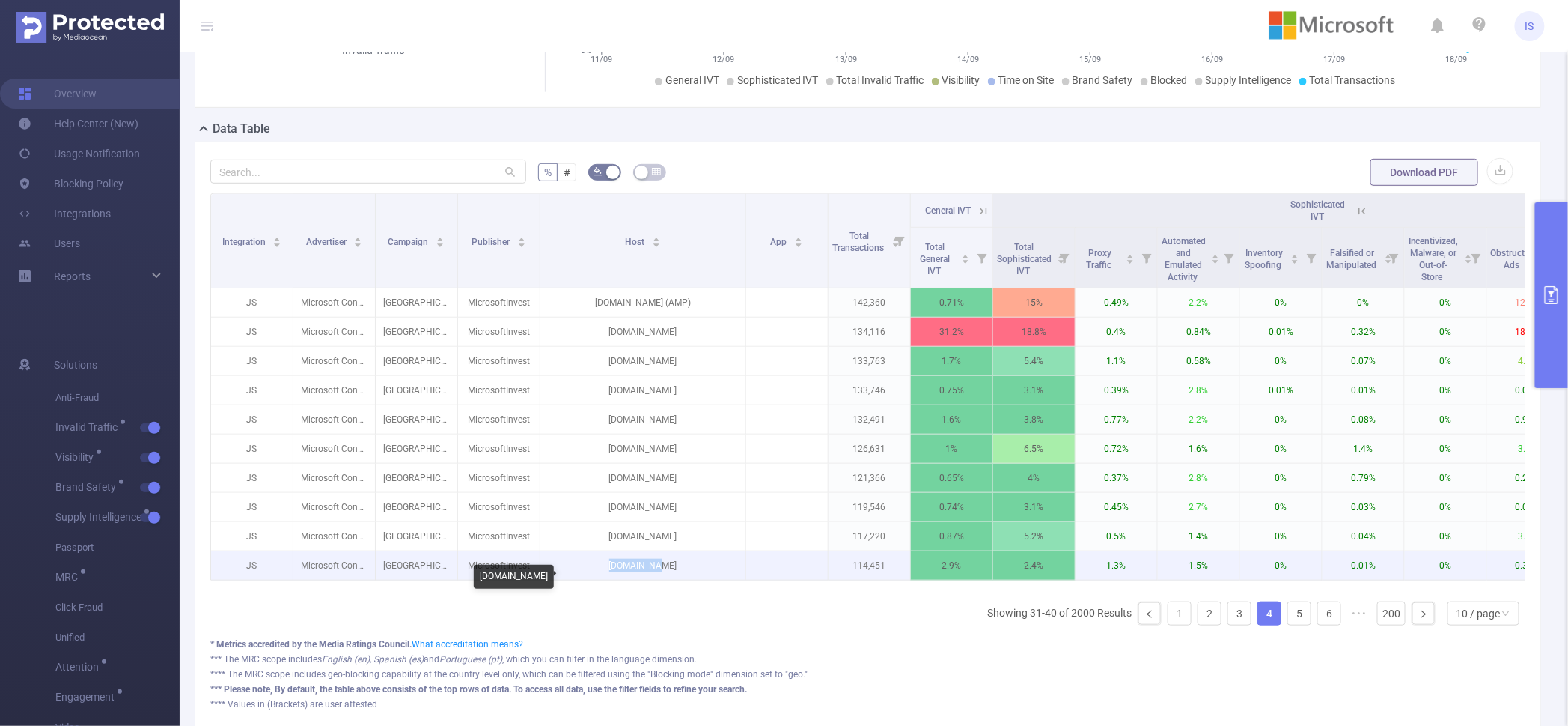
drag, startPoint x: 605, startPoint y: 577, endPoint x: 696, endPoint y: 577, distance: 91.0
click at [696, 577] on p "[DOMAIN_NAME]" at bounding box center [643, 565] width 205 height 28
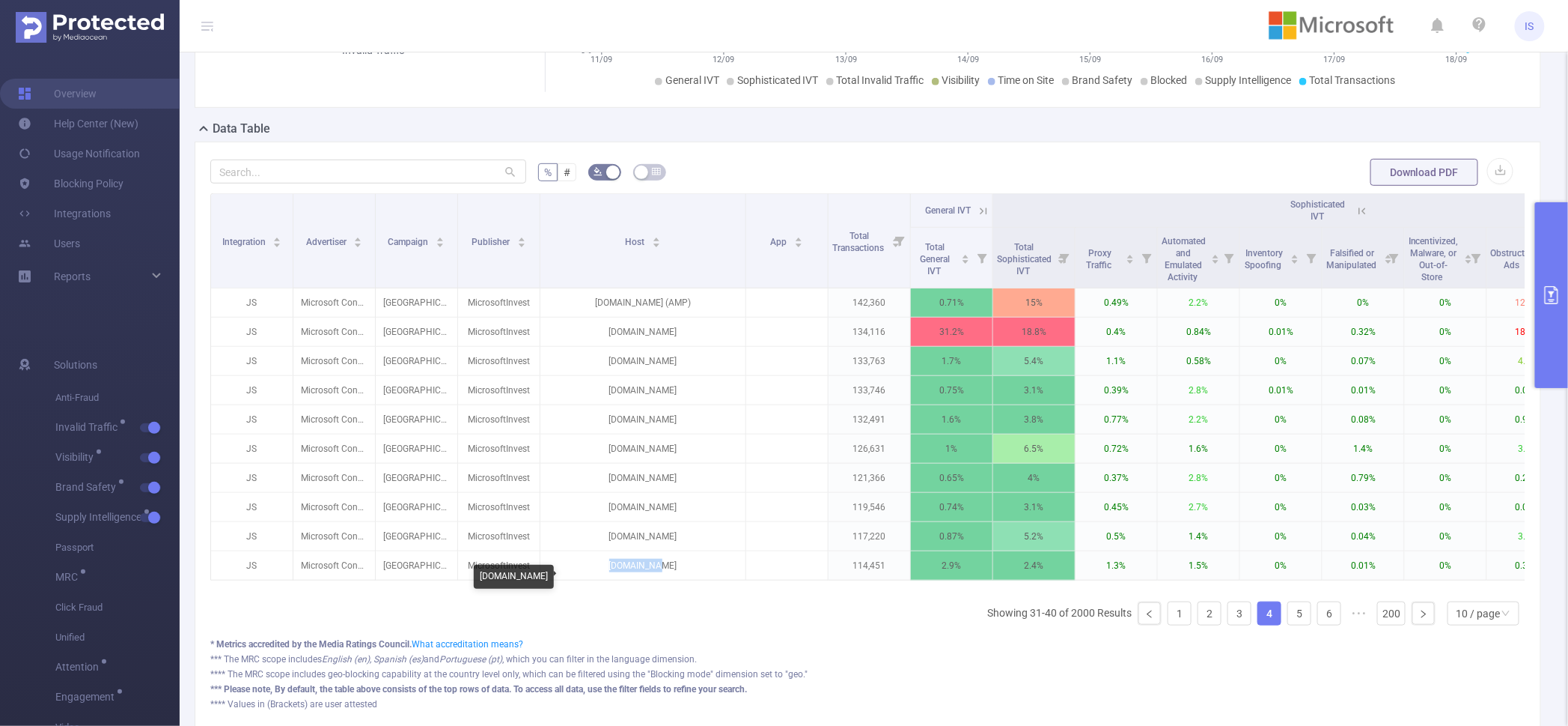
copy p "[DOMAIN_NAME]"
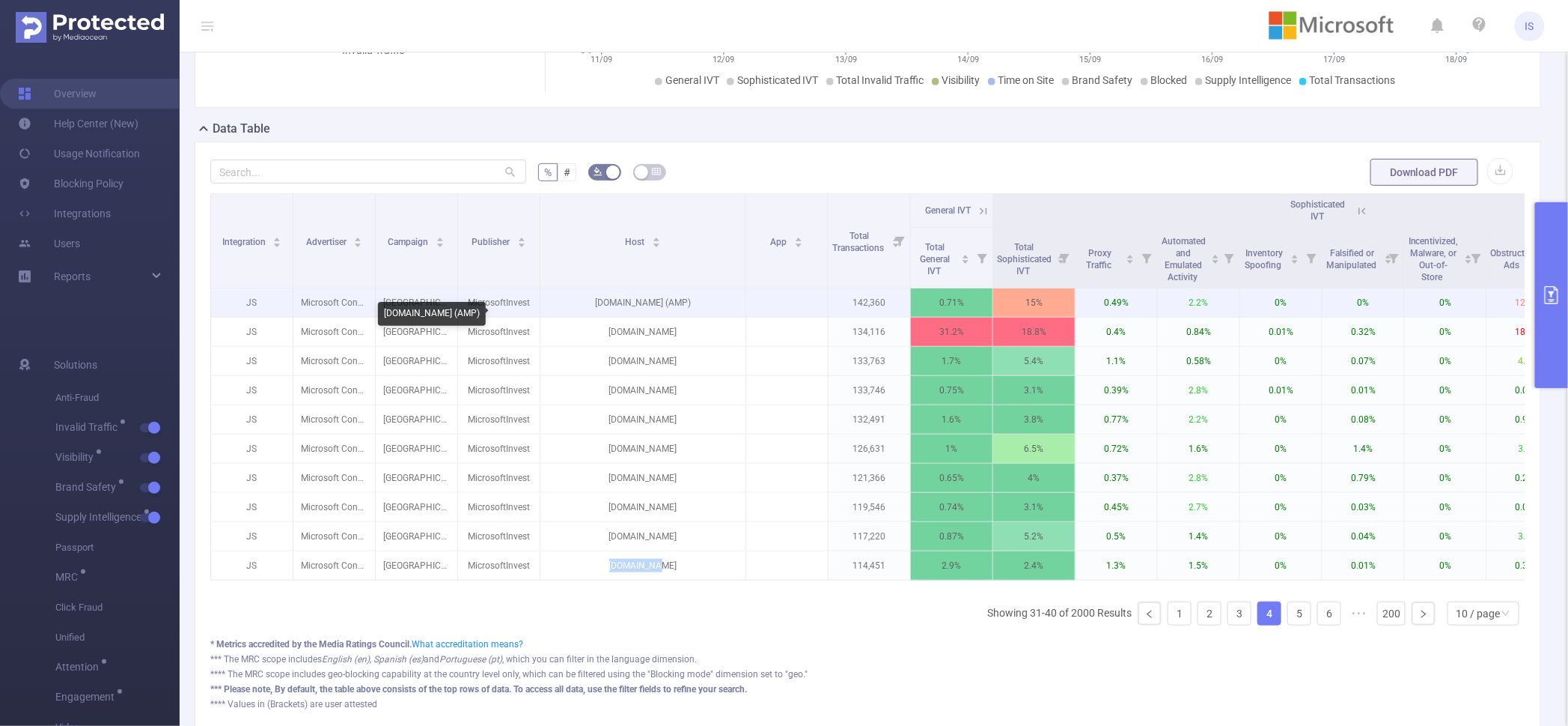
drag, startPoint x: 567, startPoint y: 312, endPoint x: 685, endPoint y: 313, distance: 118.0
click at [685, 313] on p "[DOMAIN_NAME] (AMP)" at bounding box center [643, 302] width 205 height 28
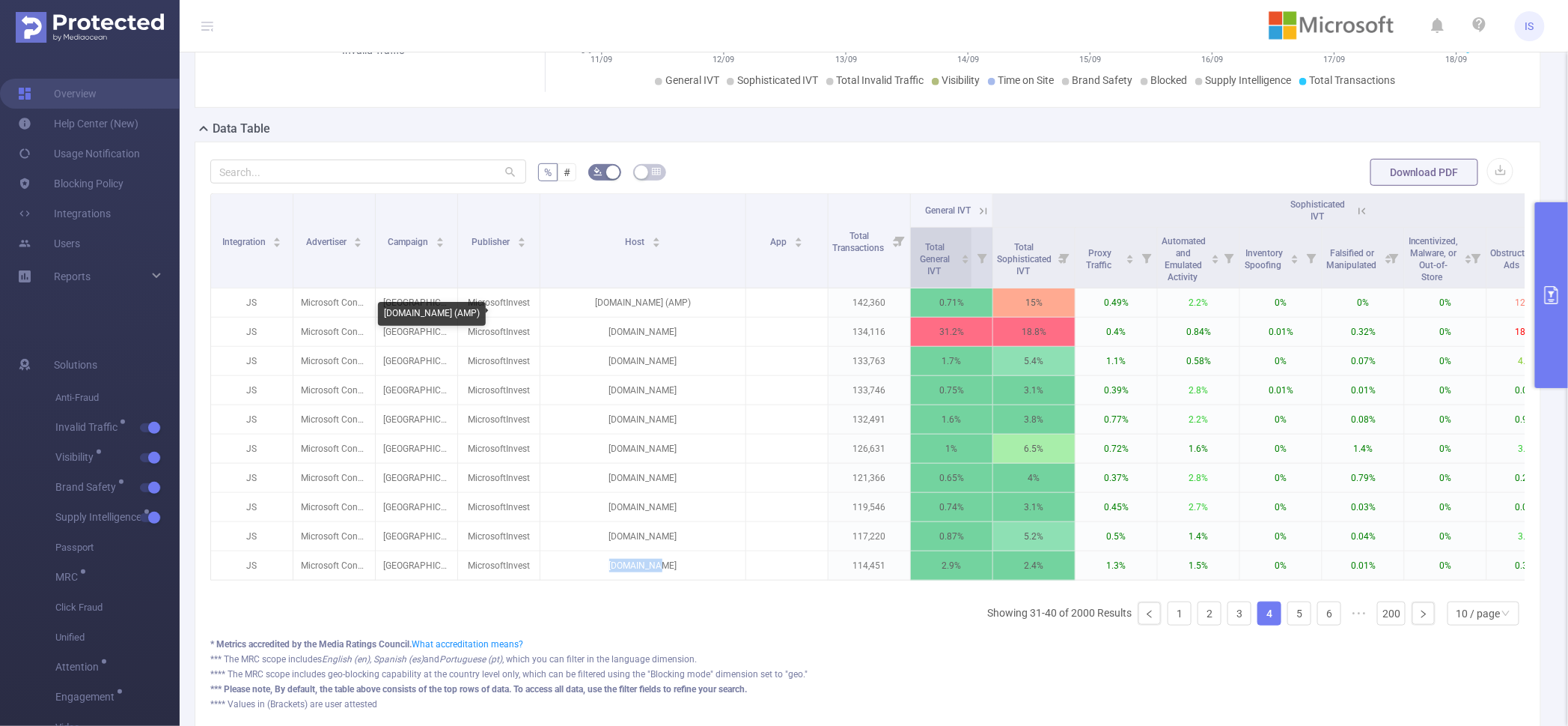
copy p "[DOMAIN_NAME]"
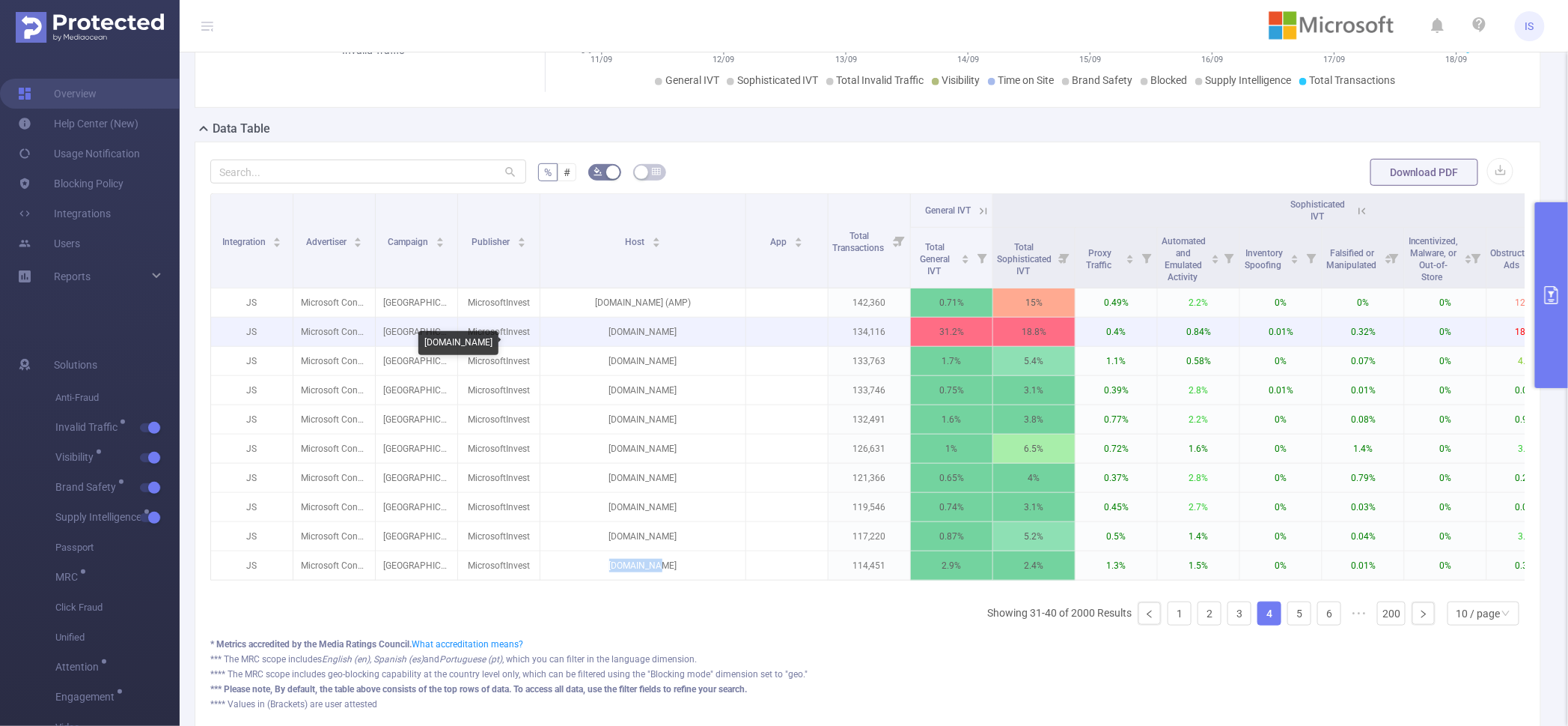
drag, startPoint x: 588, startPoint y: 350, endPoint x: 697, endPoint y: 342, distance: 109.3
click at [697, 342] on p "[DOMAIN_NAME]" at bounding box center [643, 331] width 205 height 28
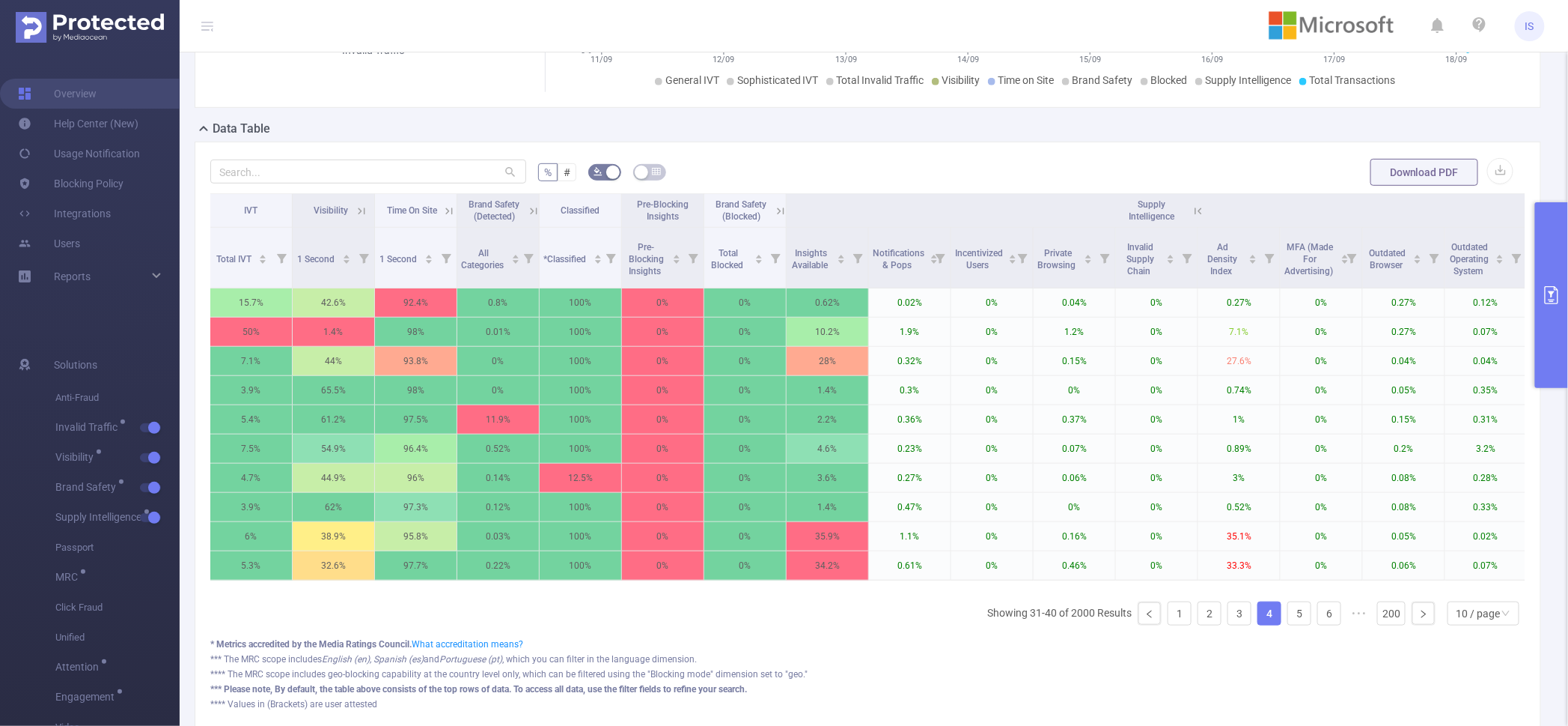
scroll to position [0, 1353]
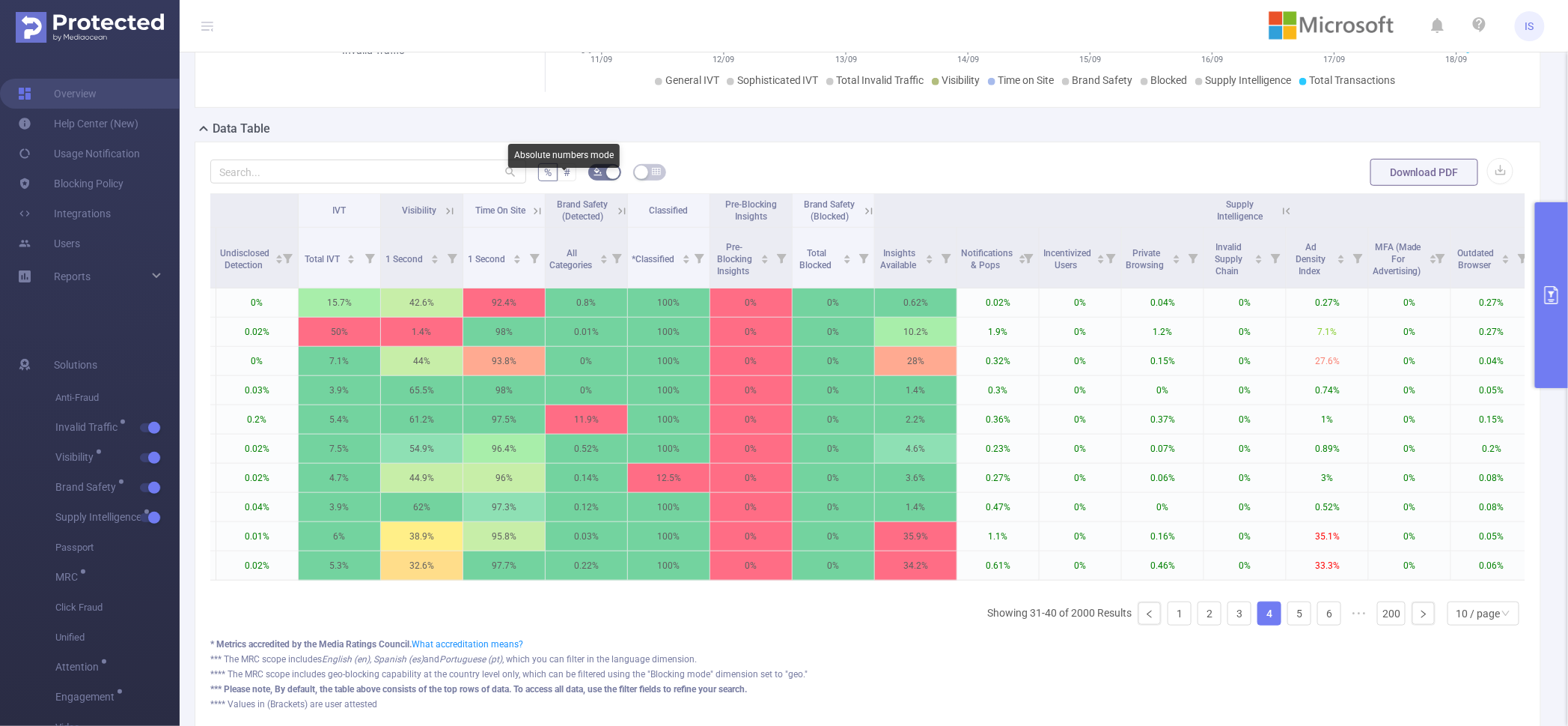
click at [558, 181] on label "#" at bounding box center [567, 172] width 19 height 18
click at [563, 176] on input "#" at bounding box center [563, 176] width 0 height 0
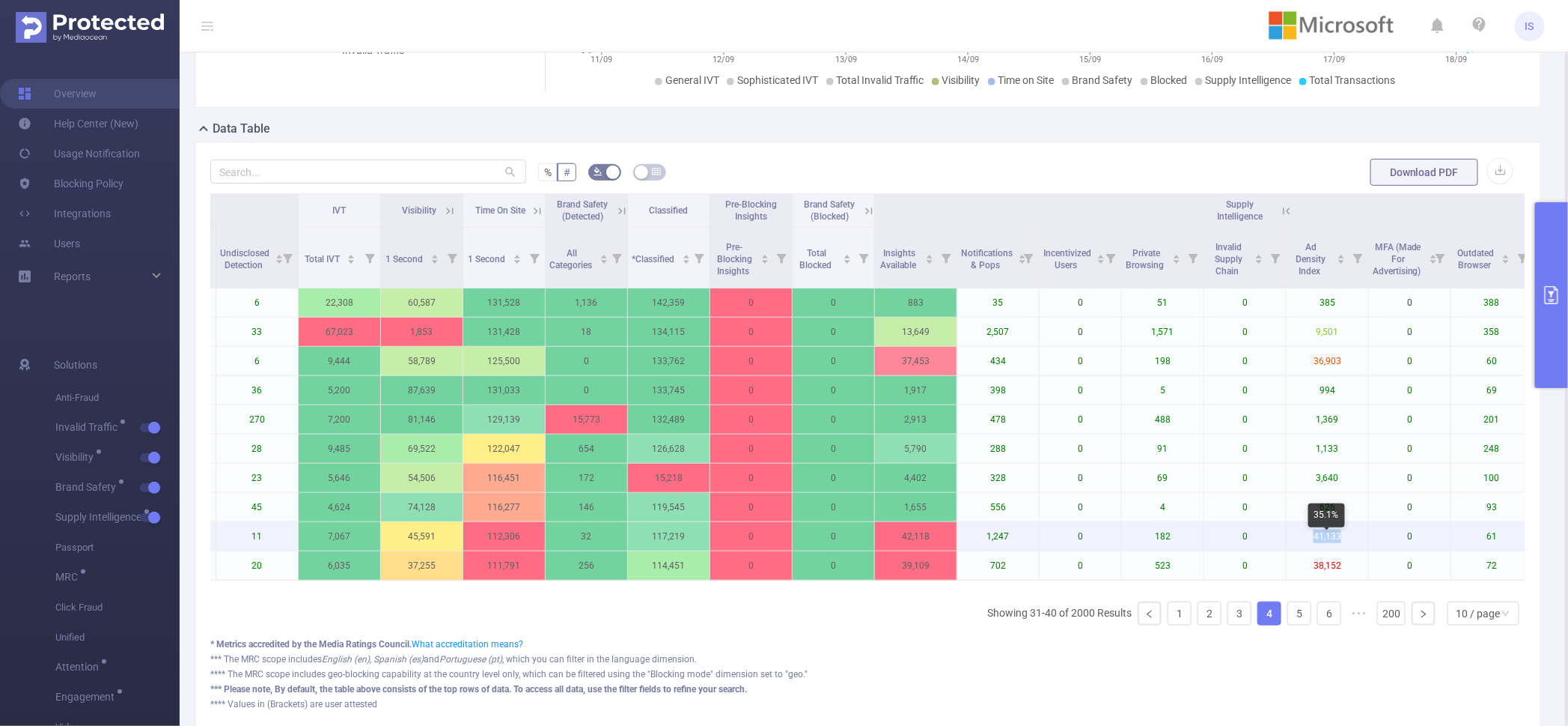
drag, startPoint x: 1303, startPoint y: 555, endPoint x: 1354, endPoint y: 551, distance: 51.2
click at [1354, 551] on p "41,133" at bounding box center [1327, 536] width 82 height 28
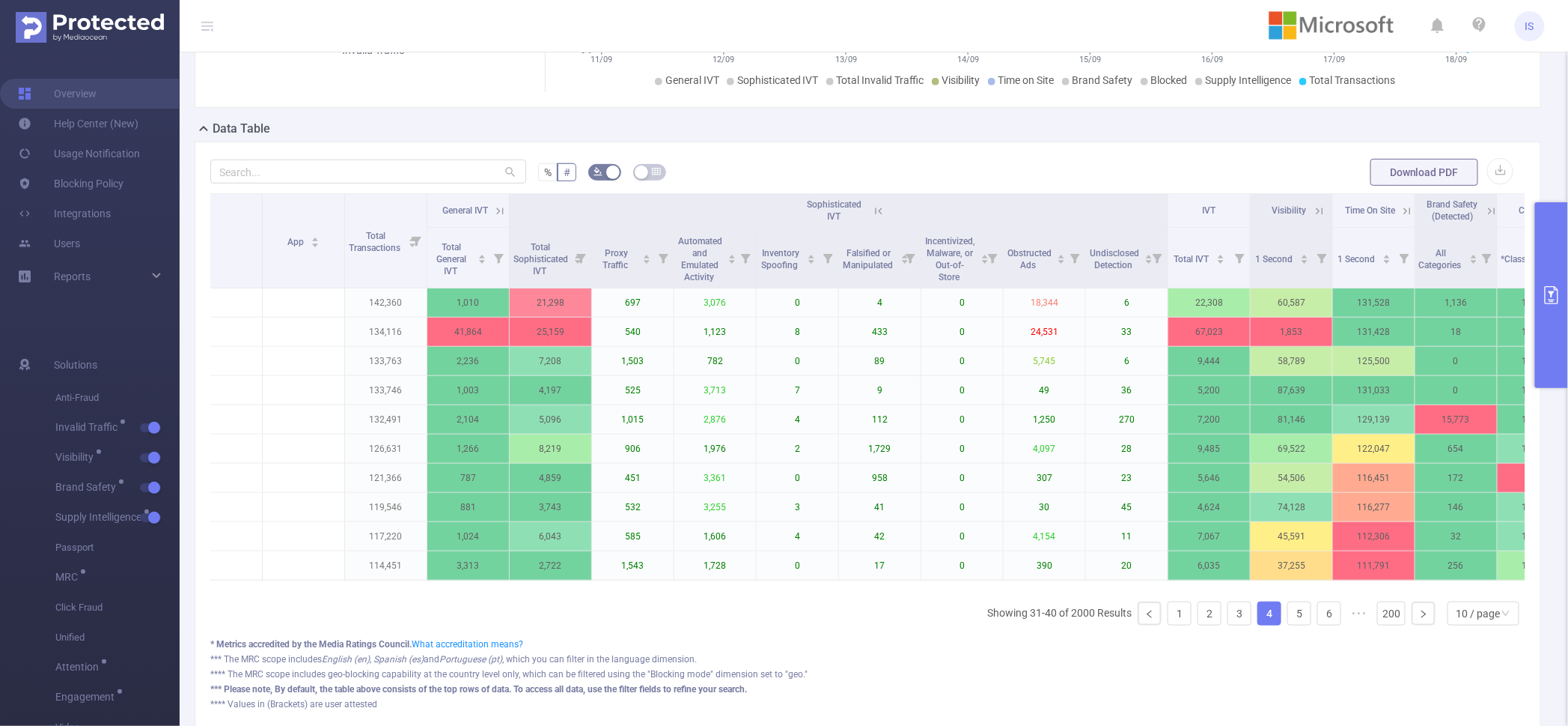
scroll to position [0, 439]
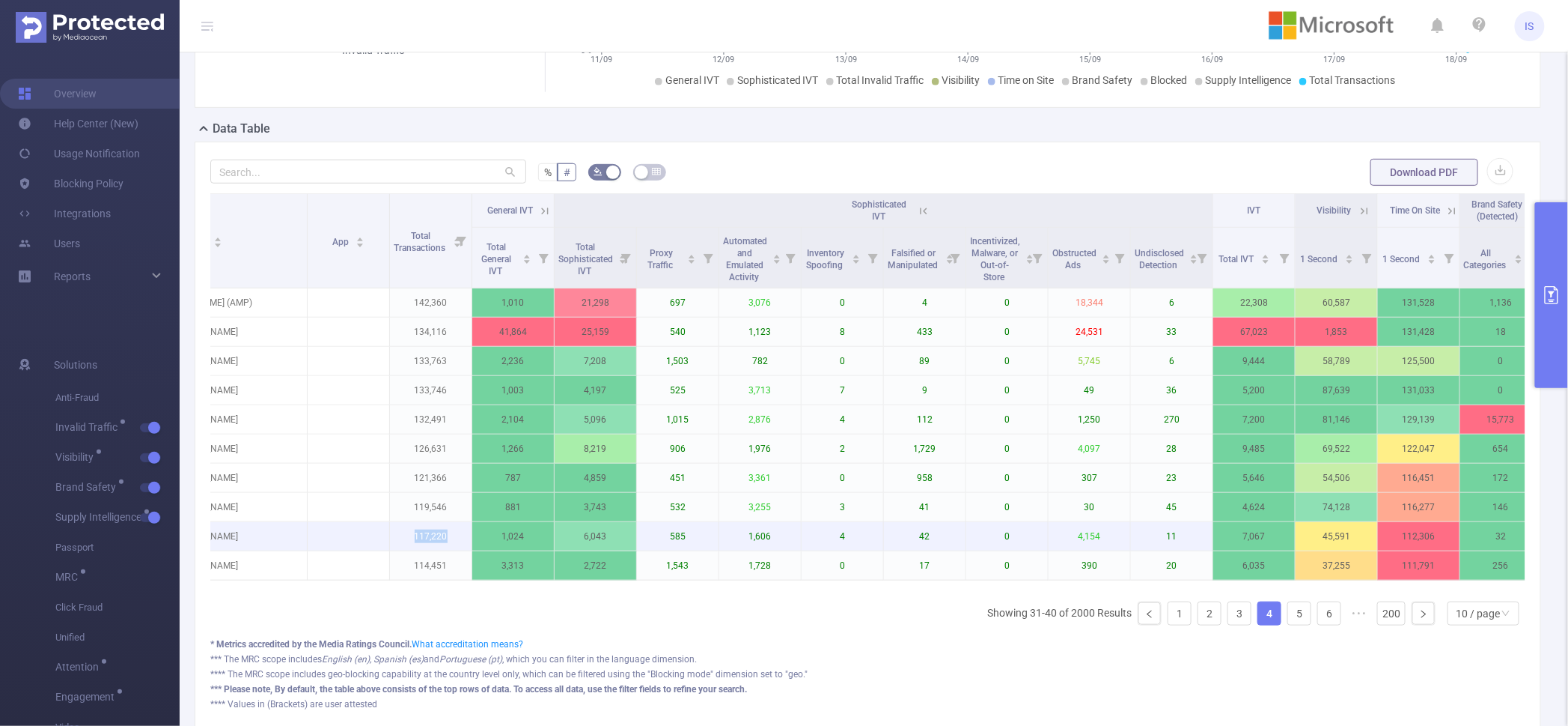
drag, startPoint x: 413, startPoint y: 545, endPoint x: 446, endPoint y: 544, distance: 33.0
click at [446, 544] on p "117,220" at bounding box center [431, 536] width 82 height 28
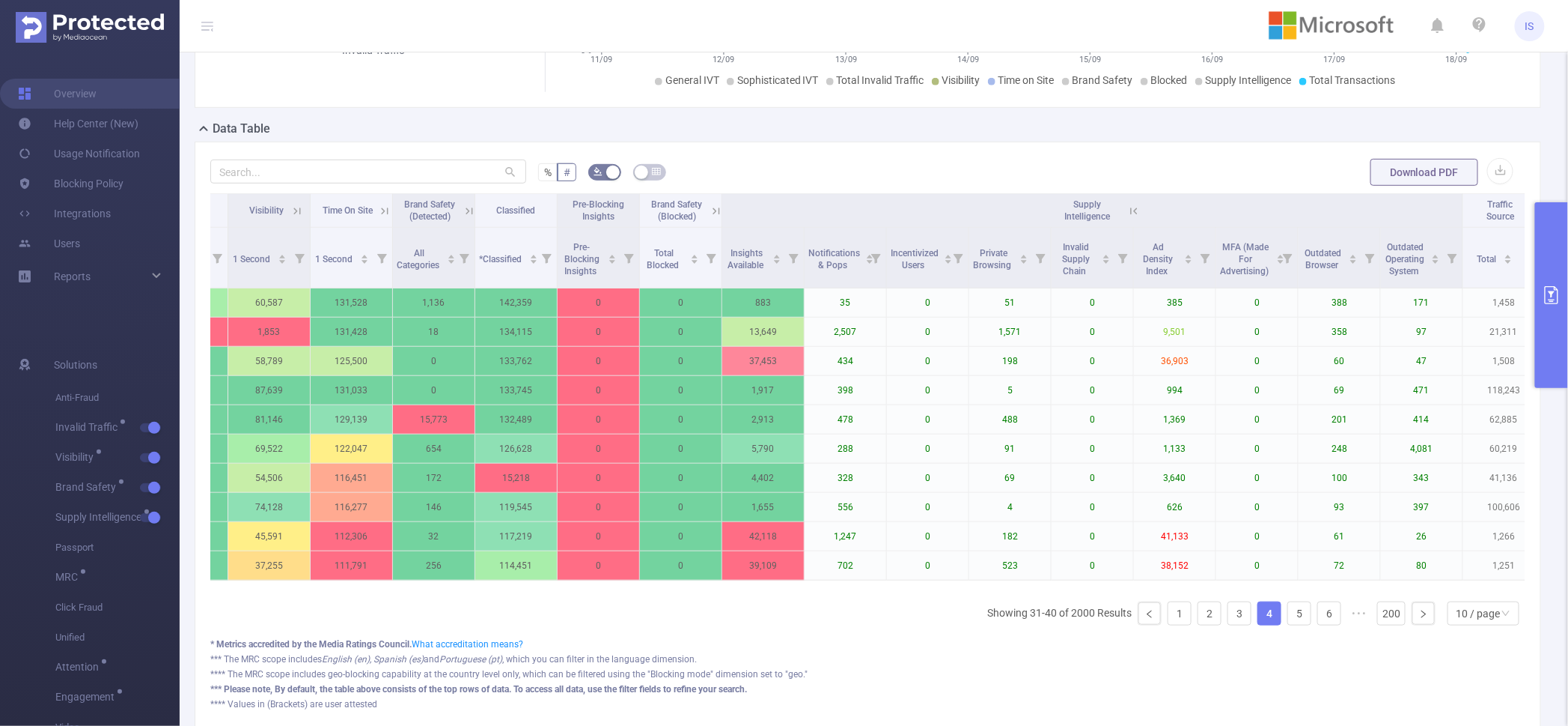
scroll to position [0, 1510]
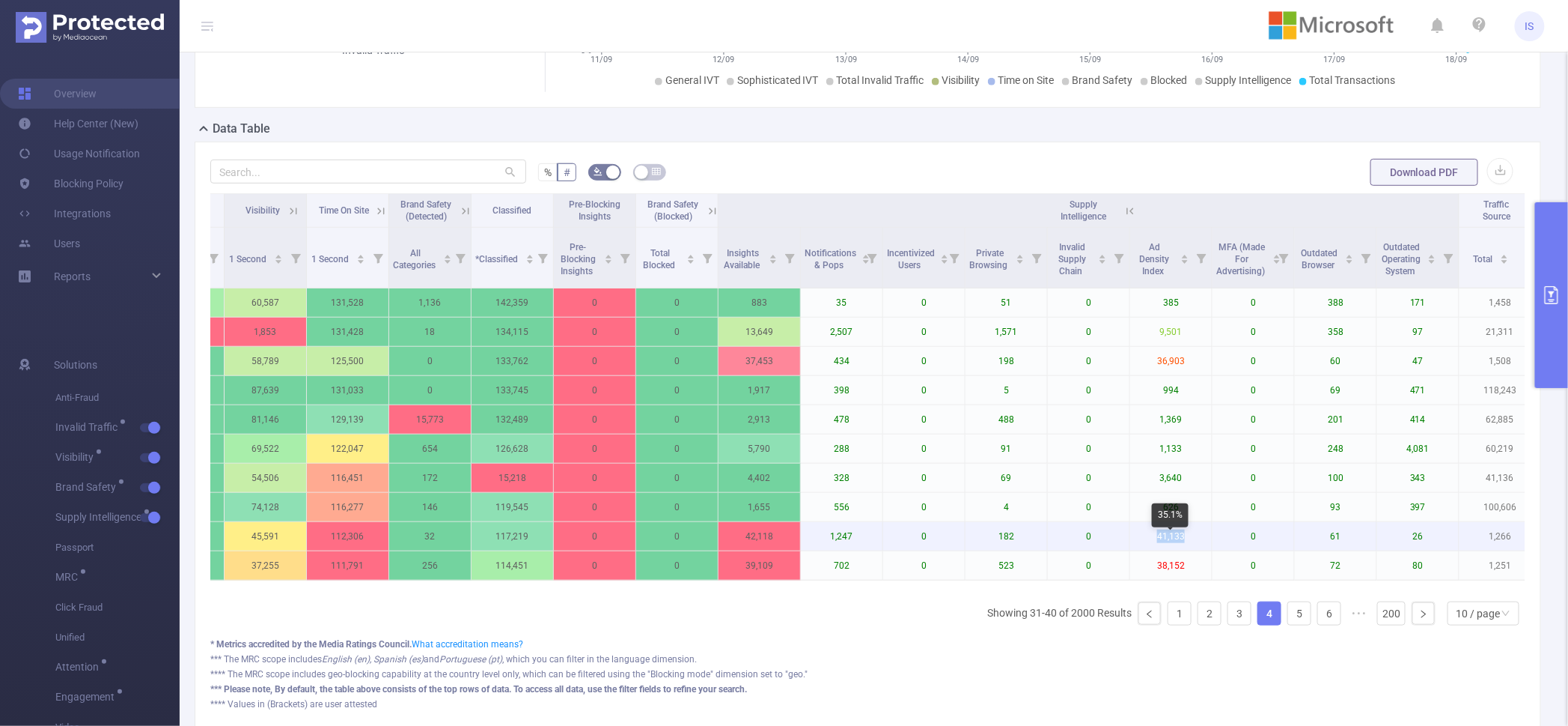
drag, startPoint x: 1134, startPoint y: 542, endPoint x: 1199, endPoint y: 551, distance: 65.6
click at [1199, 551] on p "41,133" at bounding box center [1171, 536] width 82 height 28
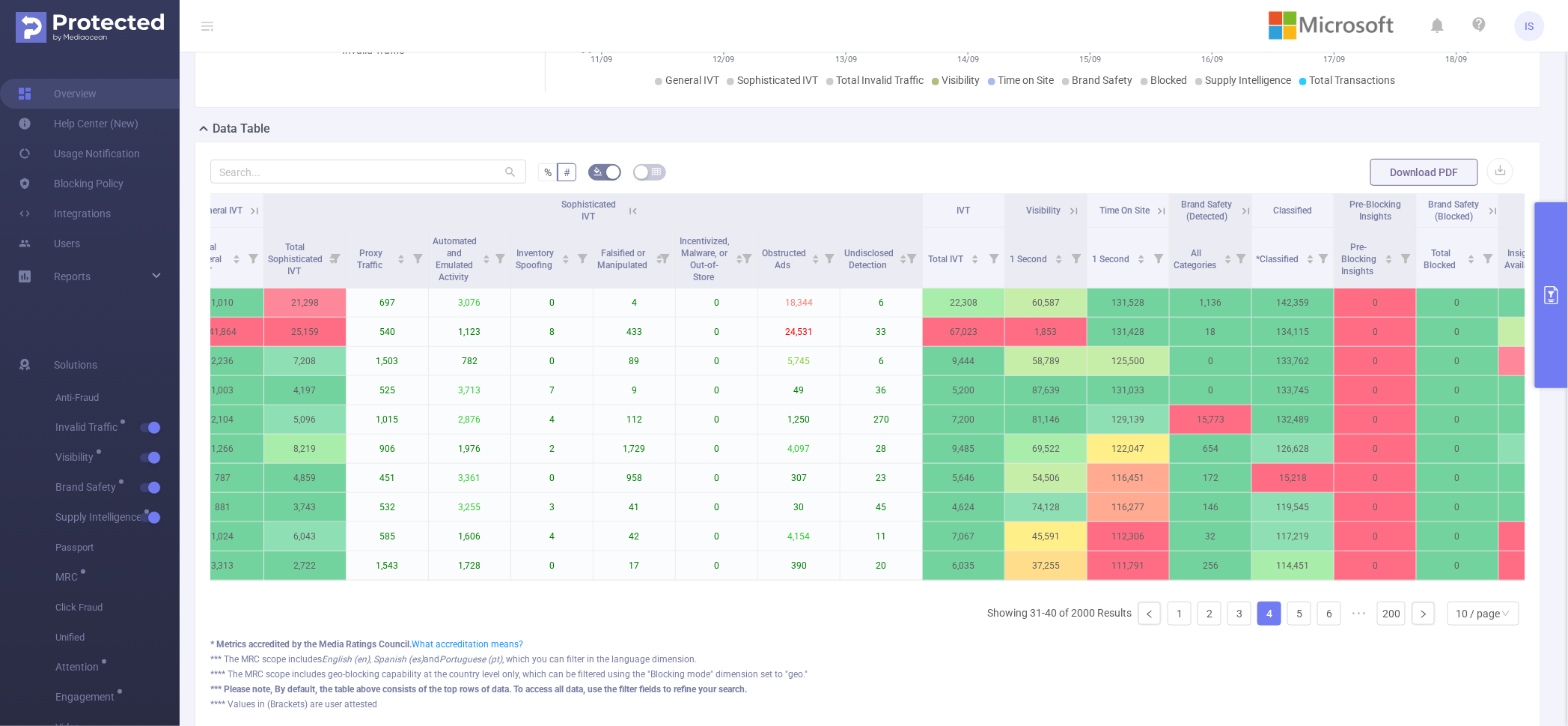
scroll to position [0, 756]
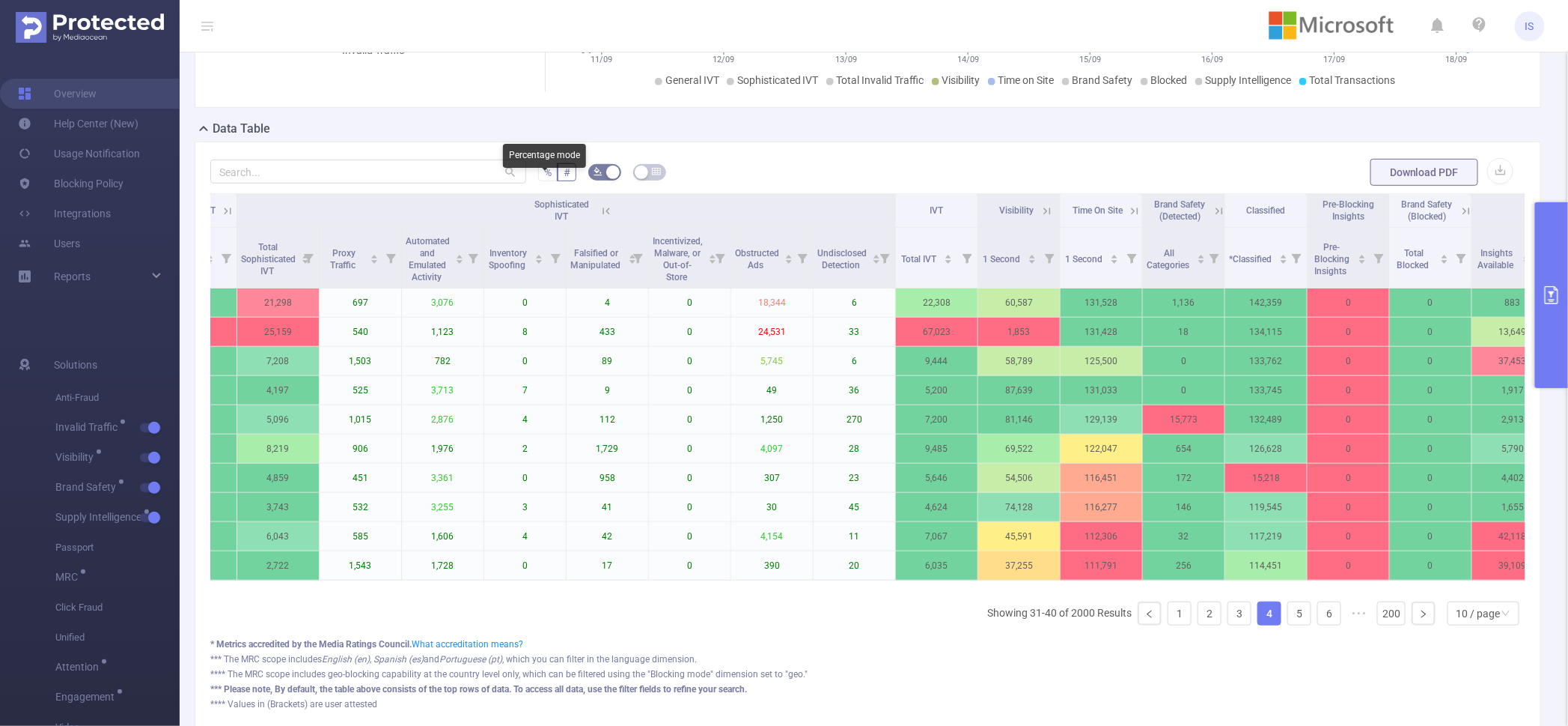
click at [545, 179] on span "%" at bounding box center [548, 173] width 8 height 12
click at [545, 176] on input "%" at bounding box center [545, 176] width 0 height 0
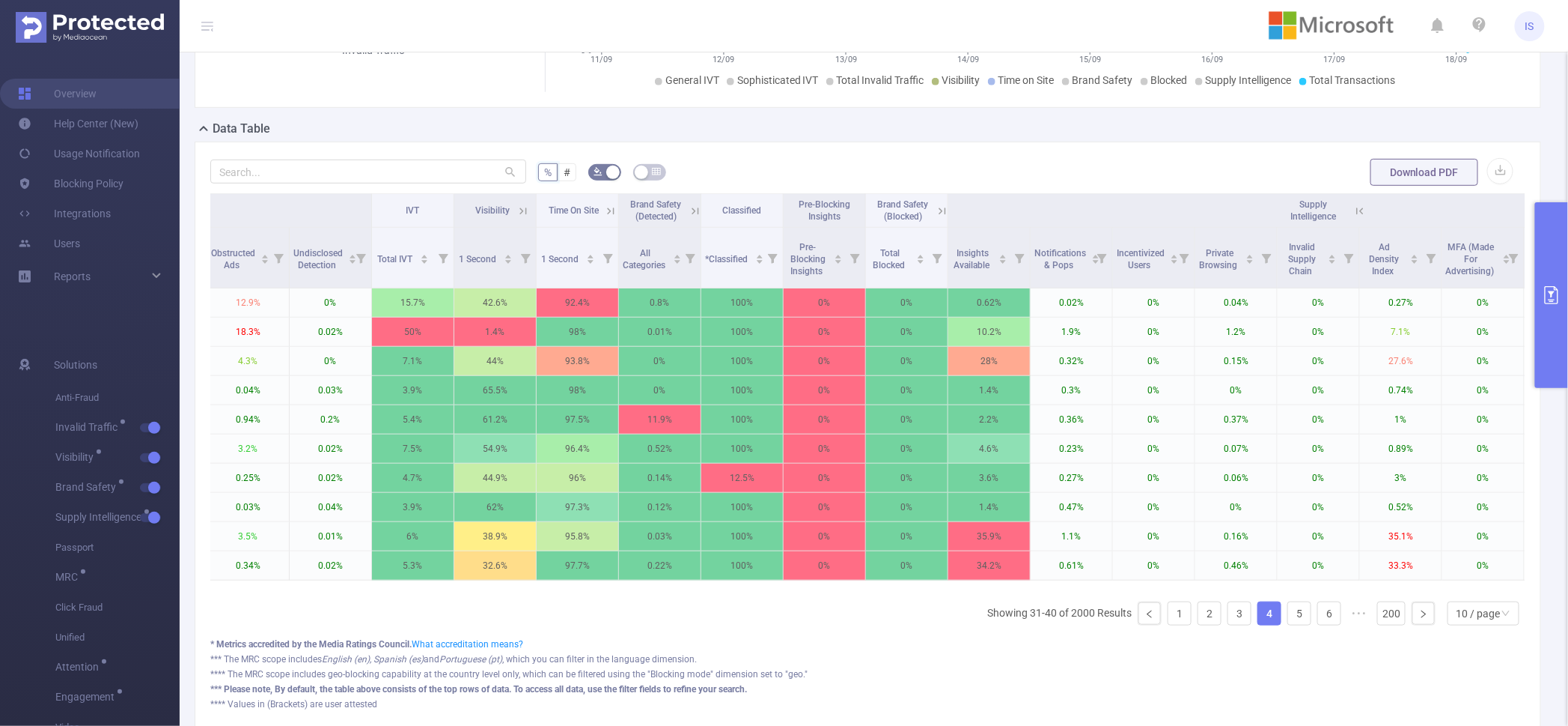
scroll to position [0, 1289]
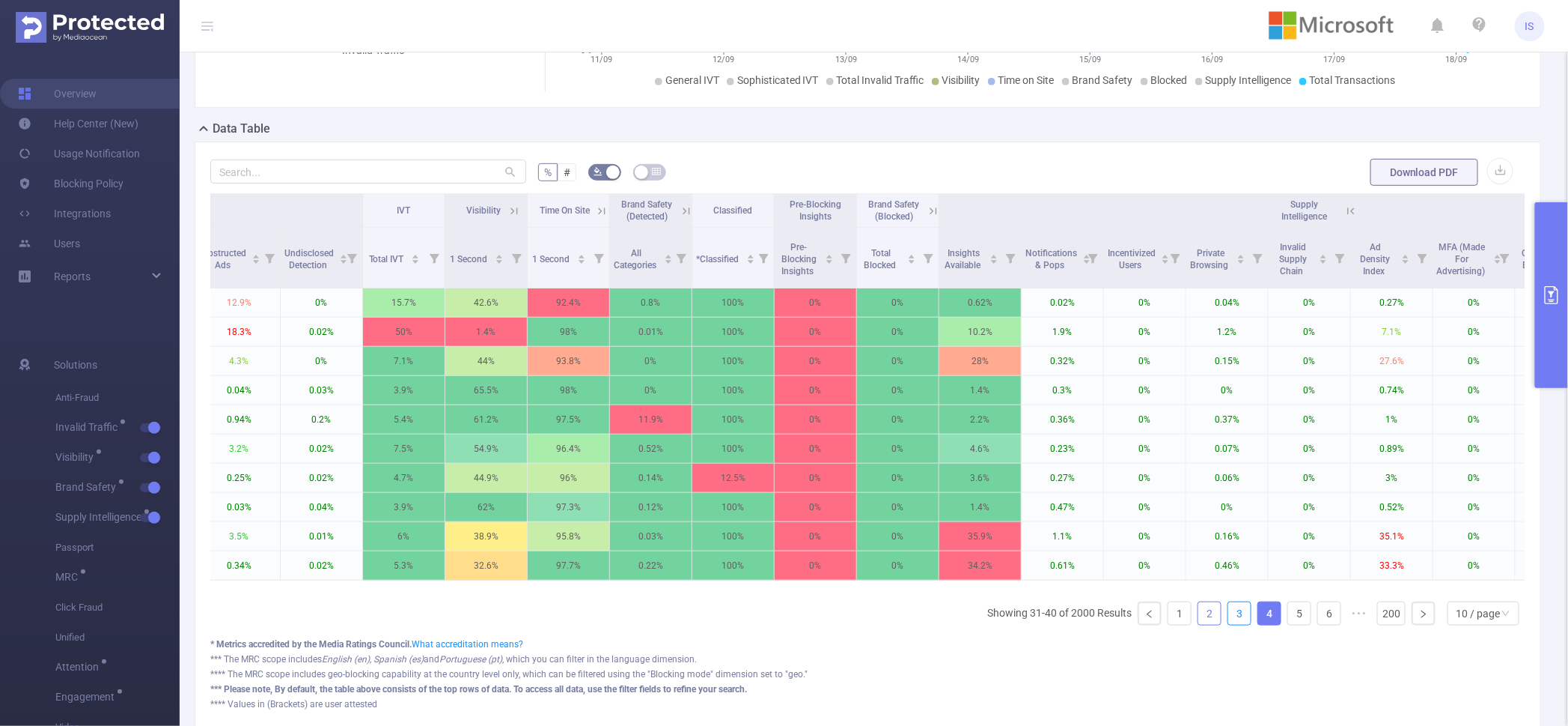
click at [1236, 624] on link "3" at bounding box center [1239, 613] width 22 height 22
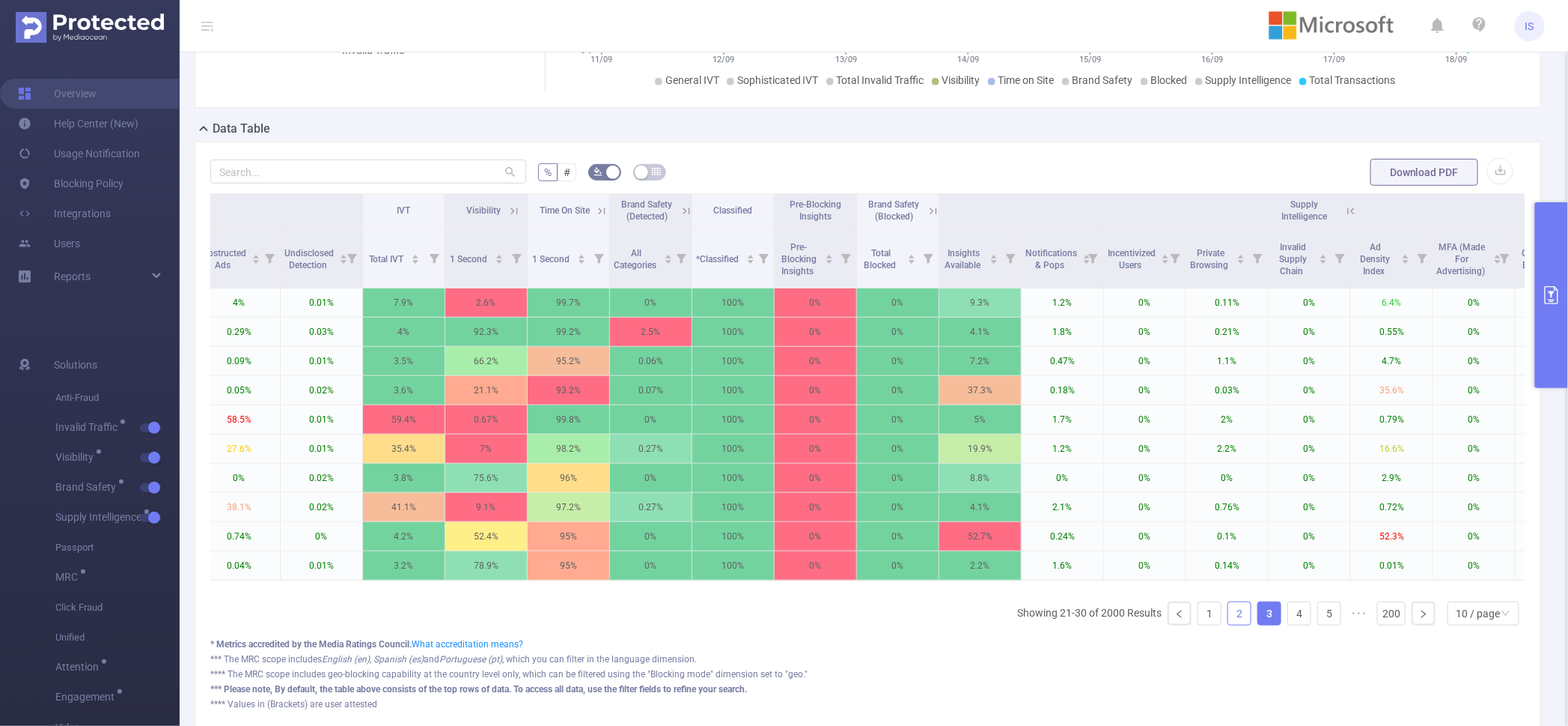
click at [1228, 624] on link "2" at bounding box center [1239, 613] width 22 height 22
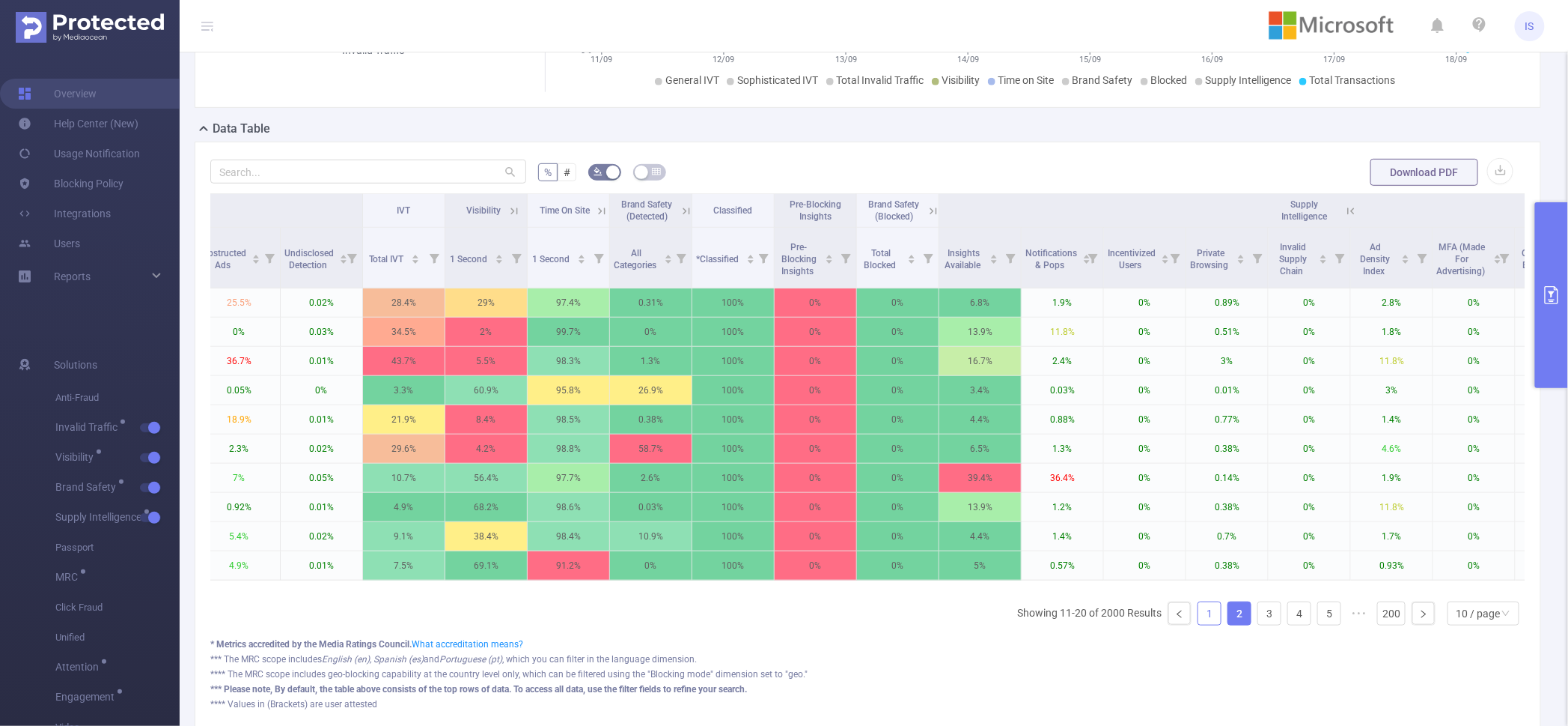
click at [1198, 624] on link "1" at bounding box center [1210, 613] width 22 height 22
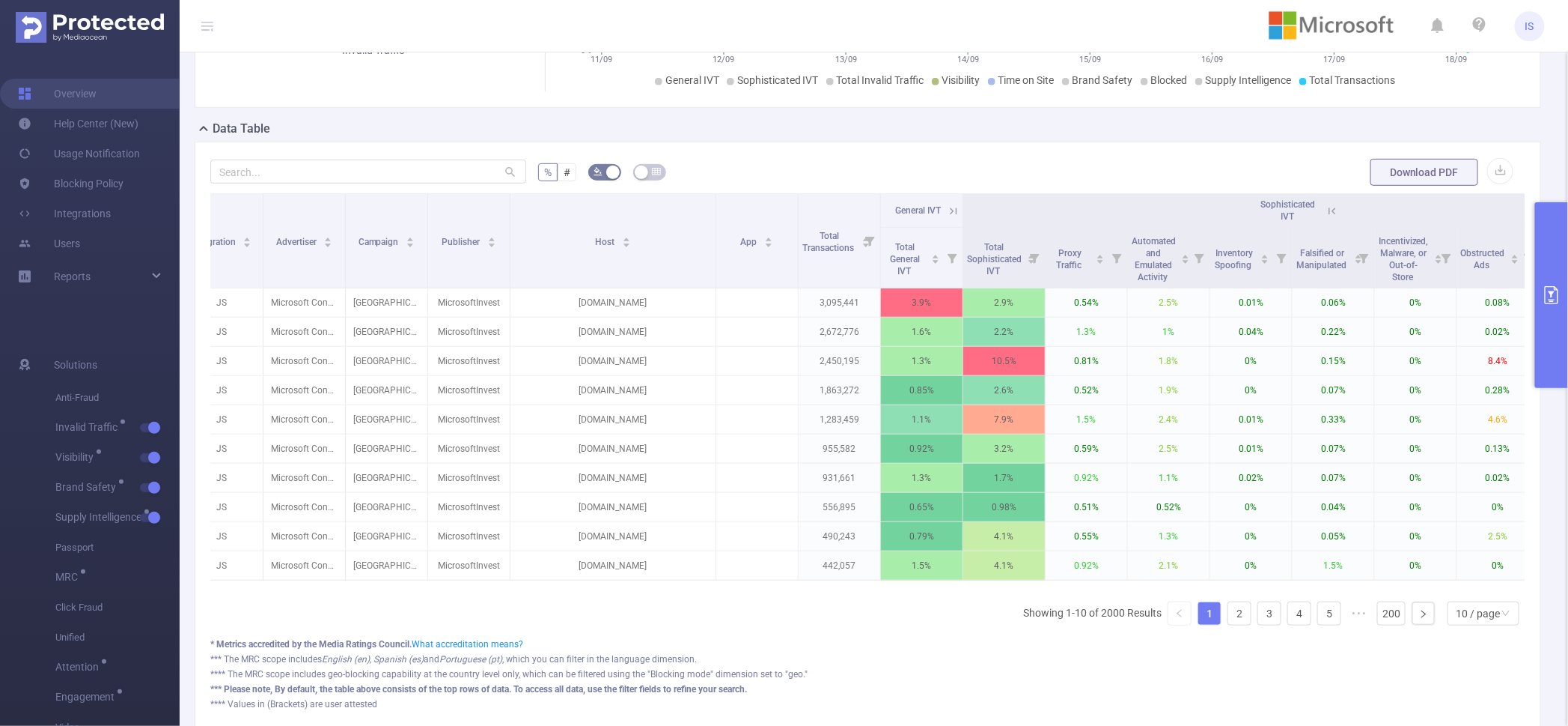
scroll to position [0, 0]
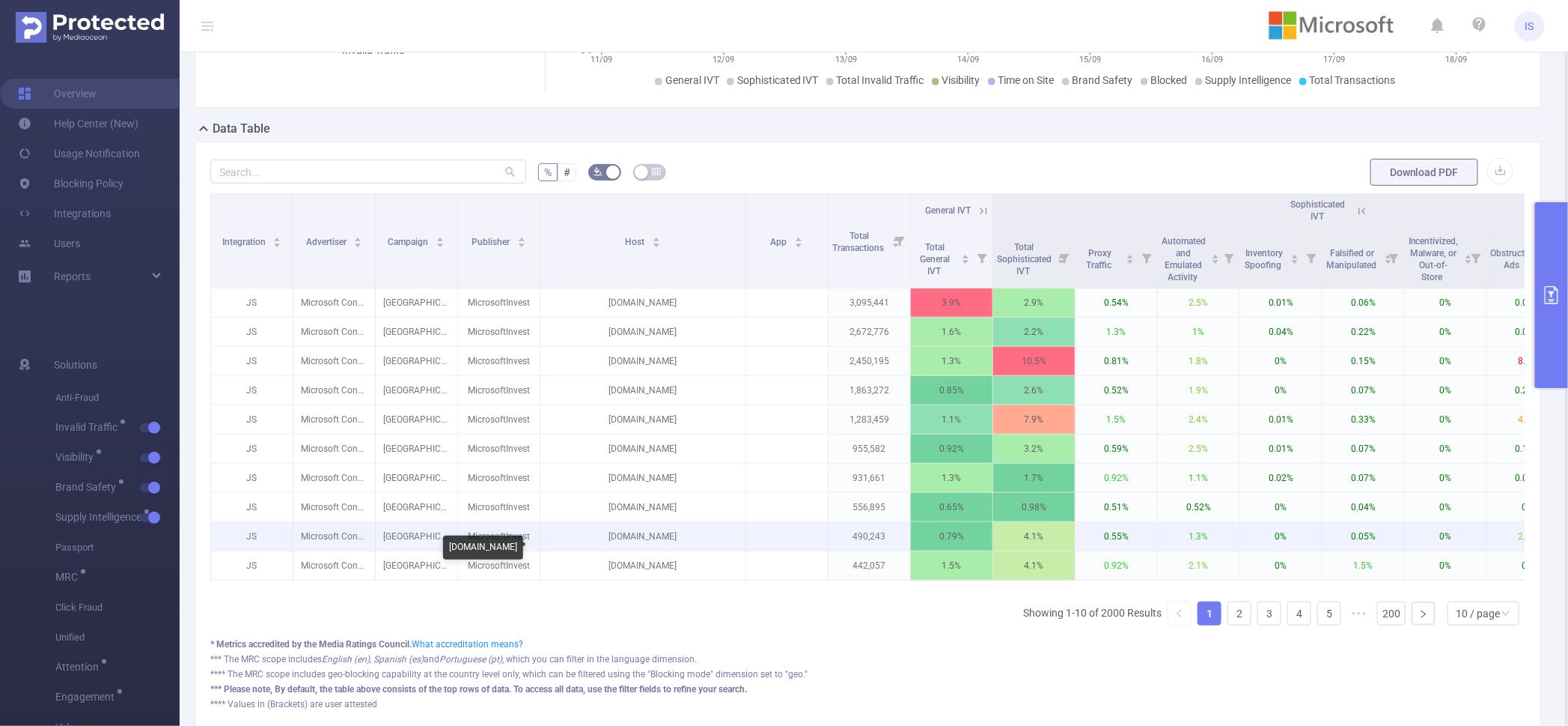
drag, startPoint x: 593, startPoint y: 548, endPoint x: 721, endPoint y: 542, distance: 128.1
click at [721, 542] on p "[DOMAIN_NAME]" at bounding box center [643, 536] width 205 height 28
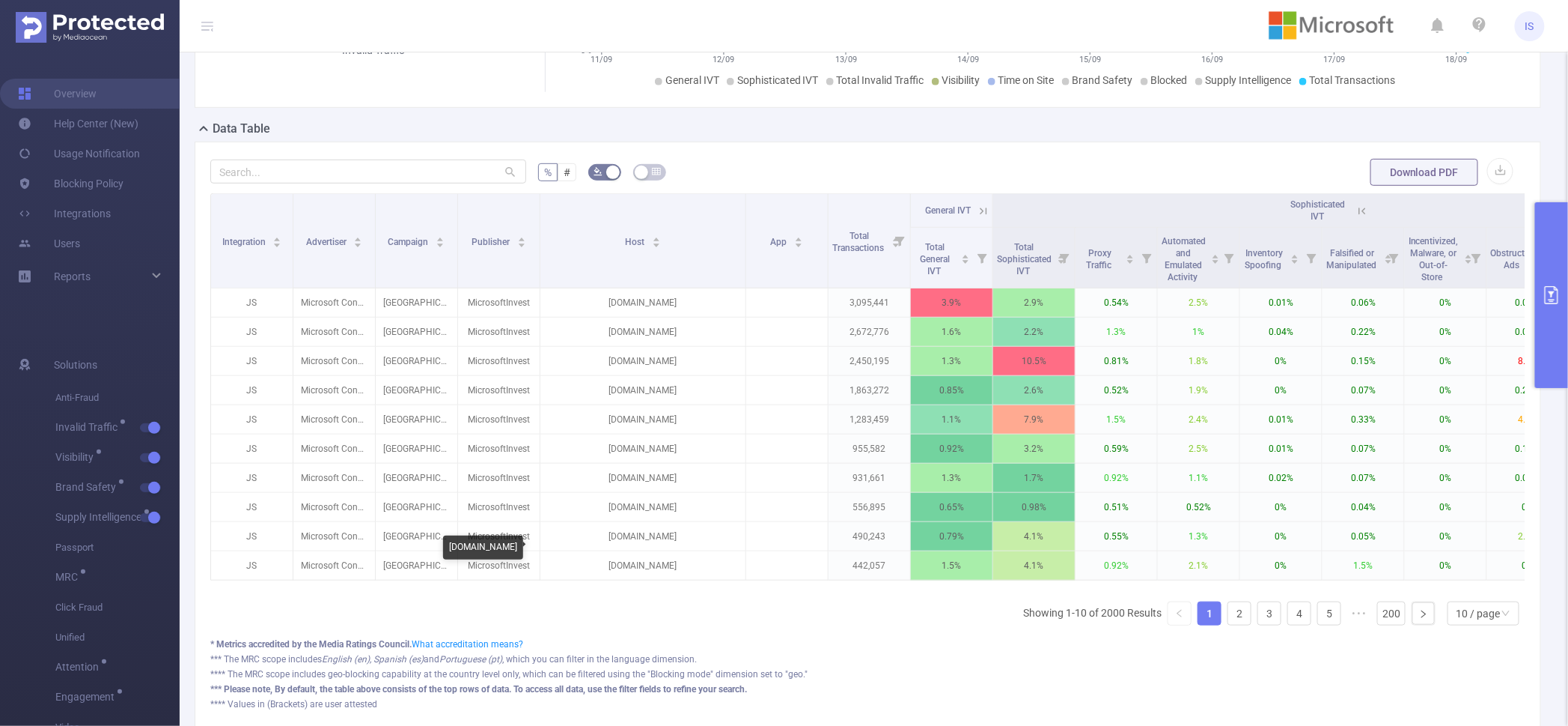
copy p "[DOMAIN_NAME]"
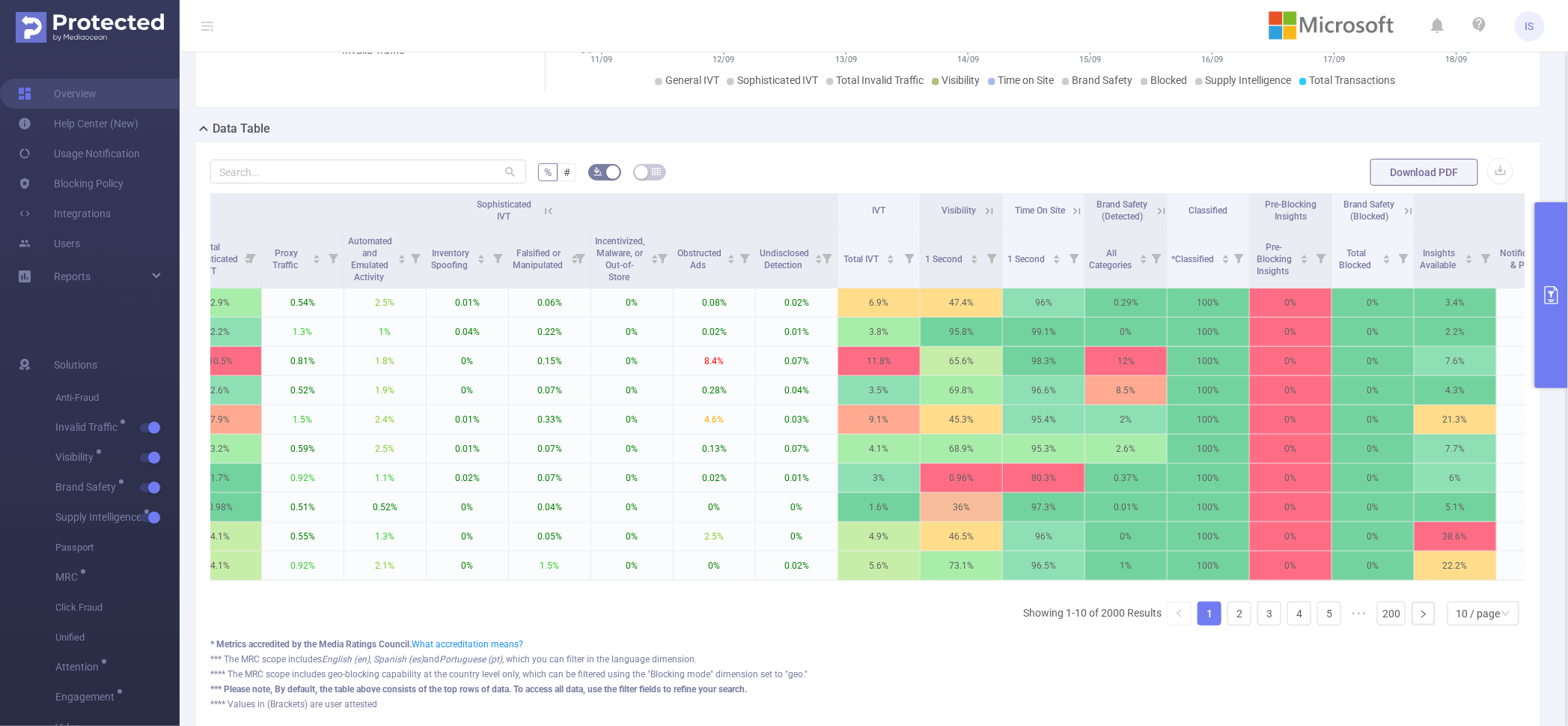
scroll to position [0, 868]
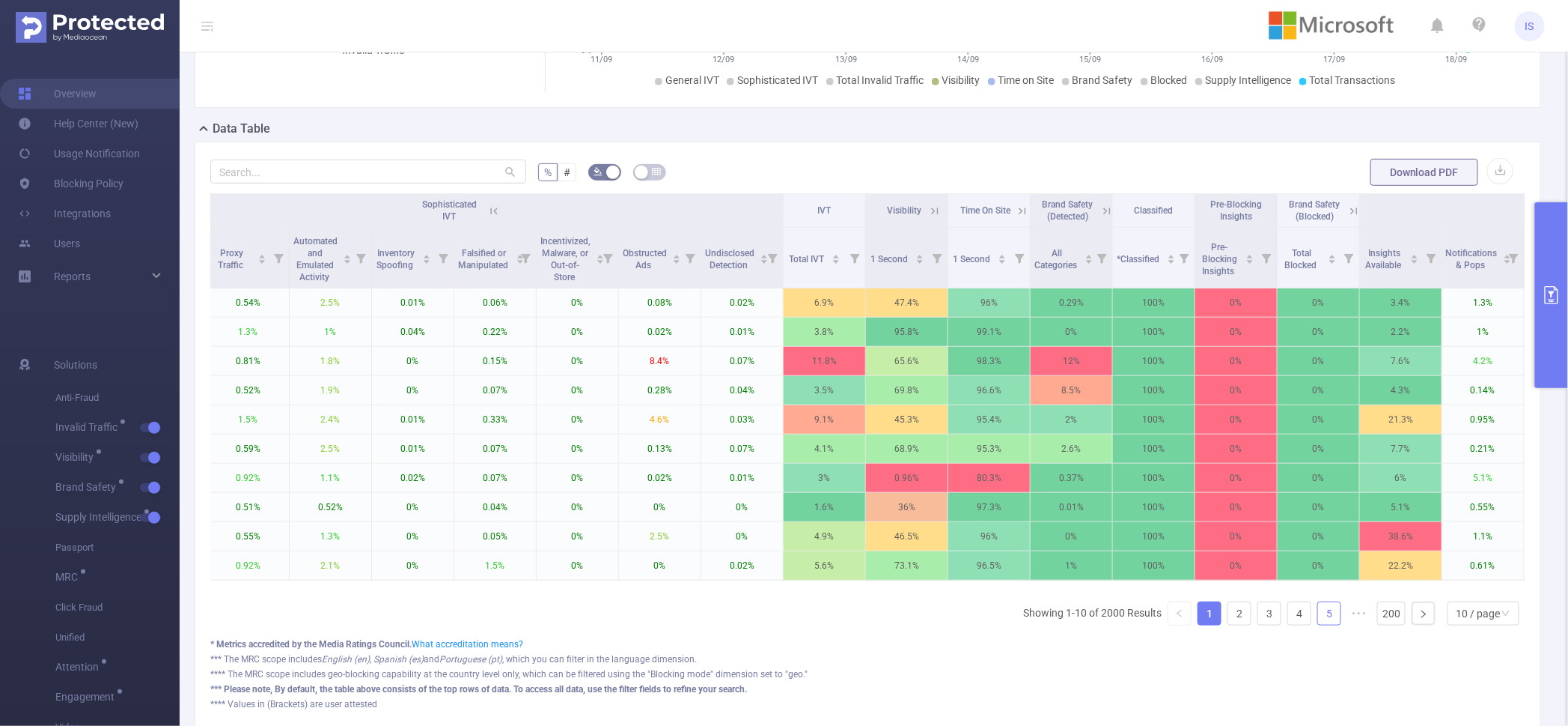
click at [1326, 624] on link "5" at bounding box center [1329, 613] width 22 height 22
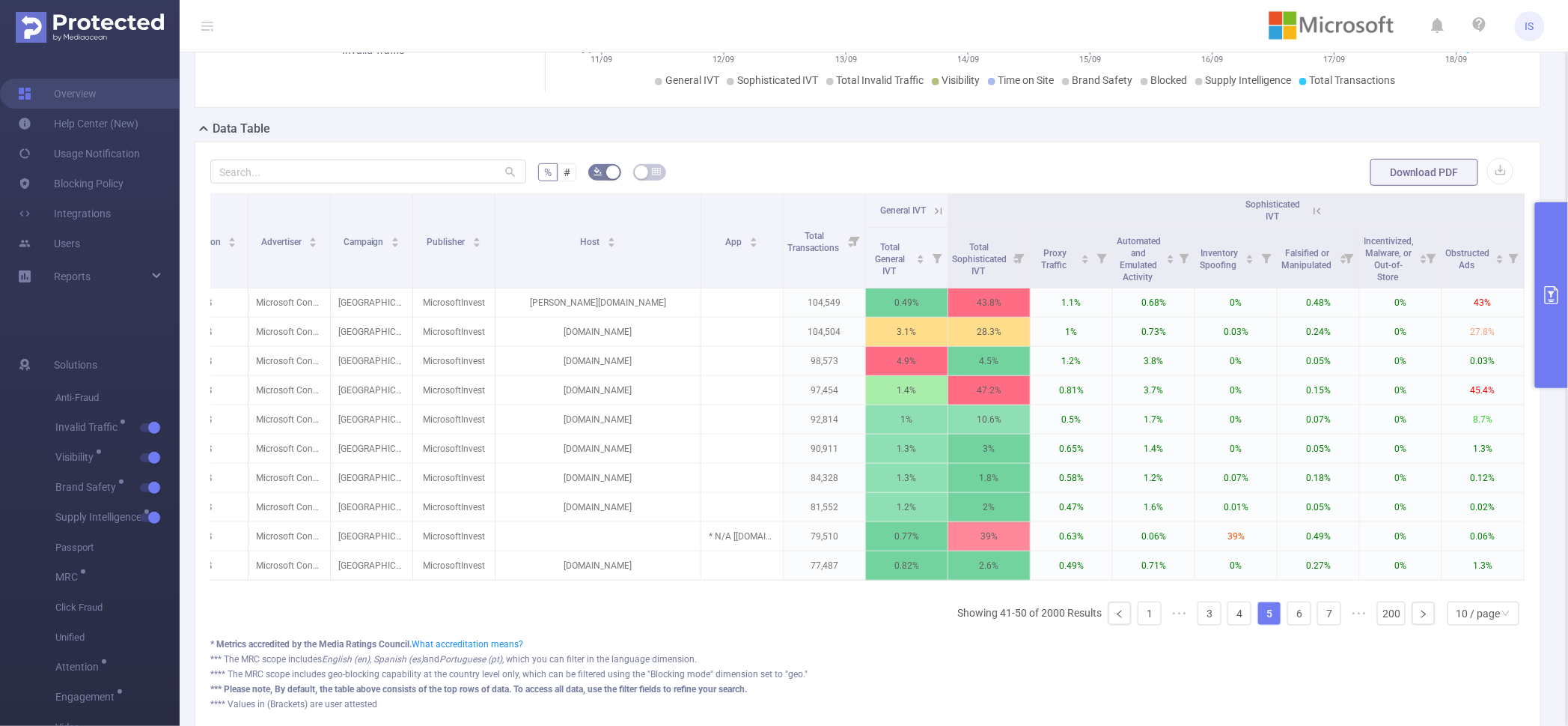
scroll to position [0, 0]
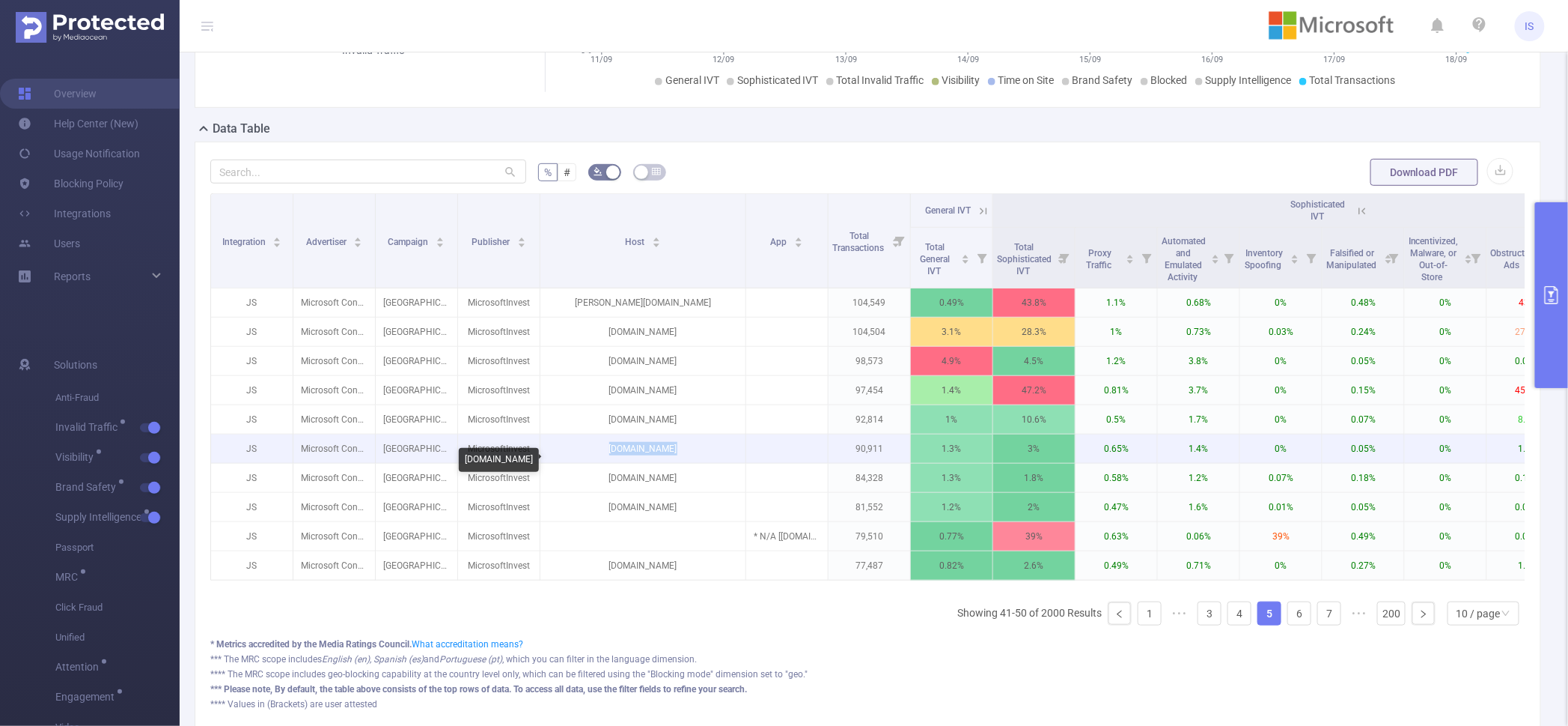
drag, startPoint x: 592, startPoint y: 460, endPoint x: 699, endPoint y: 465, distance: 107.1
click at [699, 463] on p "[DOMAIN_NAME]" at bounding box center [643, 448] width 205 height 28
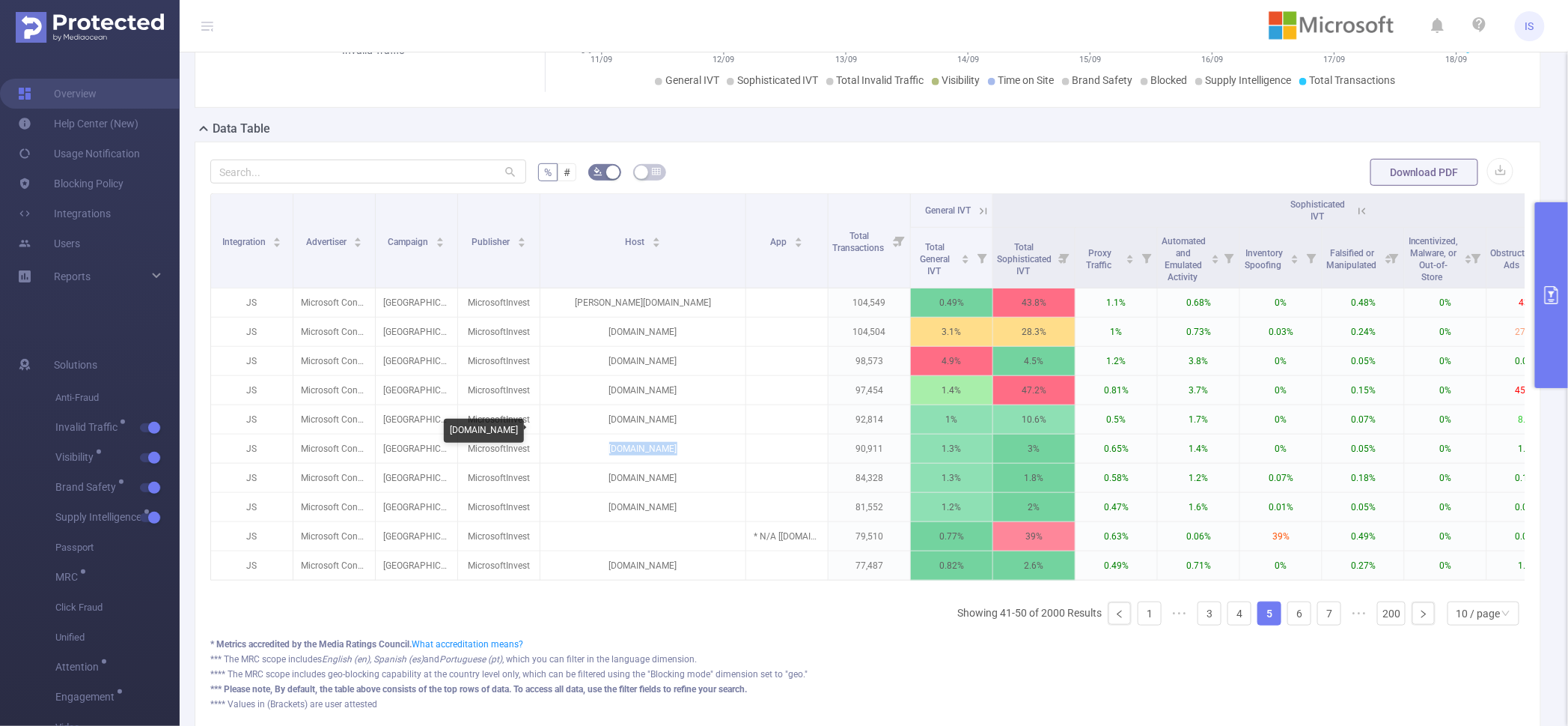
copy p "[DOMAIN_NAME]"
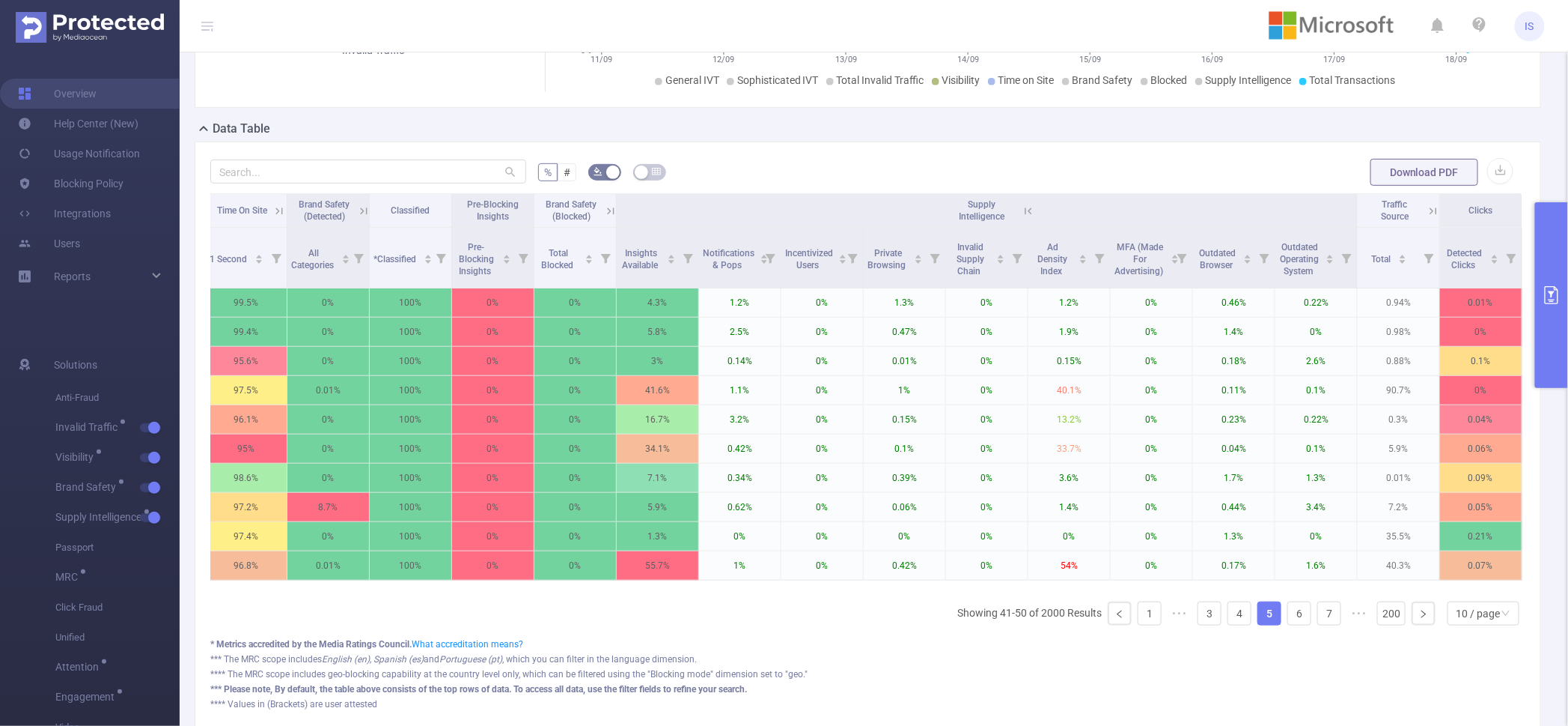
scroll to position [0, 1470]
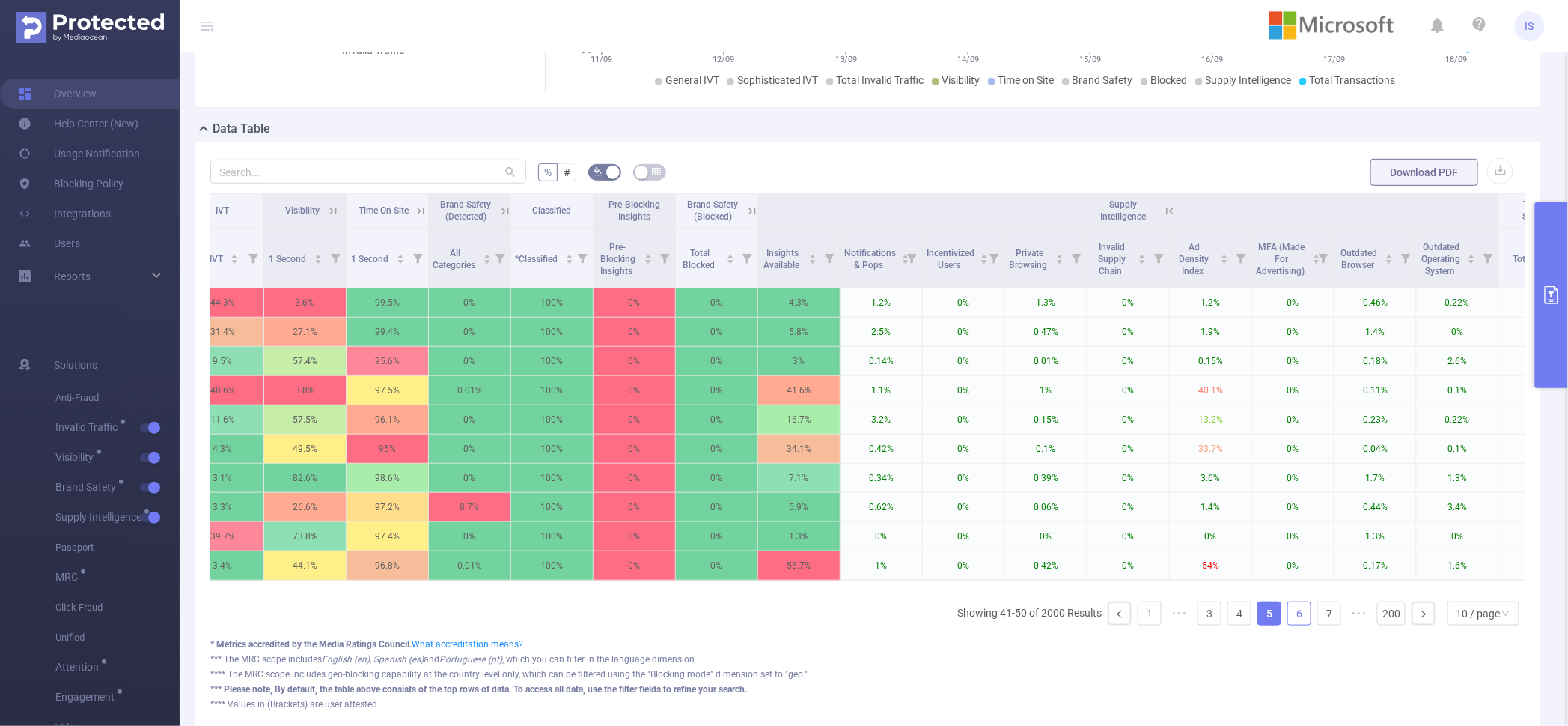
click at [1288, 624] on link "6" at bounding box center [1299, 613] width 22 height 22
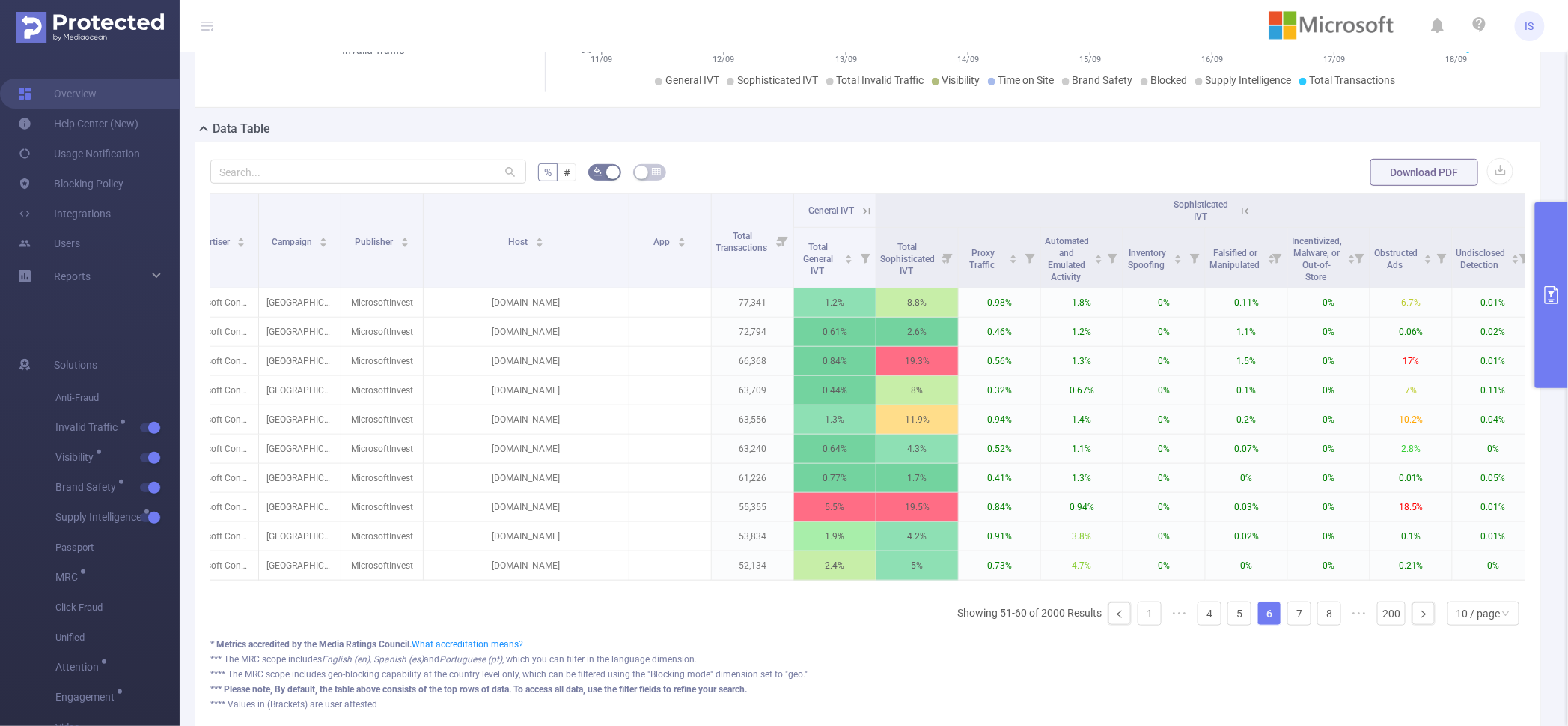
scroll to position [0, 0]
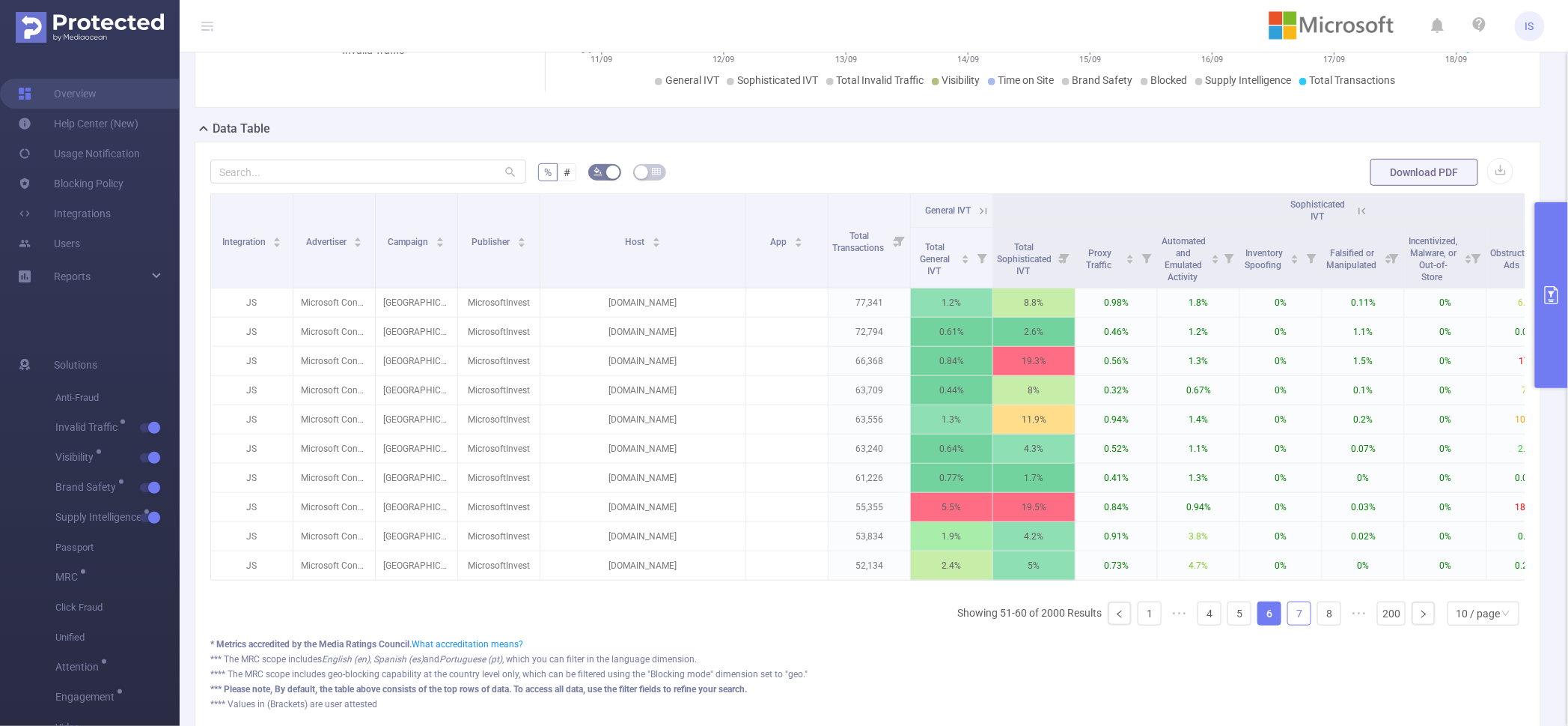
click at [1288, 624] on link "7" at bounding box center [1299, 613] width 22 height 22
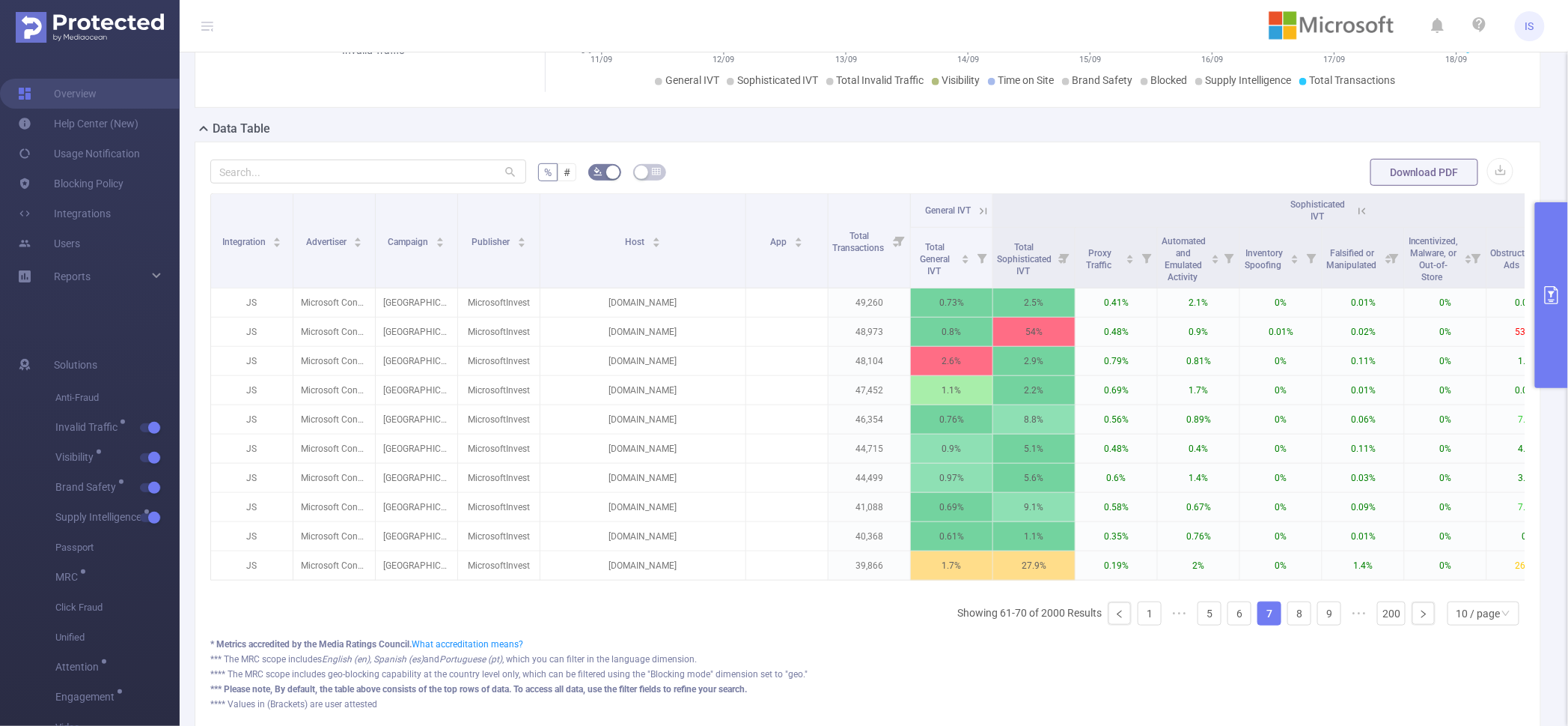
click at [1300, 625] on ul "Showing 61-70 of 2000 Results 1 ••• 5 6 7 8 9 ••• 200 10 / page" at bounding box center [1242, 613] width 568 height 24
click at [1291, 624] on link "8" at bounding box center [1299, 613] width 22 height 22
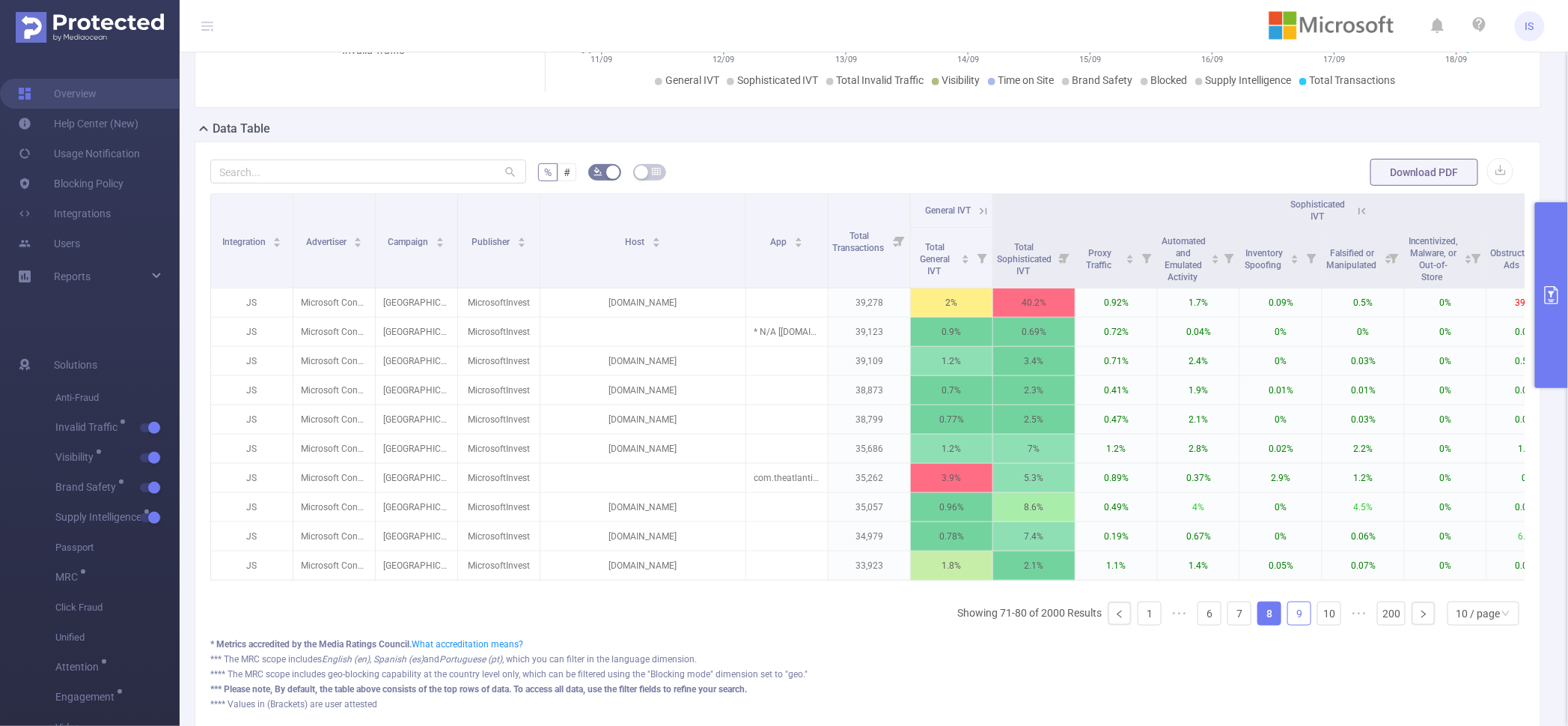
click at [1288, 624] on link "9" at bounding box center [1299, 613] width 22 height 22
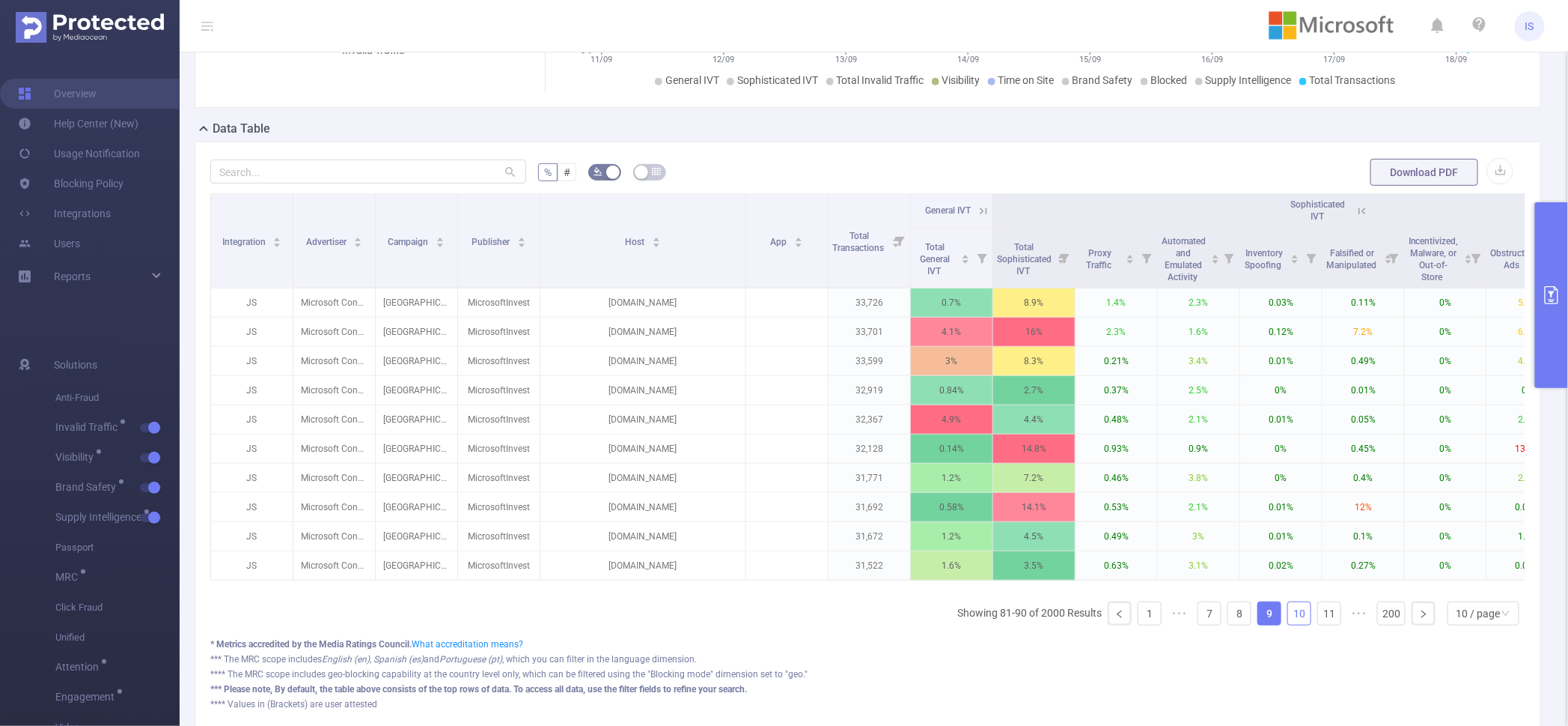
click at [1288, 624] on link "10" at bounding box center [1299, 613] width 22 height 22
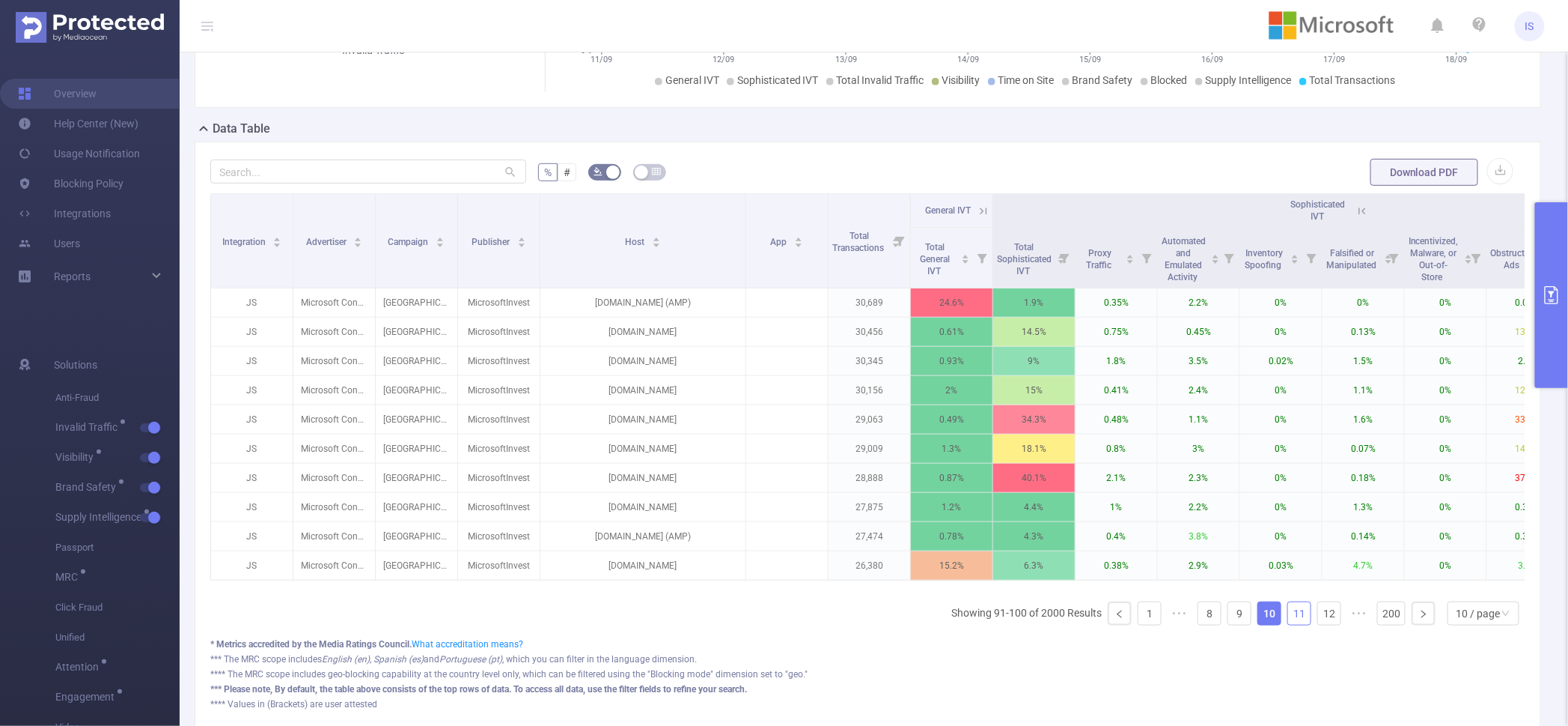
click at [1288, 624] on link "11" at bounding box center [1299, 613] width 22 height 22
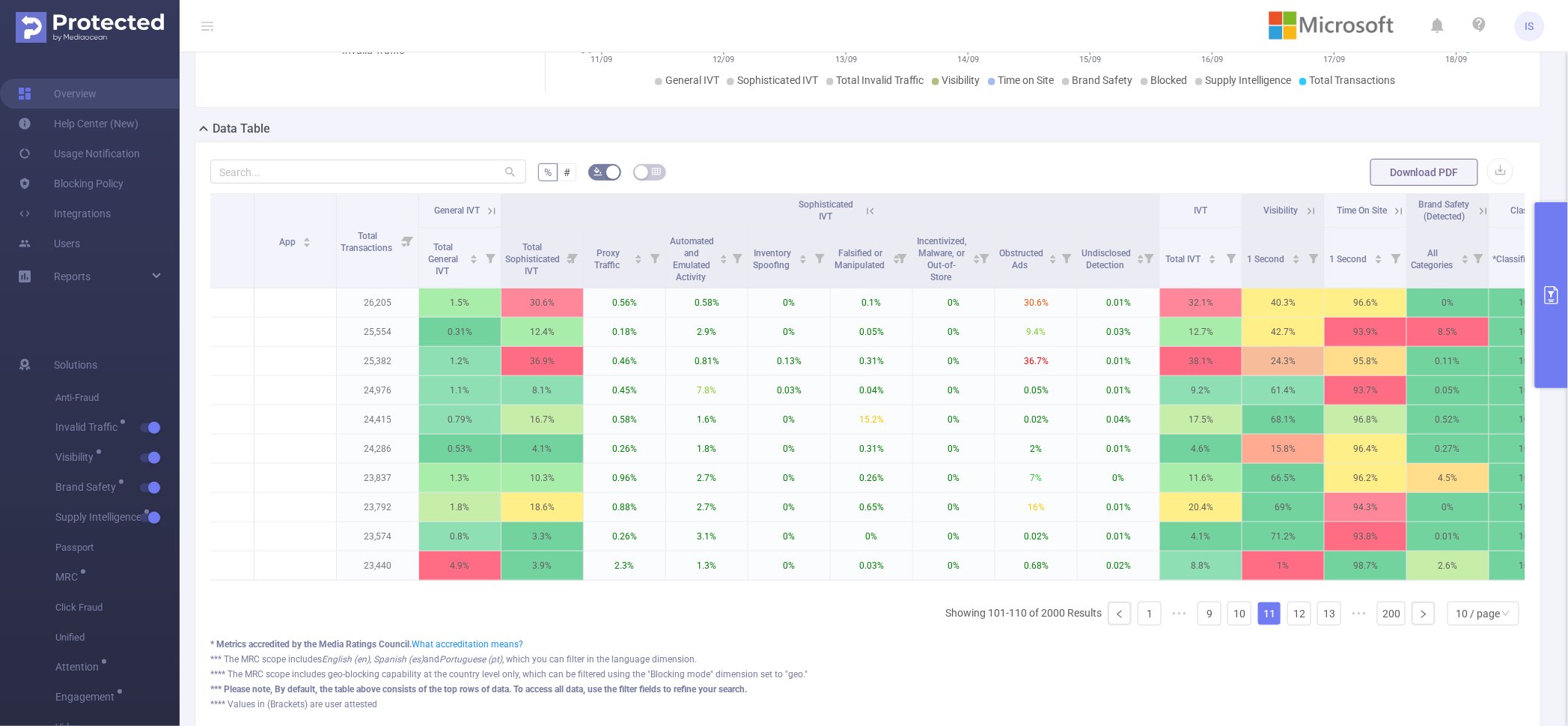
scroll to position [0, 499]
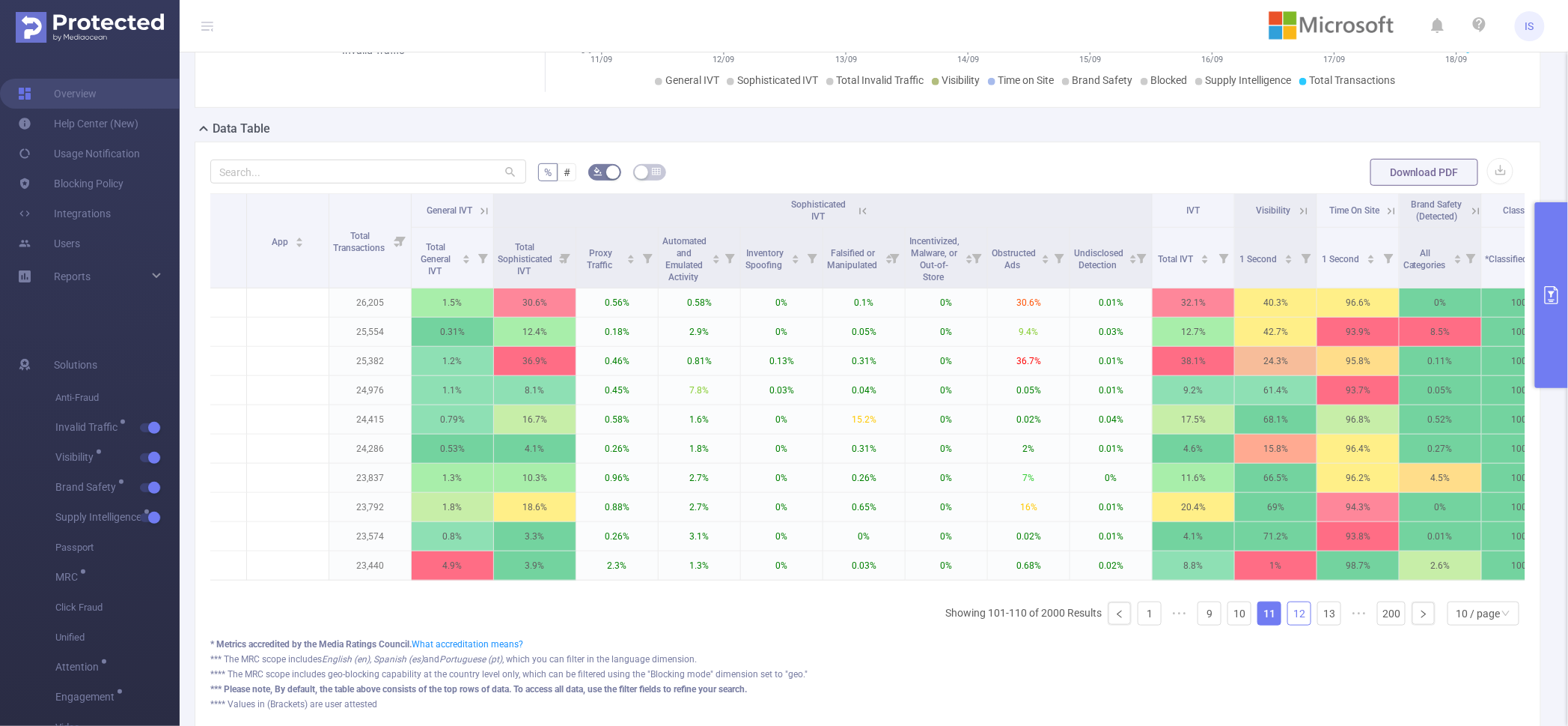
click at [1297, 624] on link "12" at bounding box center [1299, 613] width 22 height 22
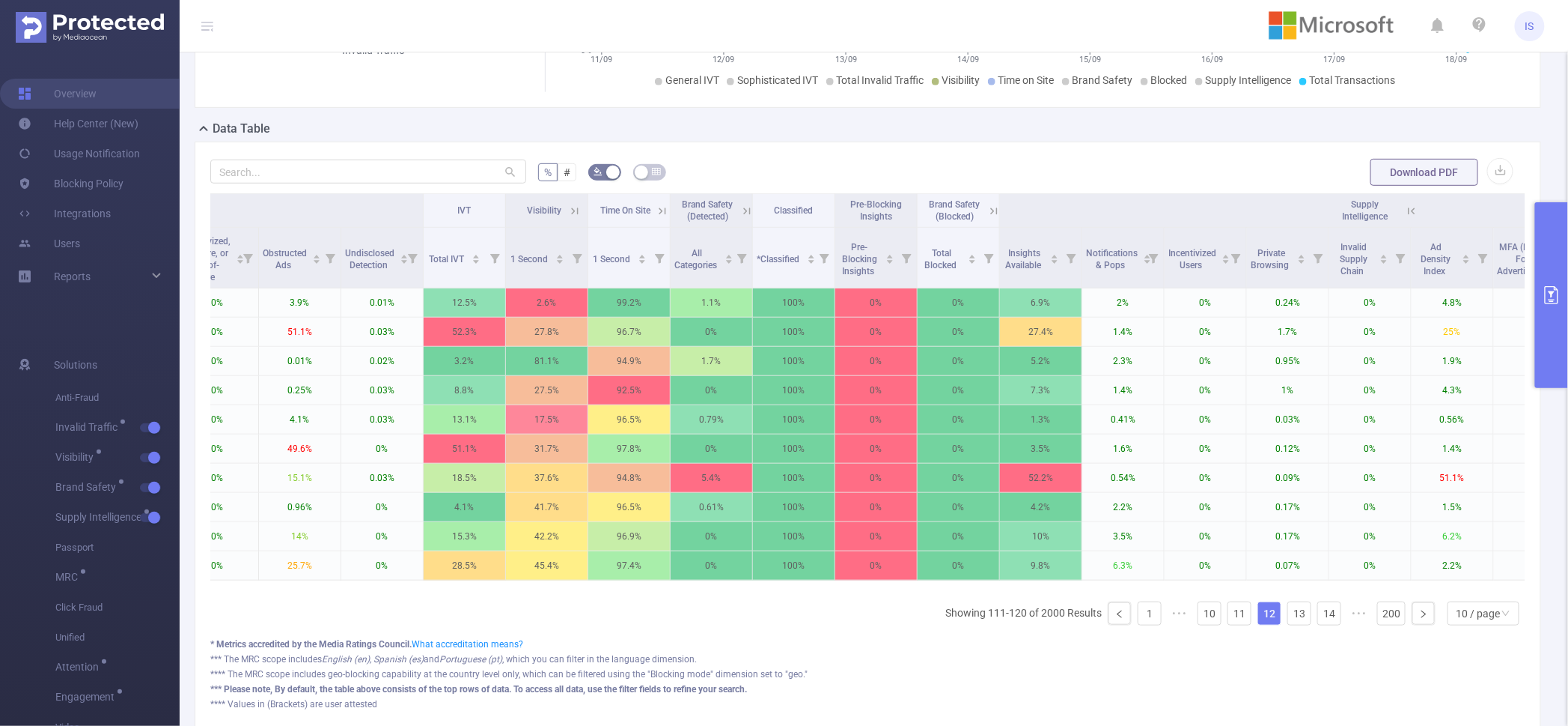
scroll to position [0, 1232]
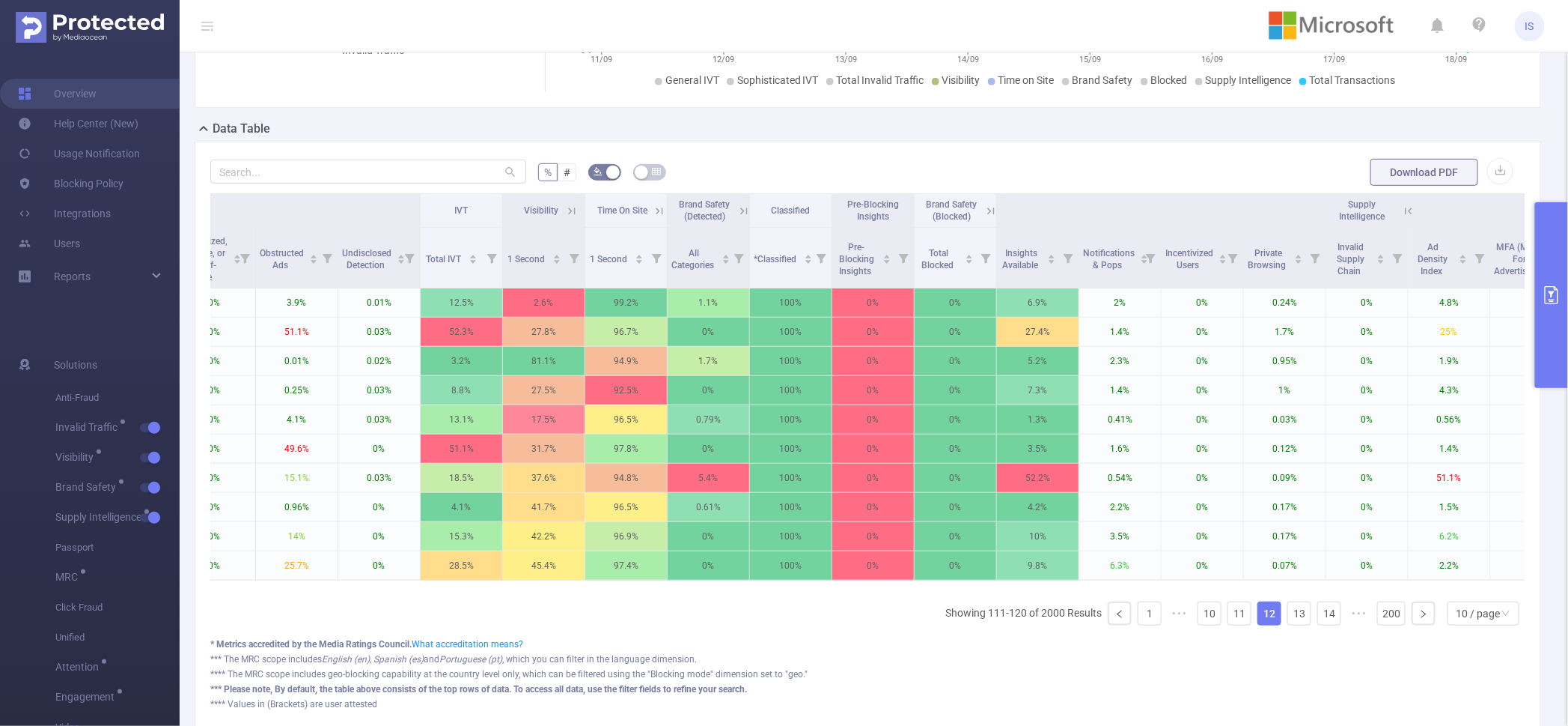
click at [650, 218] on icon at bounding box center [656, 211] width 18 height 15
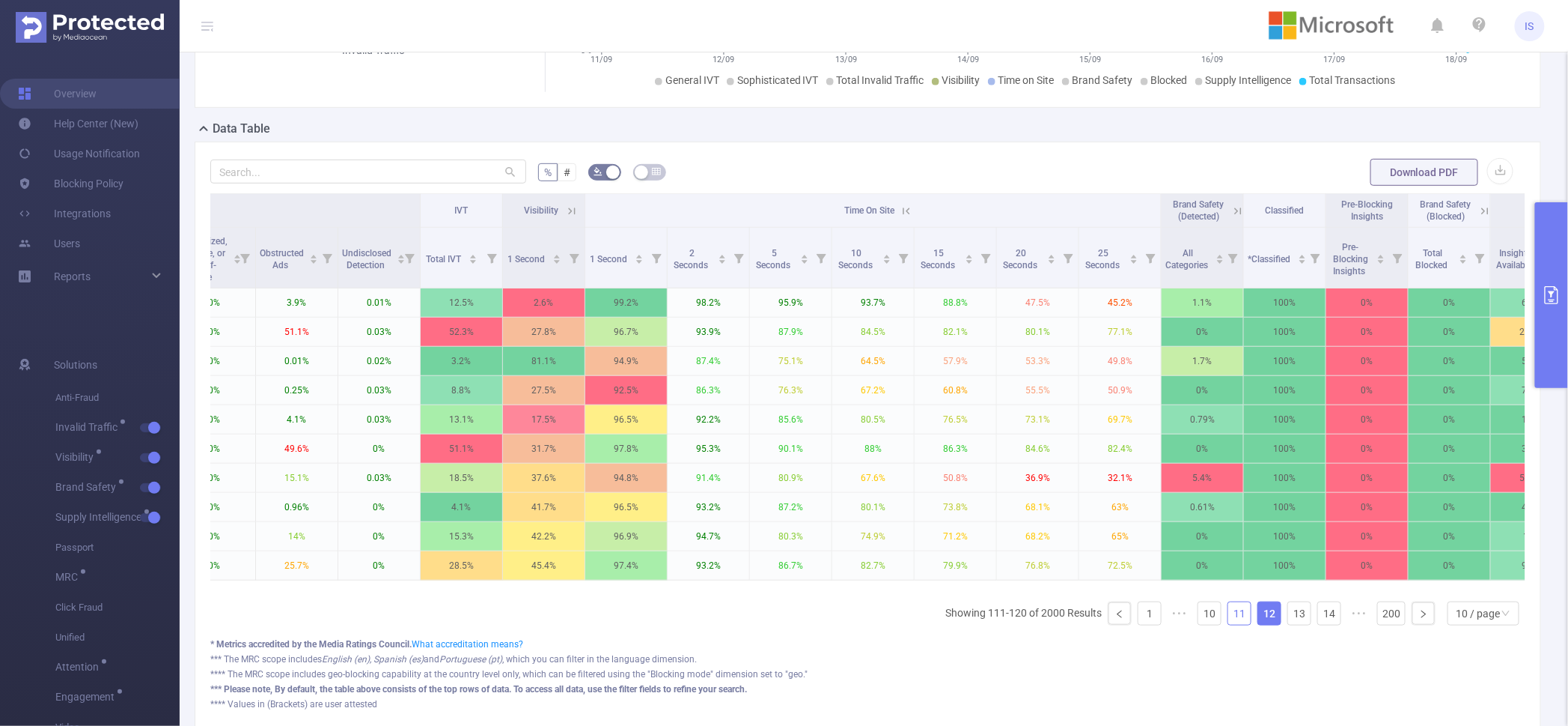
click at [1228, 624] on link "11" at bounding box center [1239, 613] width 22 height 22
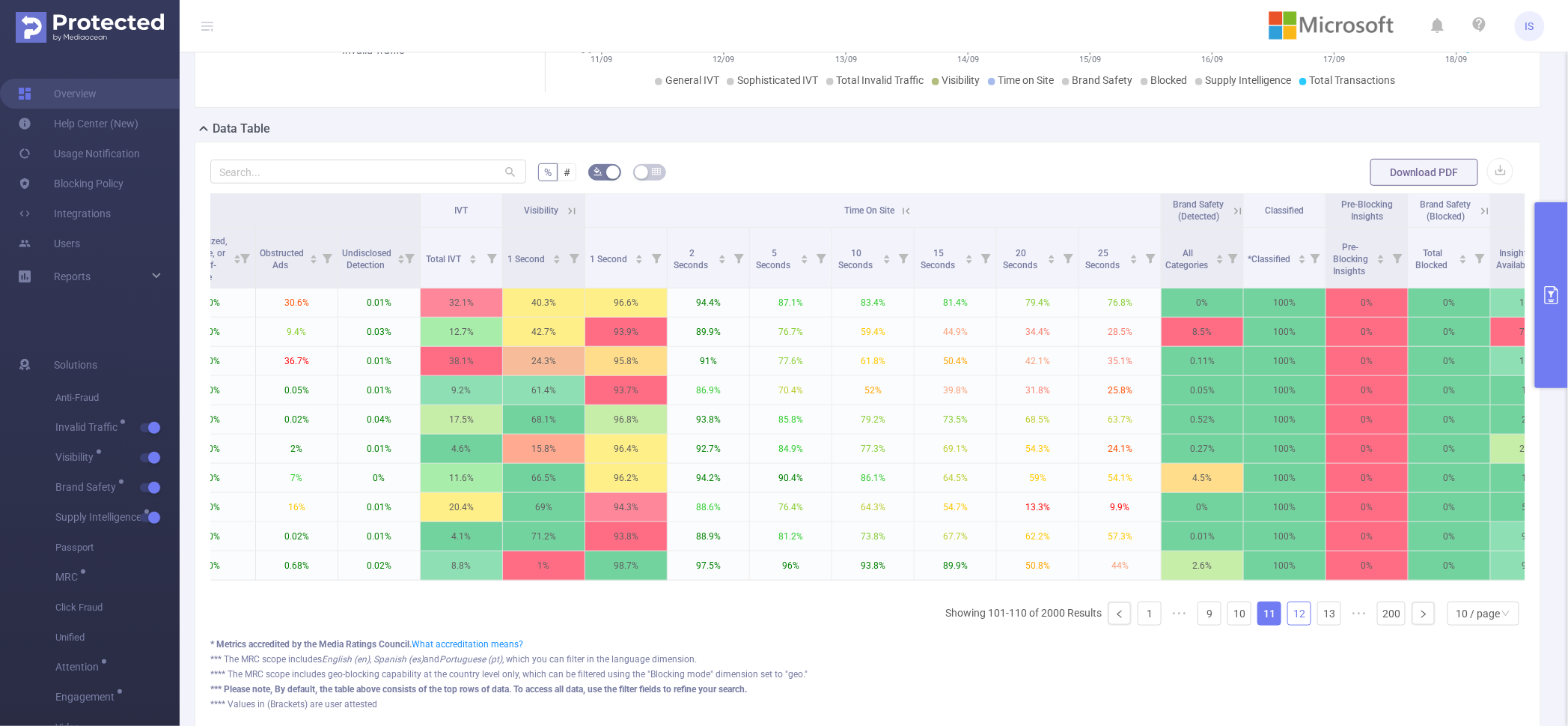
click at [1288, 624] on link "12" at bounding box center [1299, 613] width 22 height 22
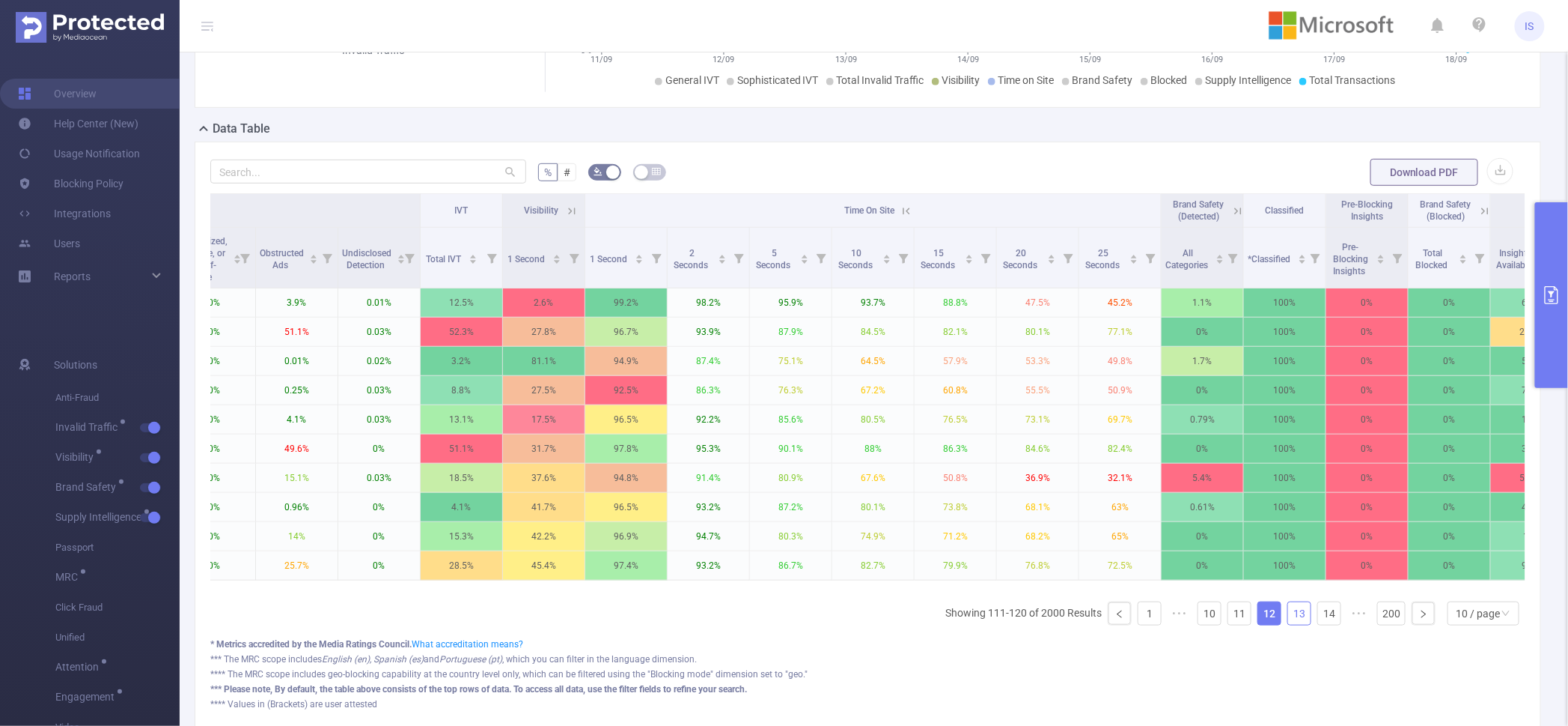
click at [1288, 624] on link "13" at bounding box center [1299, 613] width 22 height 22
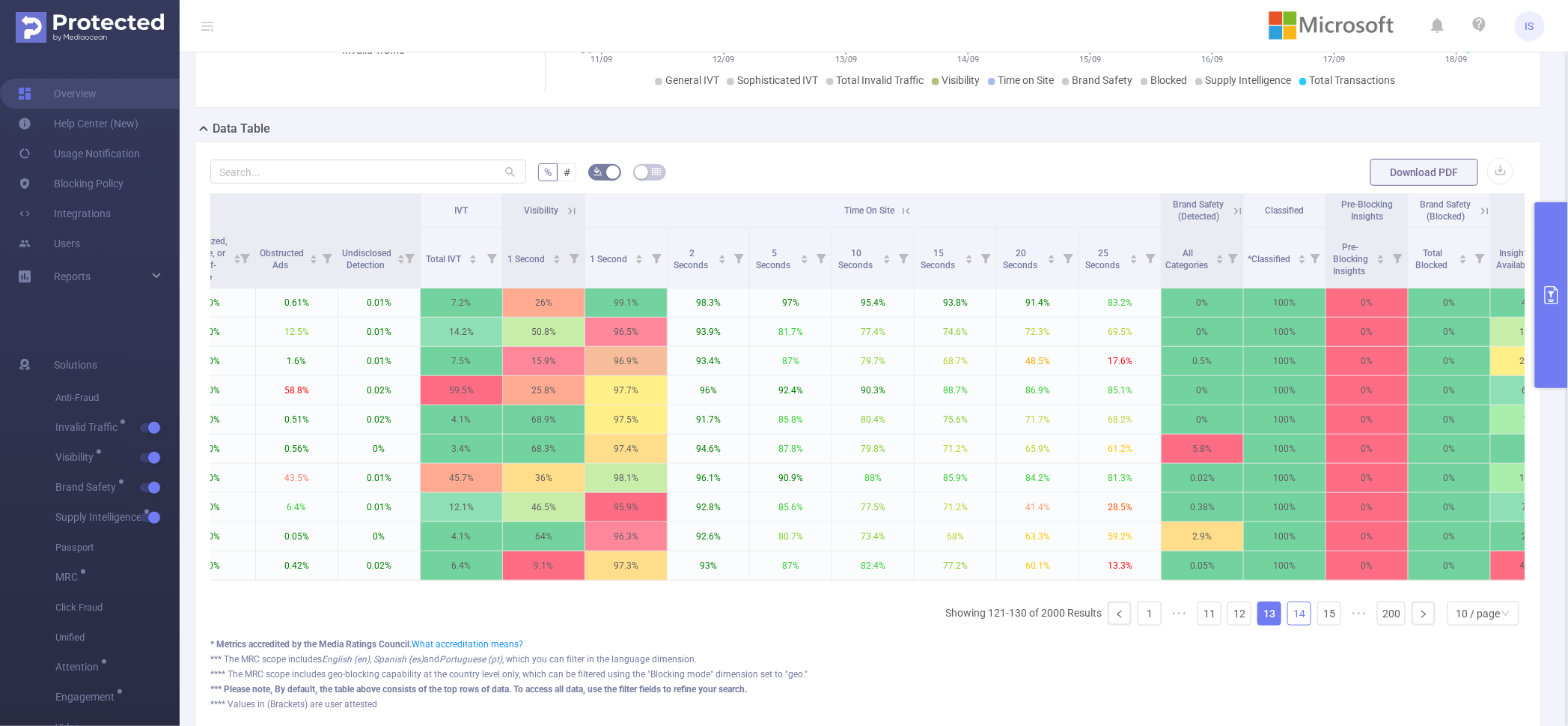
click at [1290, 625] on li "14" at bounding box center [1299, 613] width 24 height 24
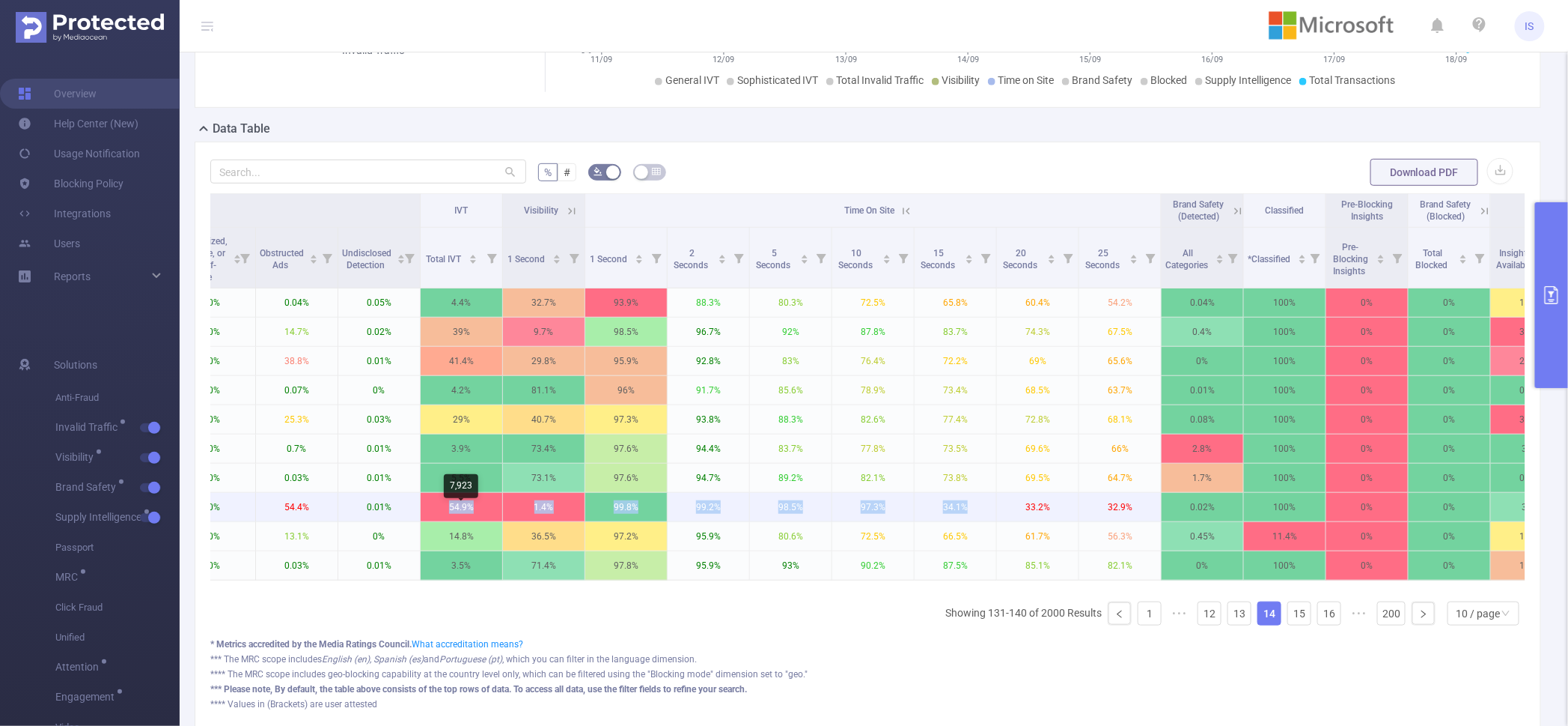
drag, startPoint x: 970, startPoint y: 515, endPoint x: 423, endPoint y: 514, distance: 547.0
click at [423, 514] on tr "JS Microsoft Consumer Devices [5155] [GEOGRAPHIC_DATA]-DISPLAY [282436] Microso…" at bounding box center [688, 507] width 3417 height 29
click at [986, 521] on p "34.1%" at bounding box center [956, 506] width 82 height 28
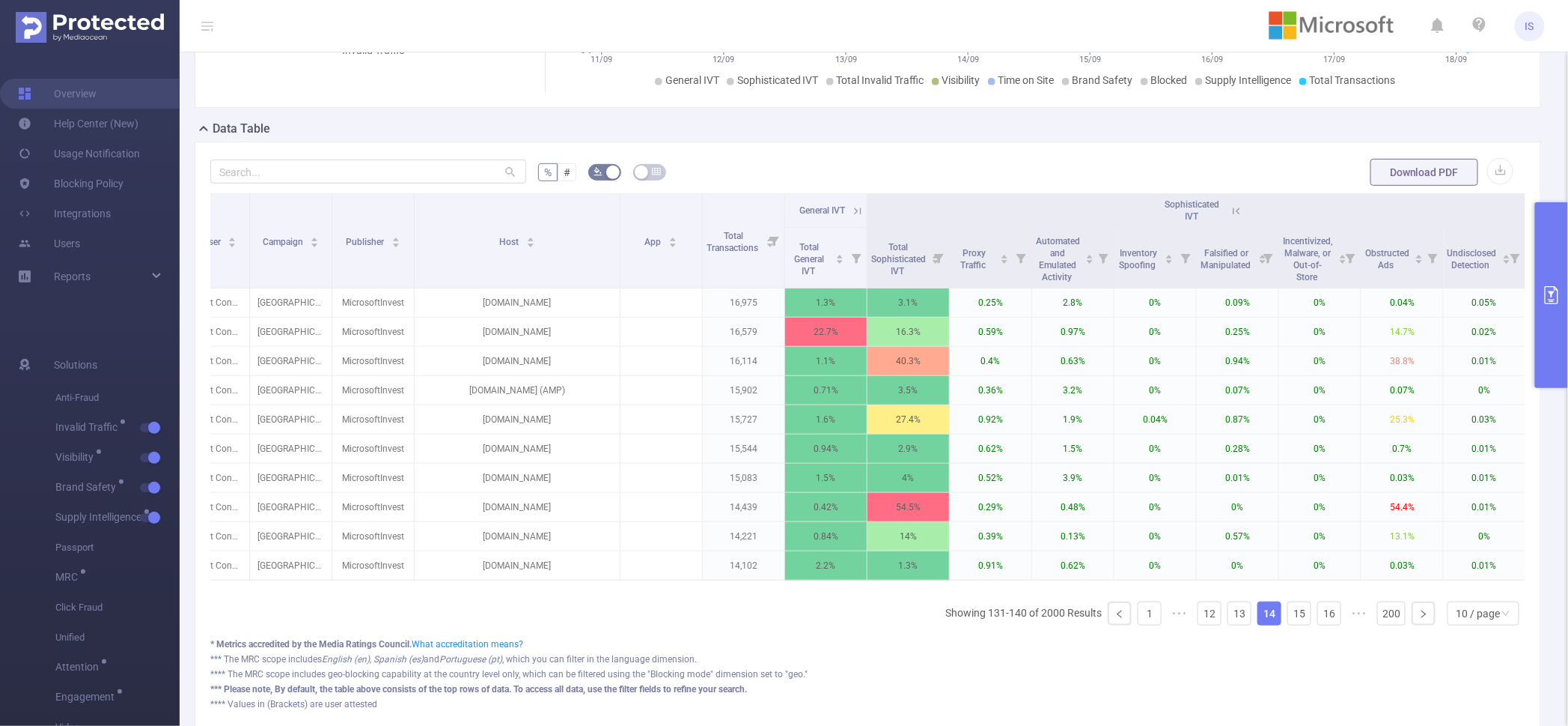
scroll to position [0, 160]
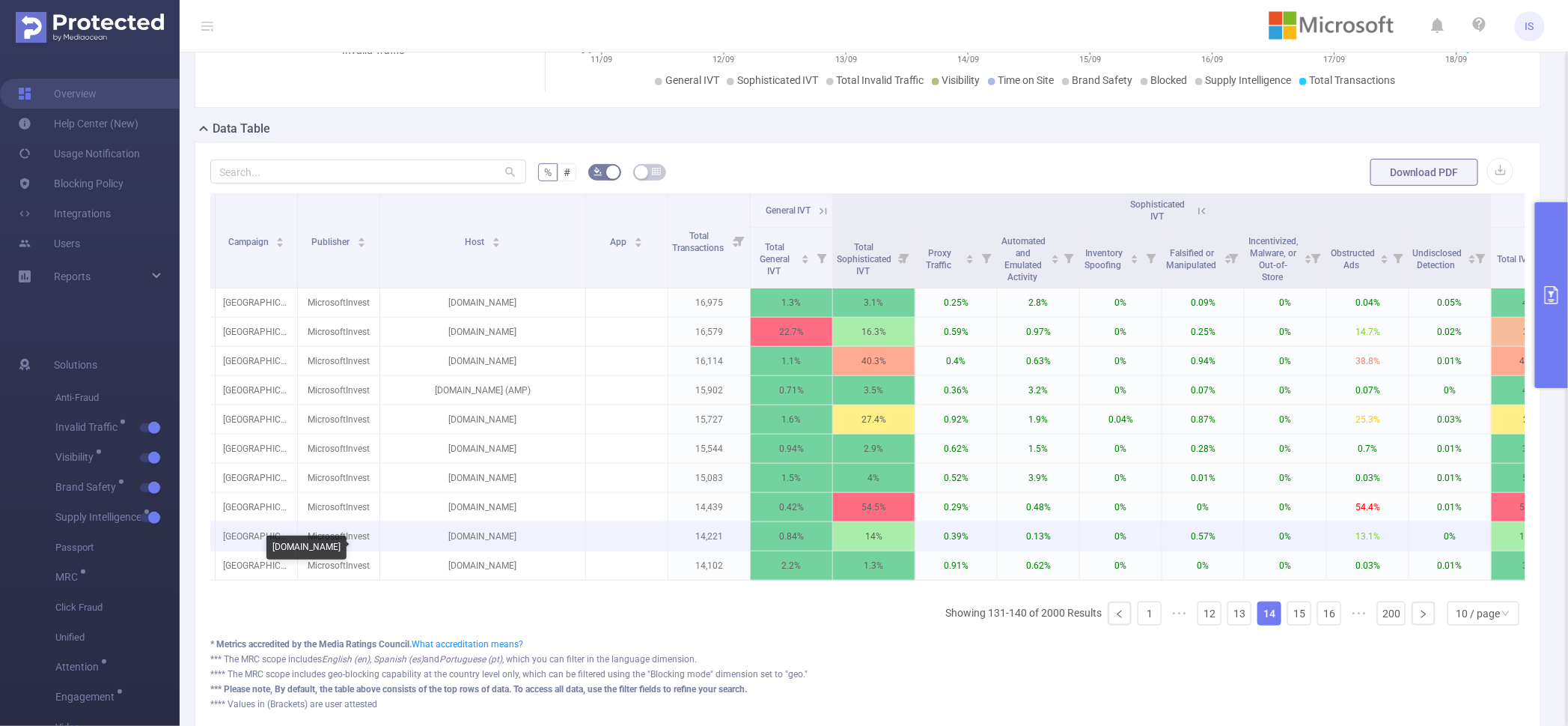
drag, startPoint x: 537, startPoint y: 549, endPoint x: 405, endPoint y: 554, distance: 132.1
click at [405, 551] on p "[DOMAIN_NAME]" at bounding box center [482, 536] width 205 height 28
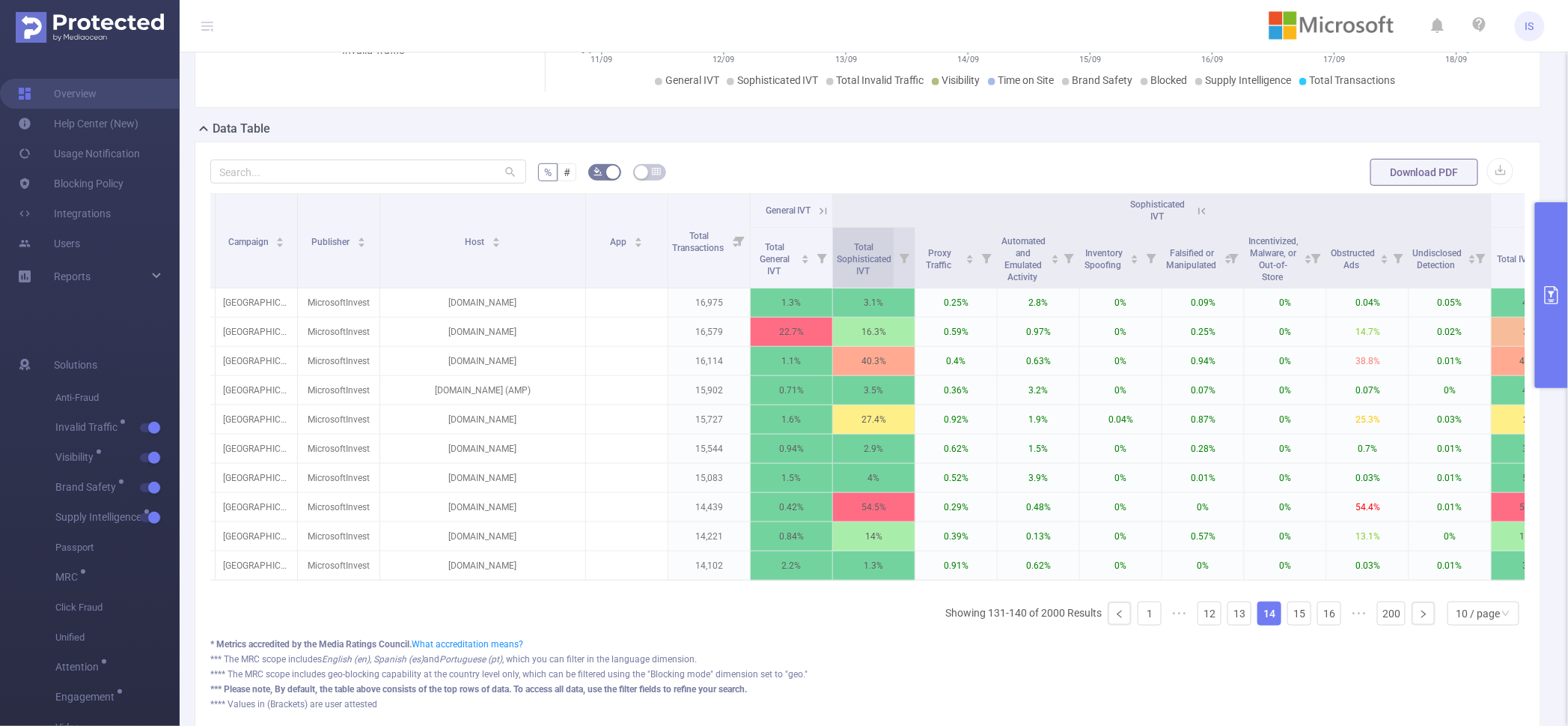
copy p "[DOMAIN_NAME]"
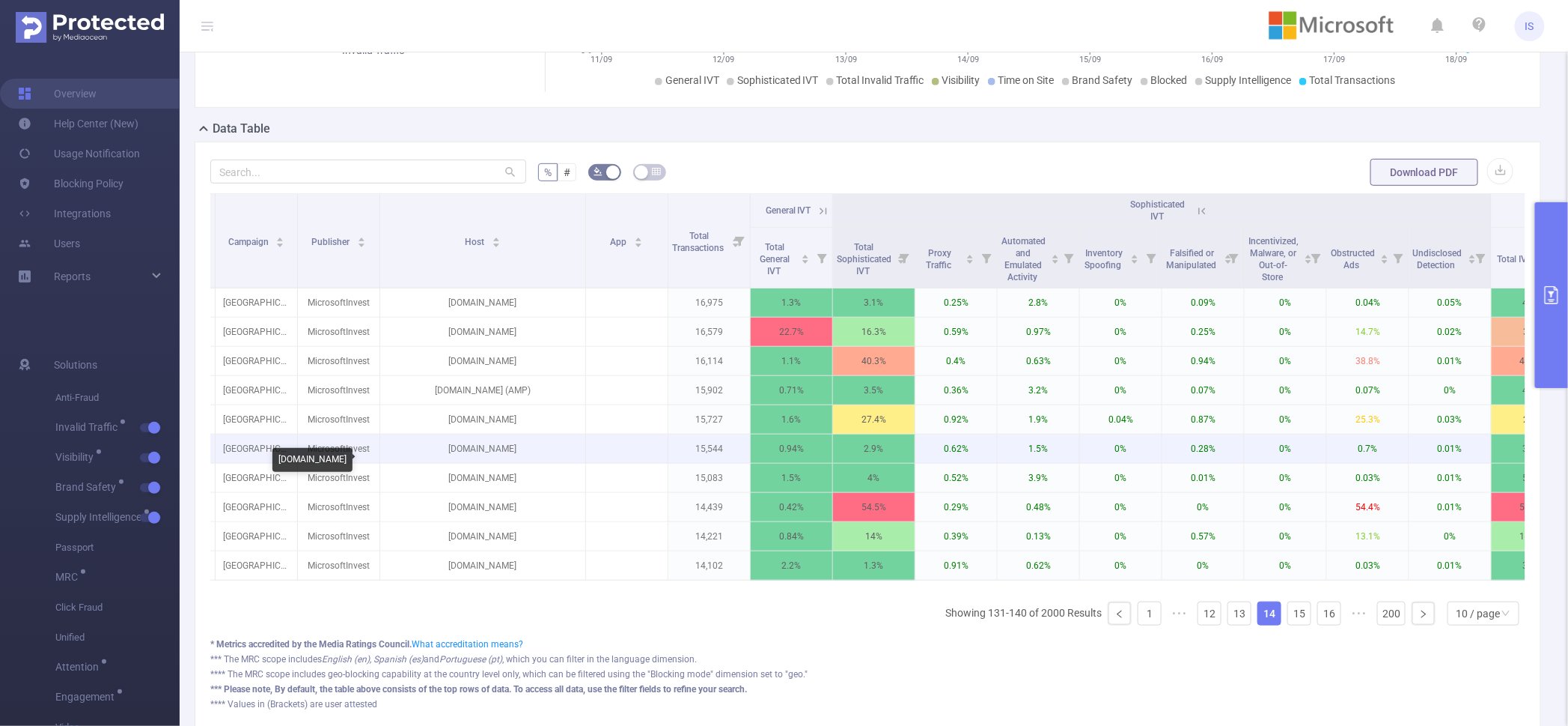
drag, startPoint x: 538, startPoint y: 461, endPoint x: 413, endPoint y: 465, distance: 125.1
click at [413, 463] on p "[DOMAIN_NAME]" at bounding box center [482, 448] width 205 height 28
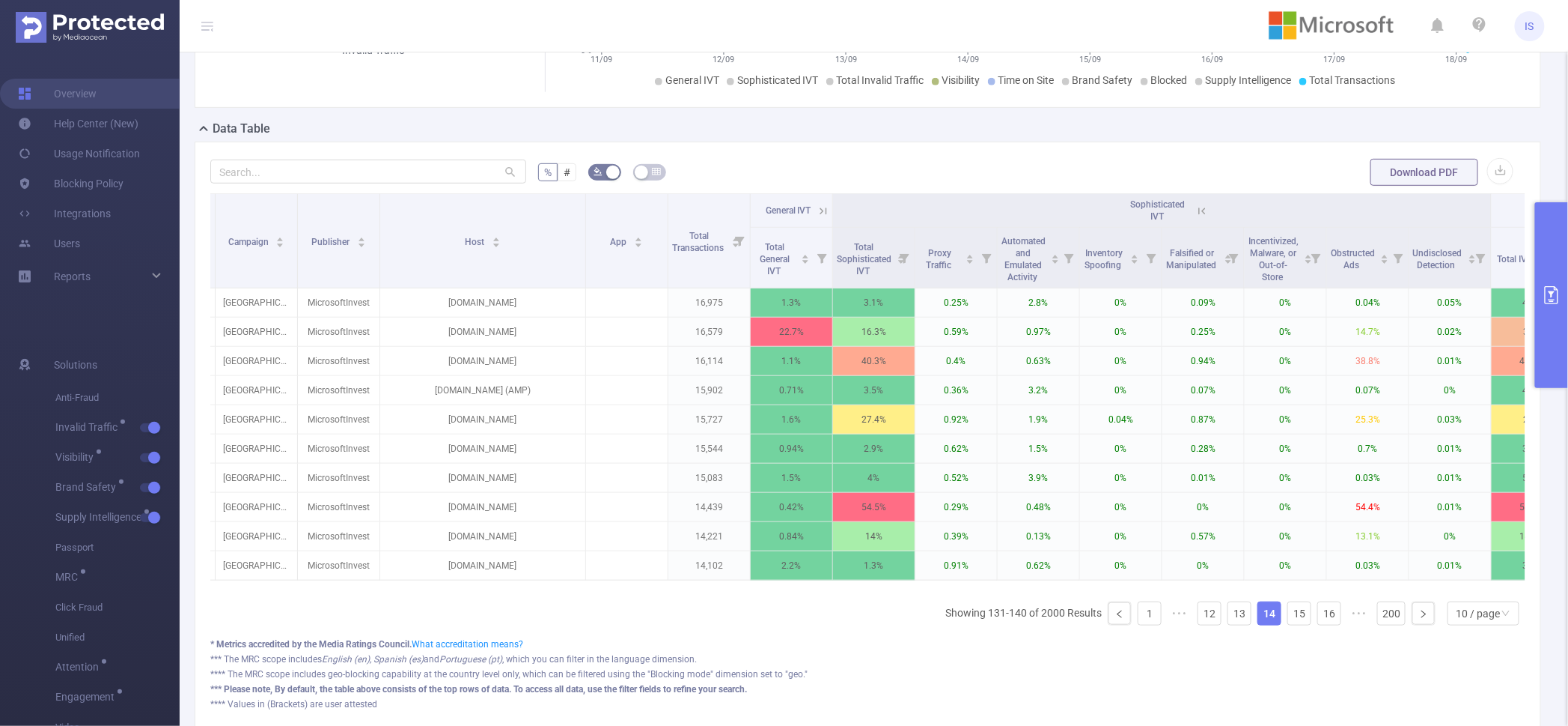
copy p "[DOMAIN_NAME]"
